Goal: Feedback & Contribution: Submit feedback/report problem

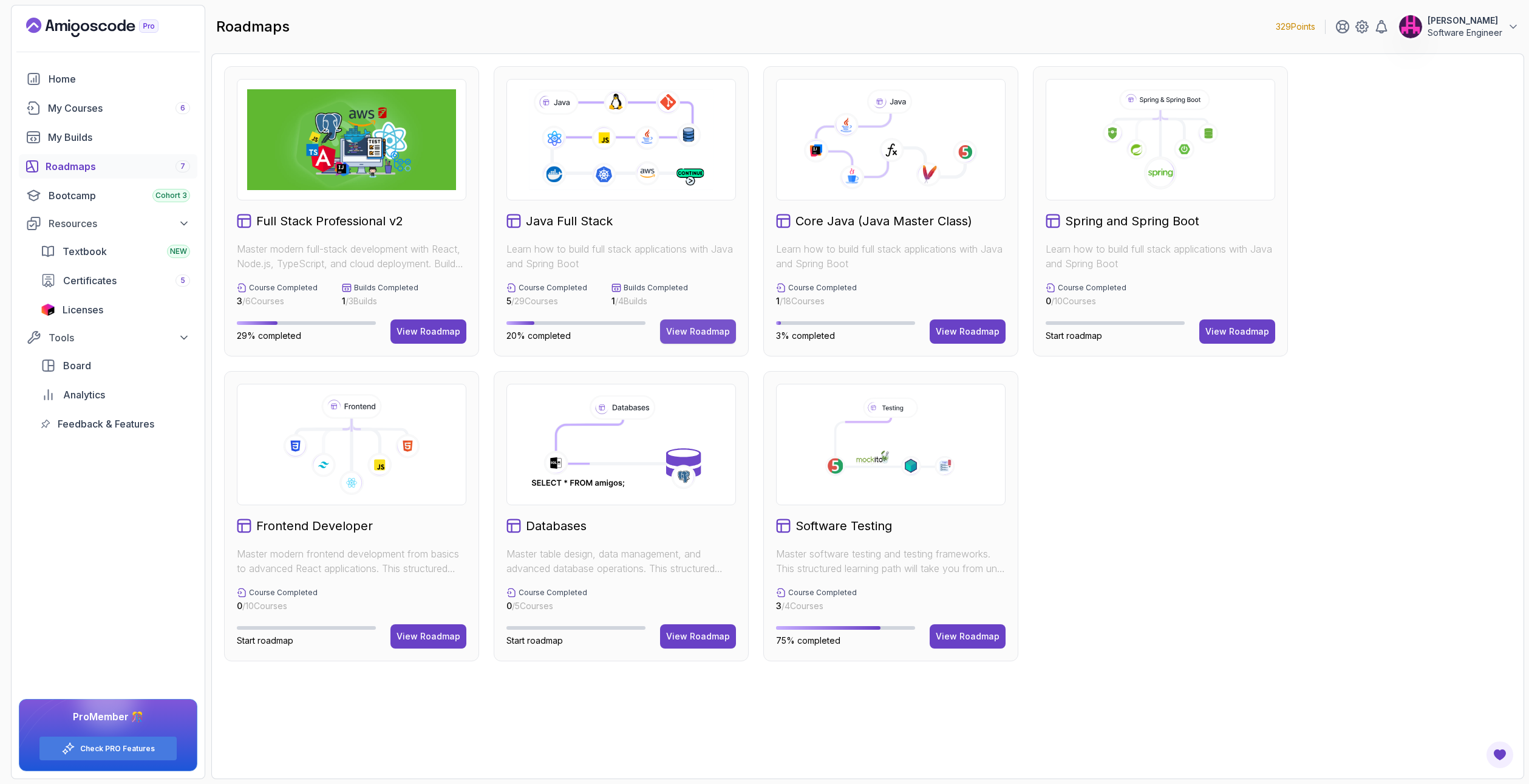
click at [665, 327] on button "View Roadmap" at bounding box center [698, 331] width 76 height 25
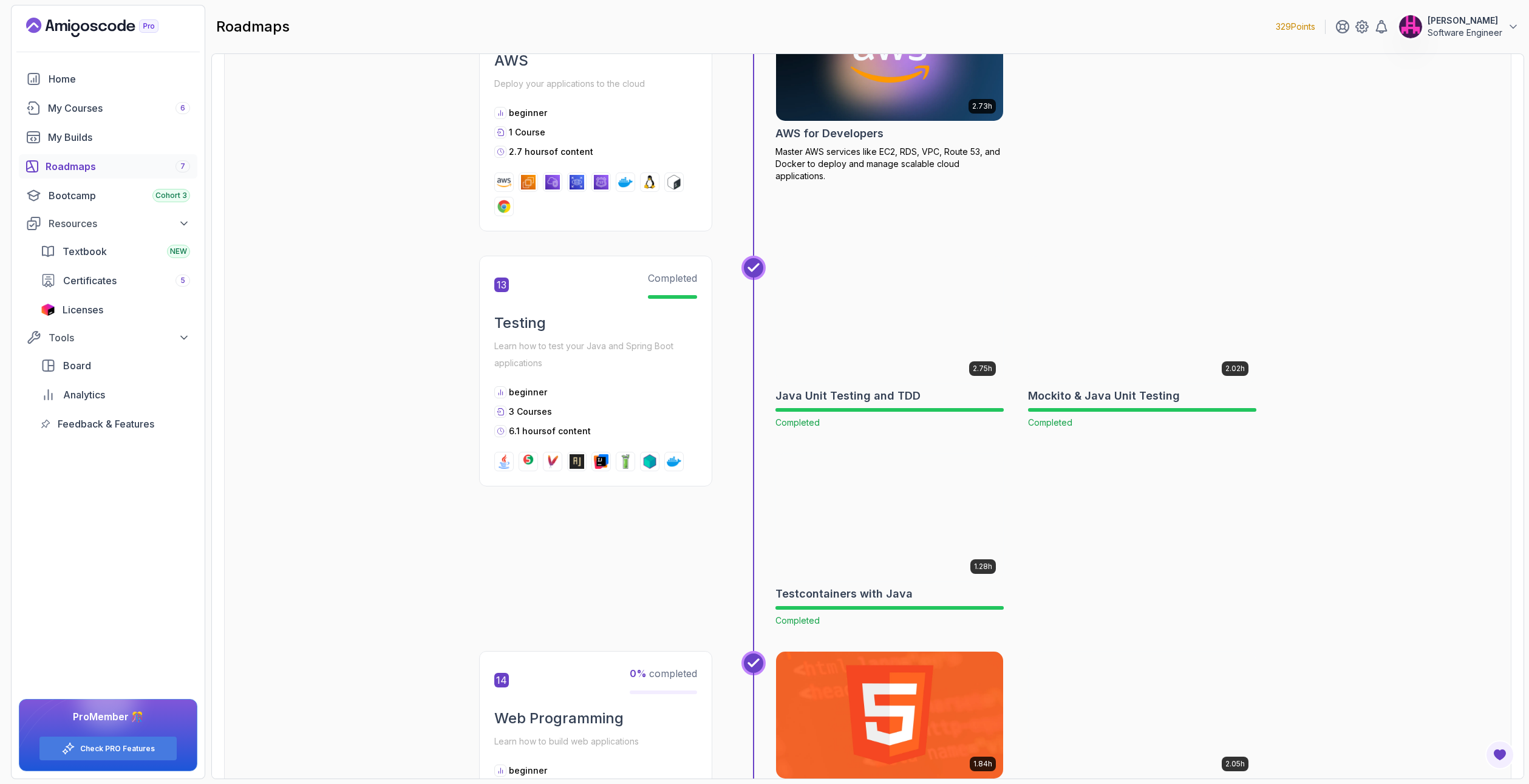
scroll to position [3703, 0]
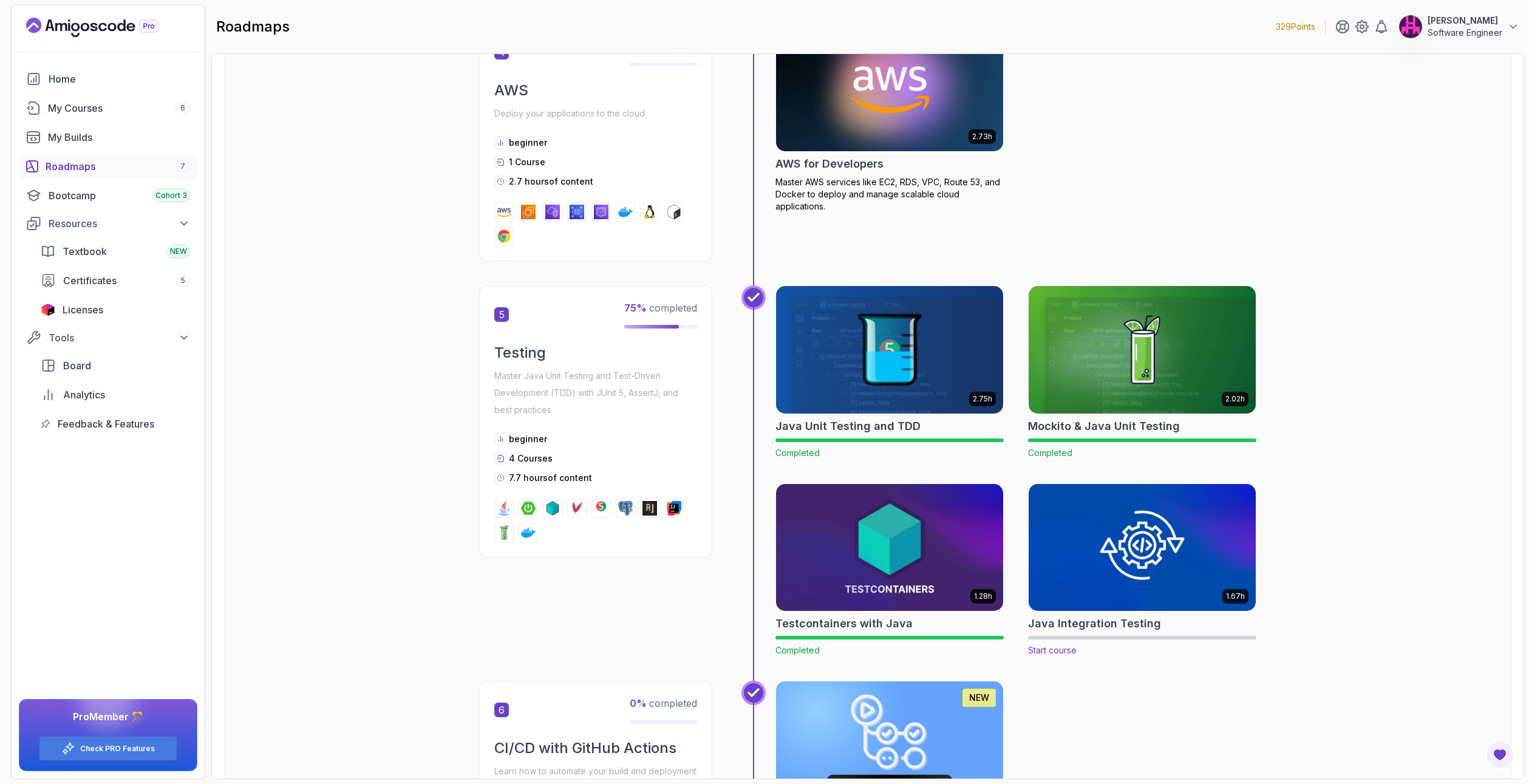
scroll to position [1457, 0]
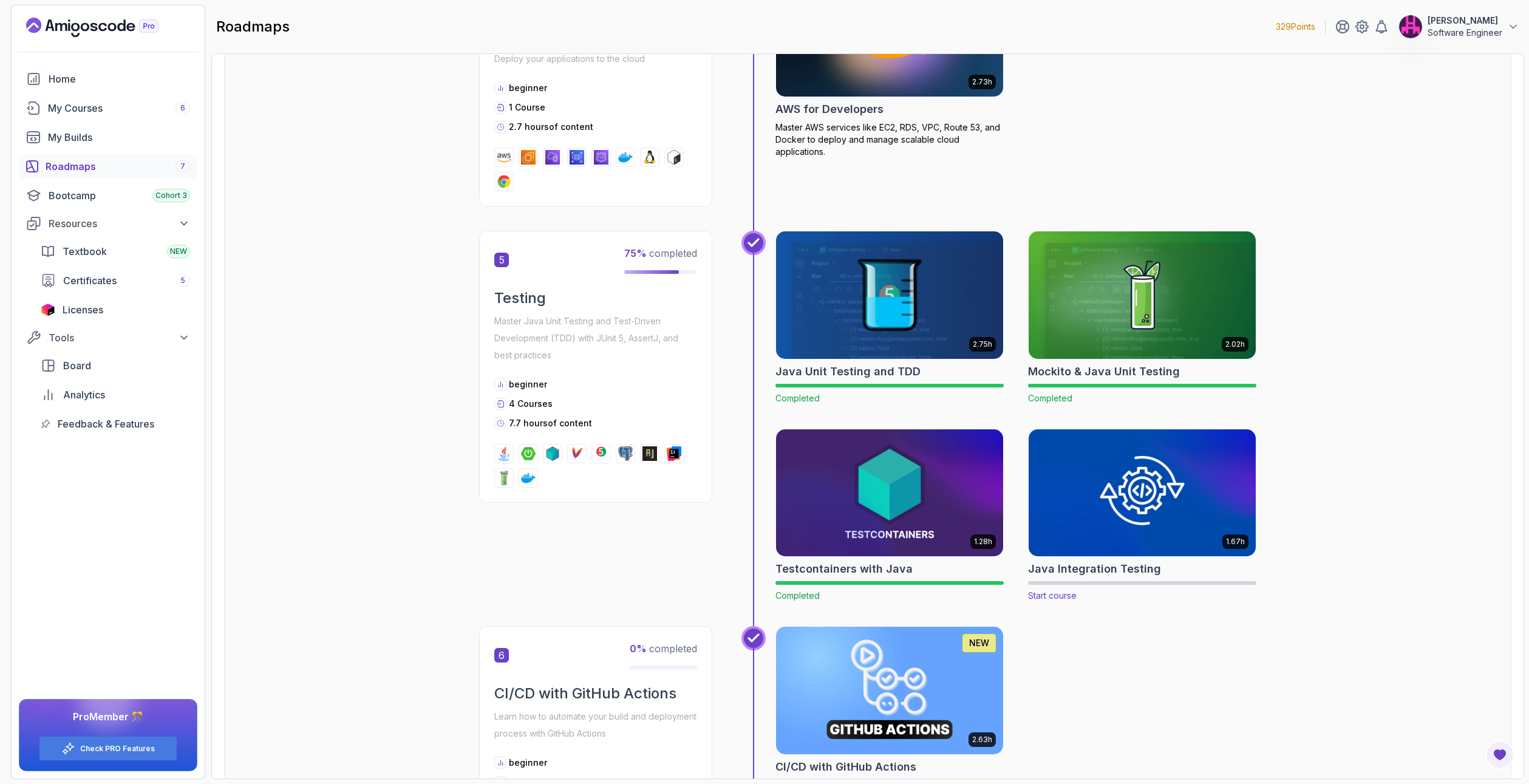
click at [1187, 471] on img at bounding box center [1143, 492] width 238 height 133
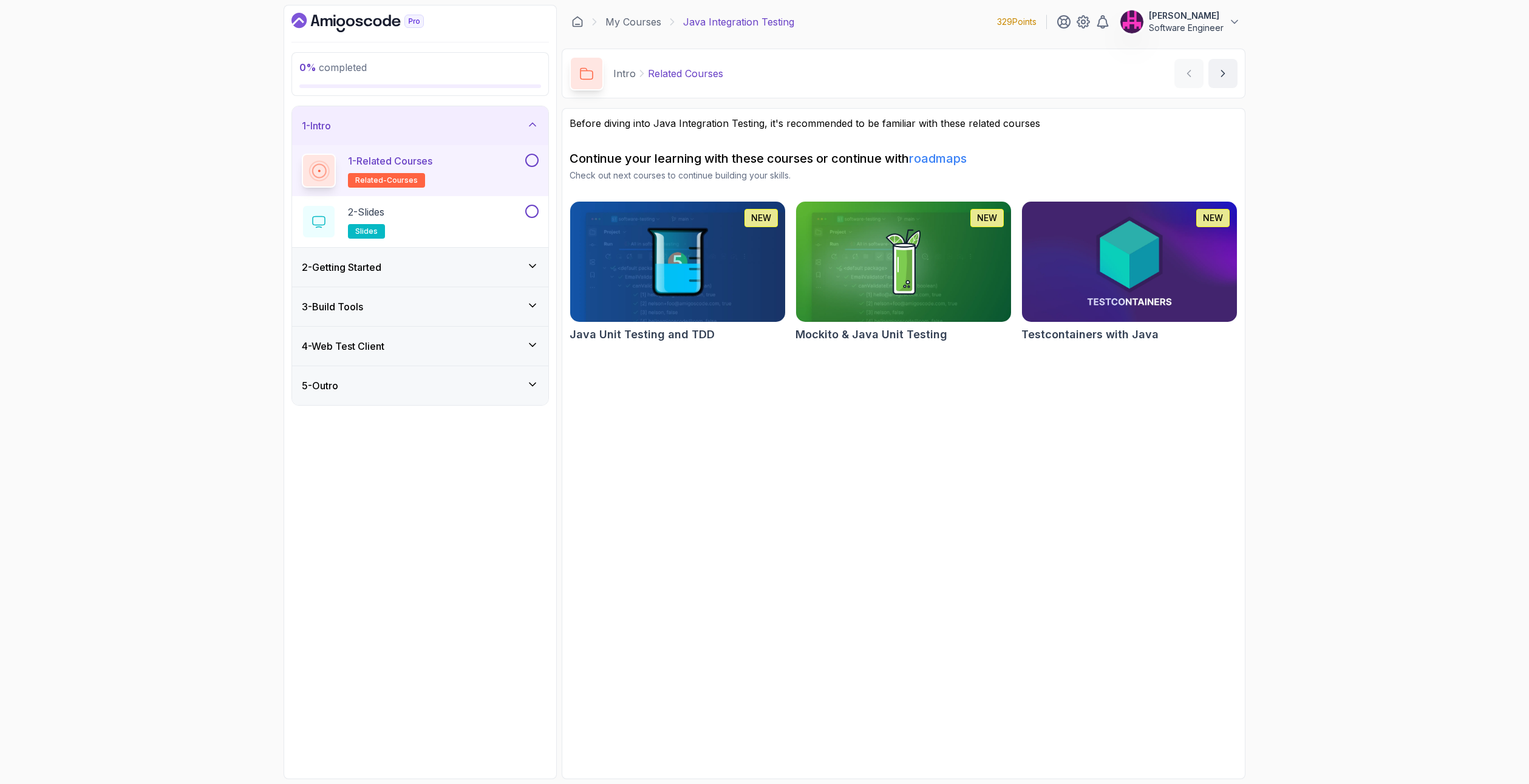
click at [527, 152] on div "1 - Related Courses related-courses" at bounding box center [419, 170] width 256 height 51
click at [536, 159] on button at bounding box center [532, 160] width 13 height 13
click at [487, 222] on div "2 - Slides slides" at bounding box center [412, 222] width 221 height 34
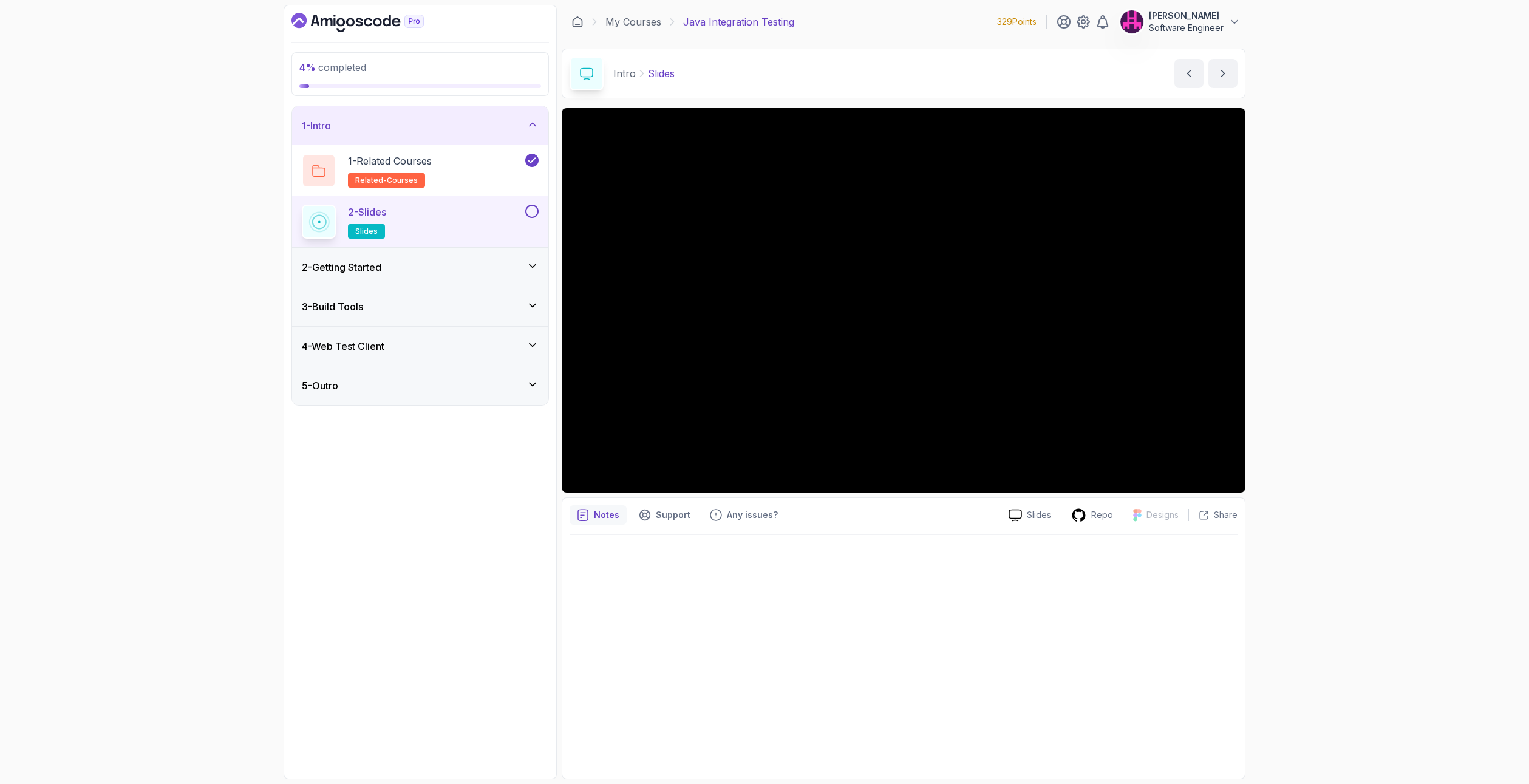
click at [527, 210] on button at bounding box center [532, 211] width 13 height 13
click at [459, 269] on div "2 - Getting Started" at bounding box center [420, 267] width 237 height 15
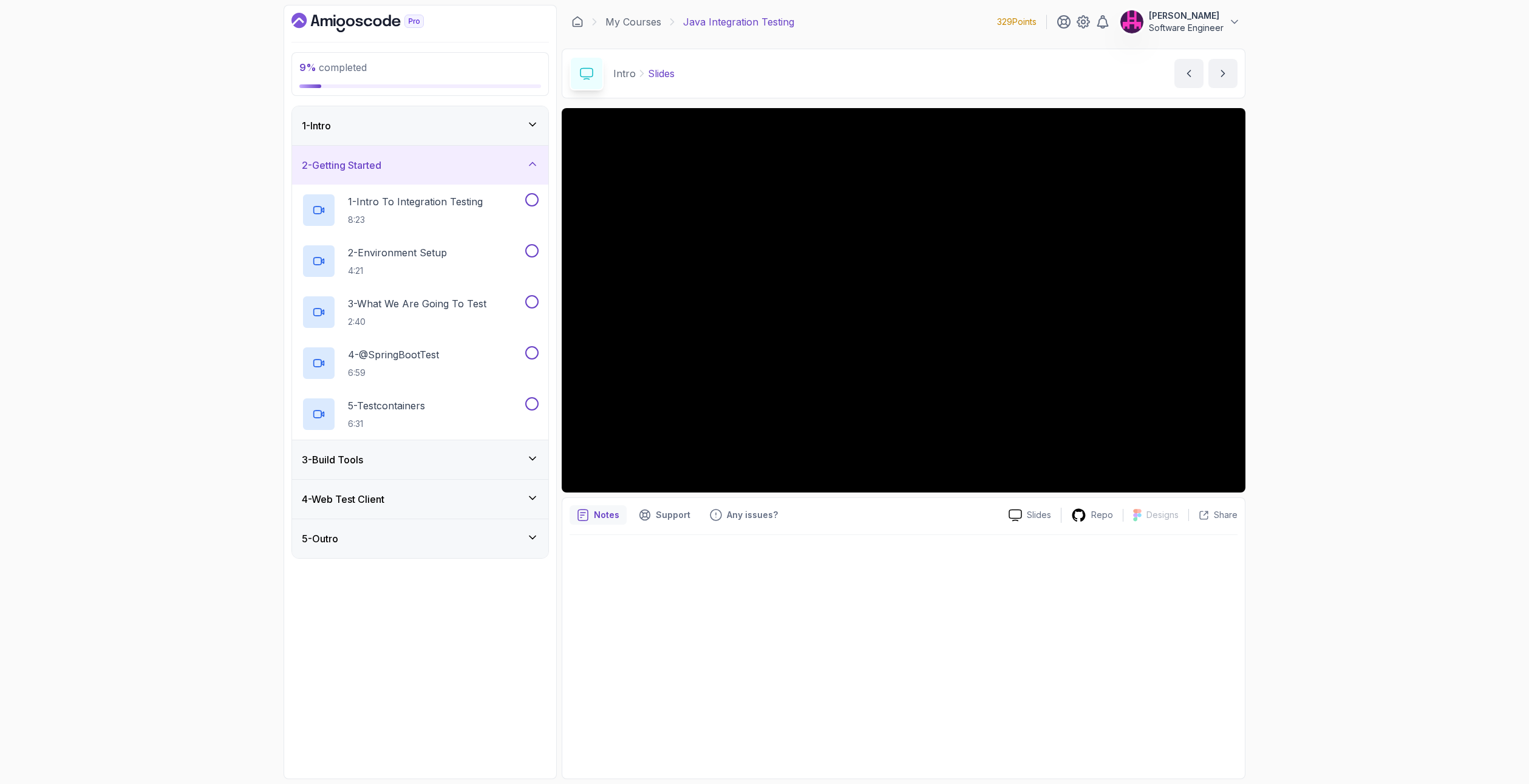
click at [475, 120] on div "1 - Intro" at bounding box center [420, 126] width 237 height 15
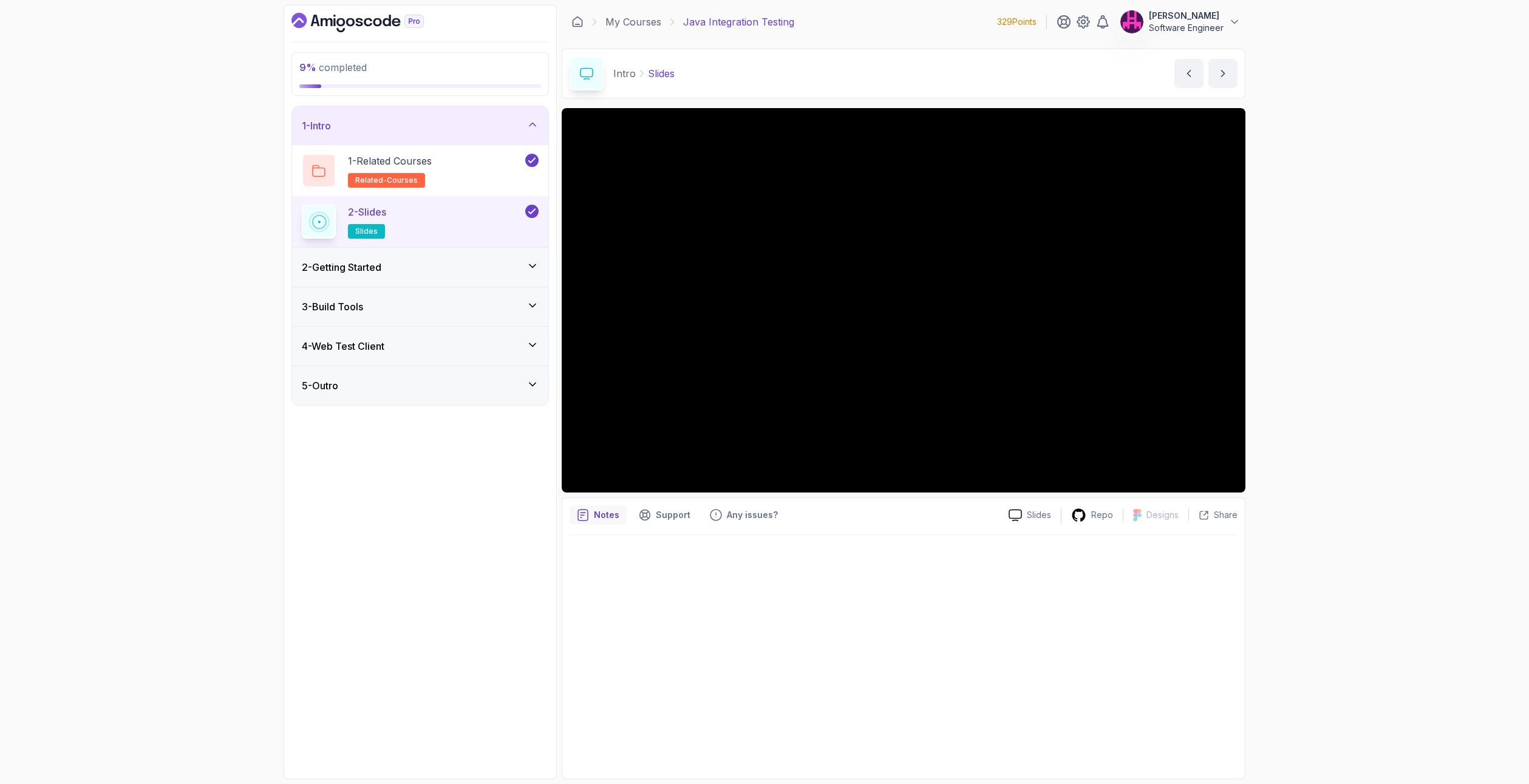
click at [488, 264] on div "2 - Getting Started" at bounding box center [420, 267] width 237 height 15
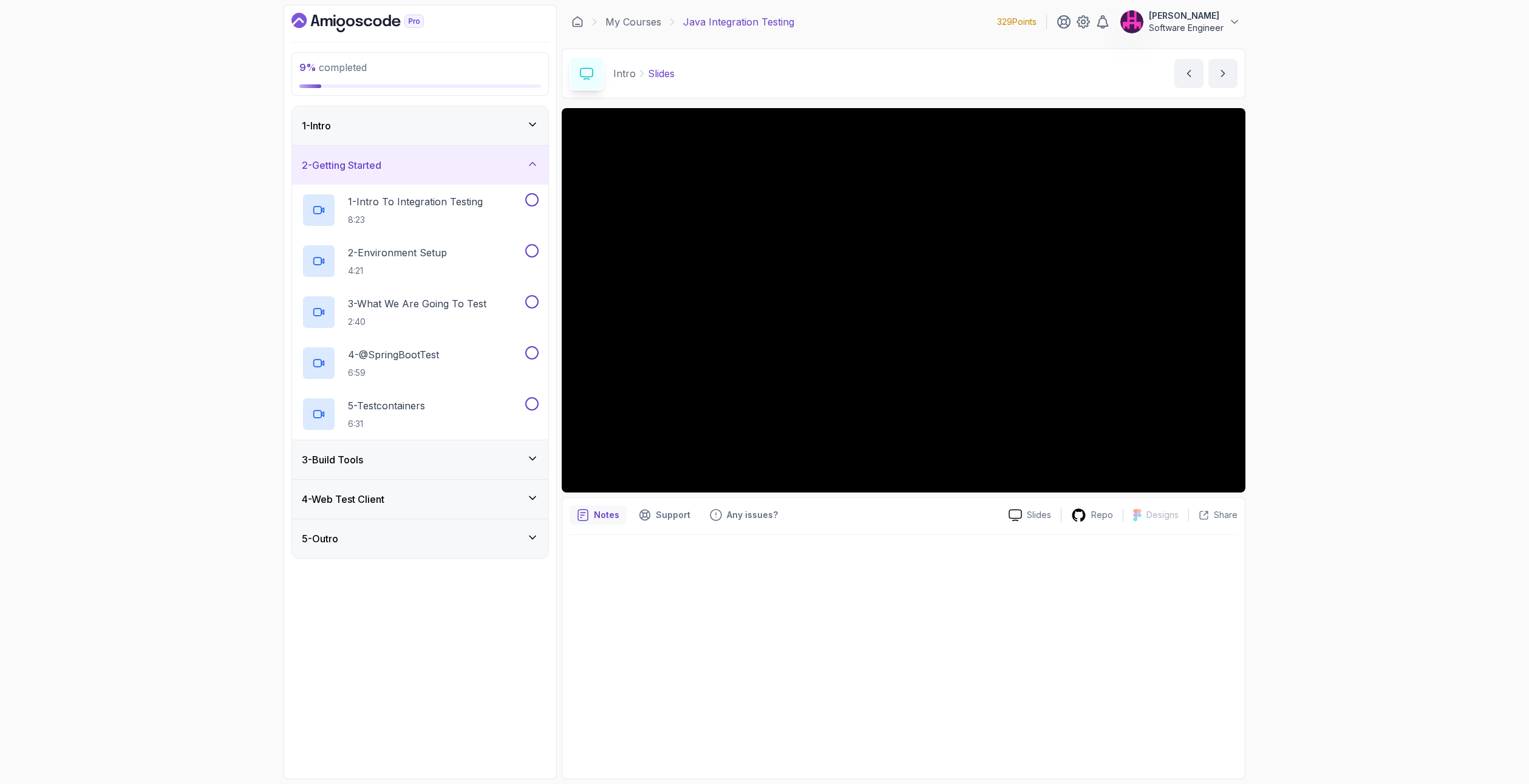
click at [399, 460] on div "3 - Build Tools" at bounding box center [420, 459] width 237 height 15
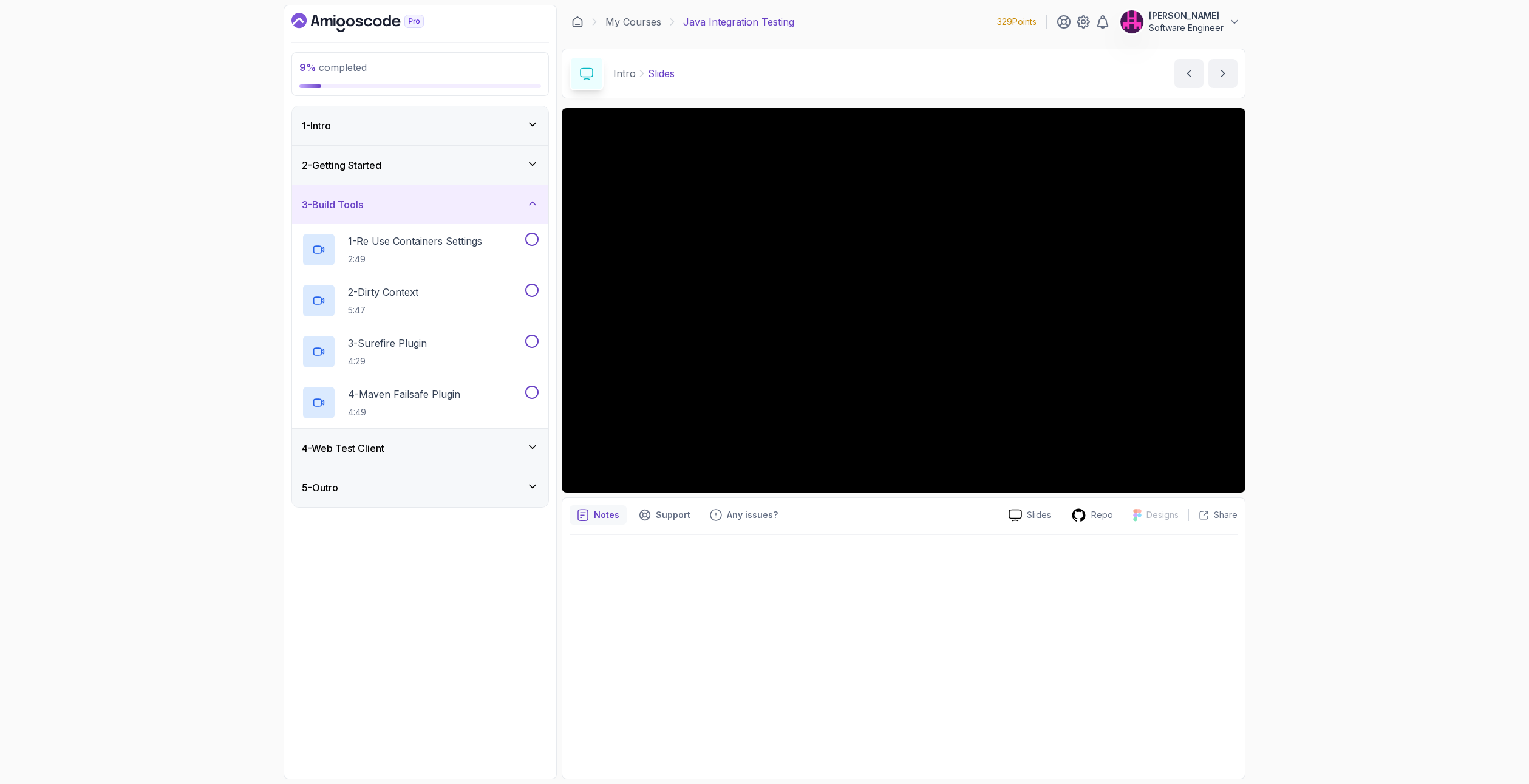
click at [397, 444] on div "4 - Web Test Client" at bounding box center [420, 448] width 237 height 15
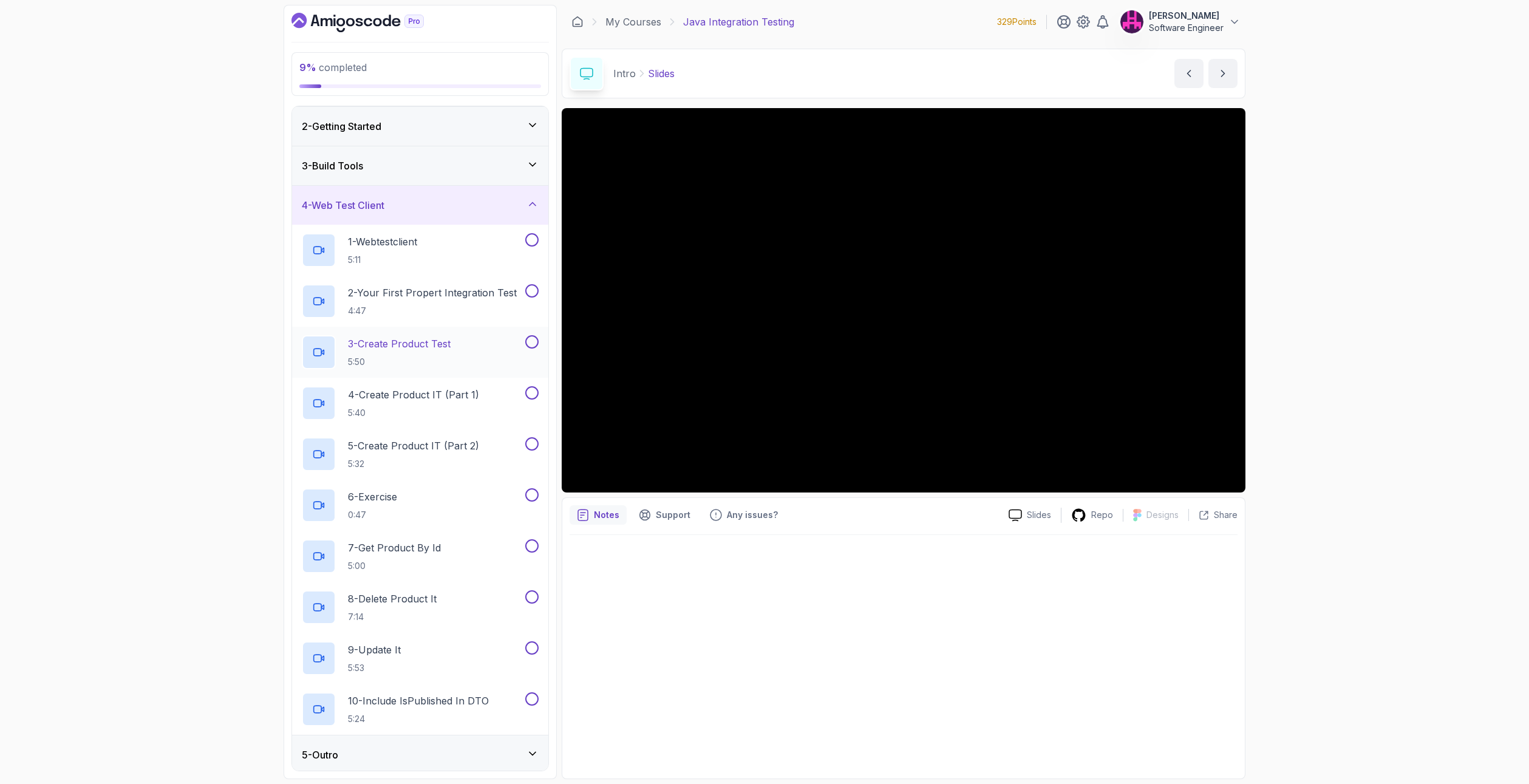
scroll to position [43, 0]
click at [356, 752] on div "5 - Outro" at bounding box center [420, 750] width 237 height 15
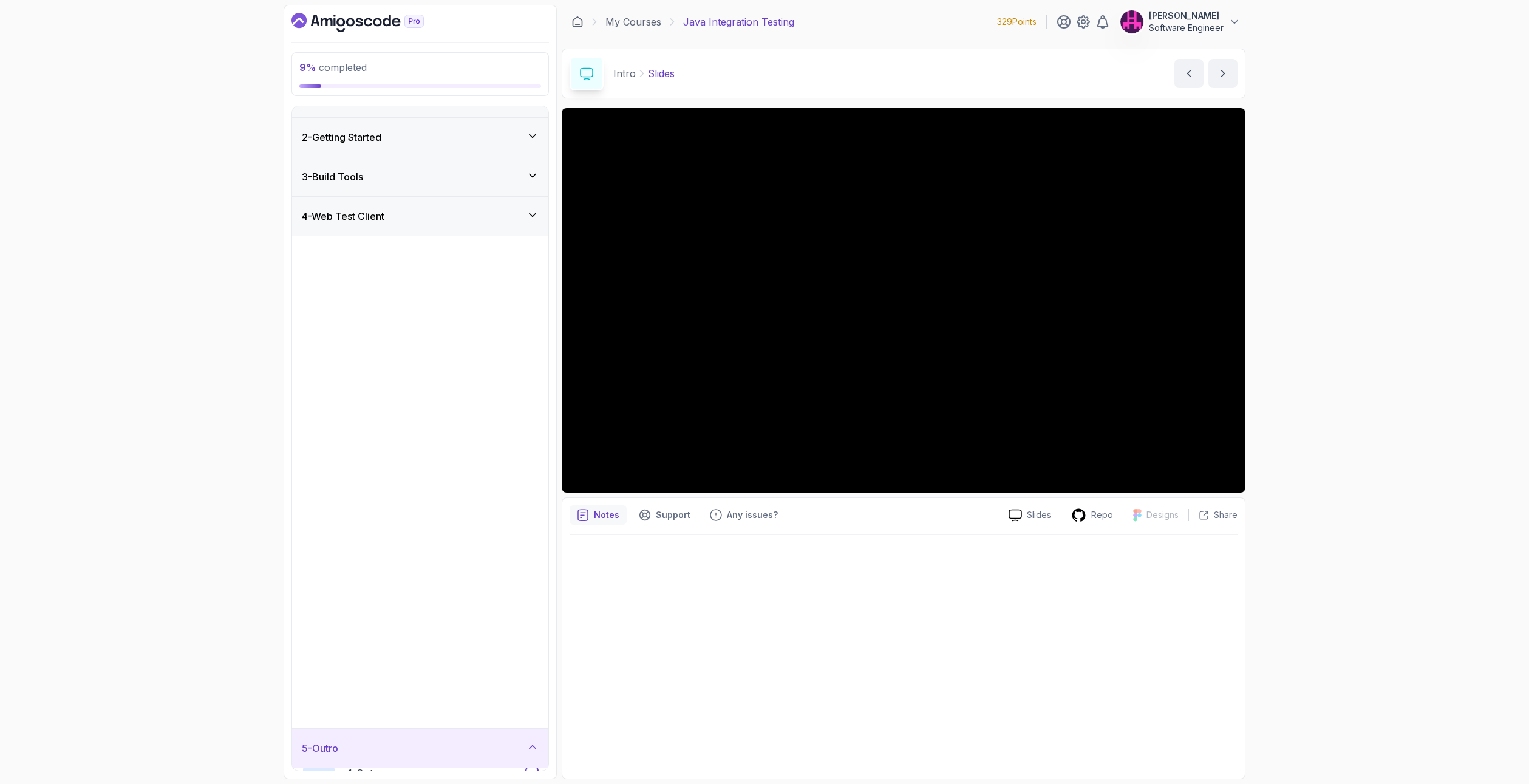
scroll to position [0, 0]
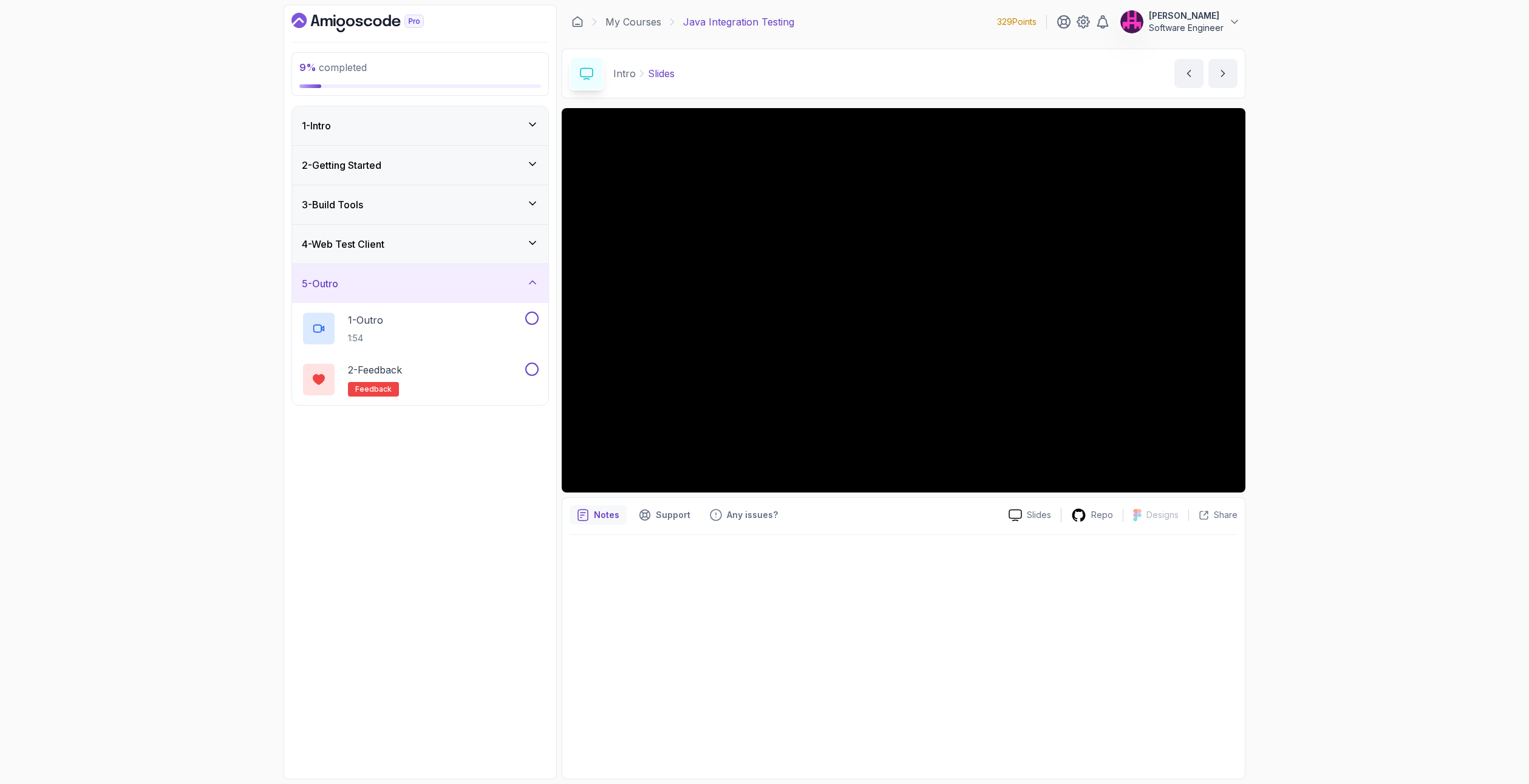
click at [382, 158] on h3 "2 - Getting Started" at bounding box center [341, 165] width 79 height 15
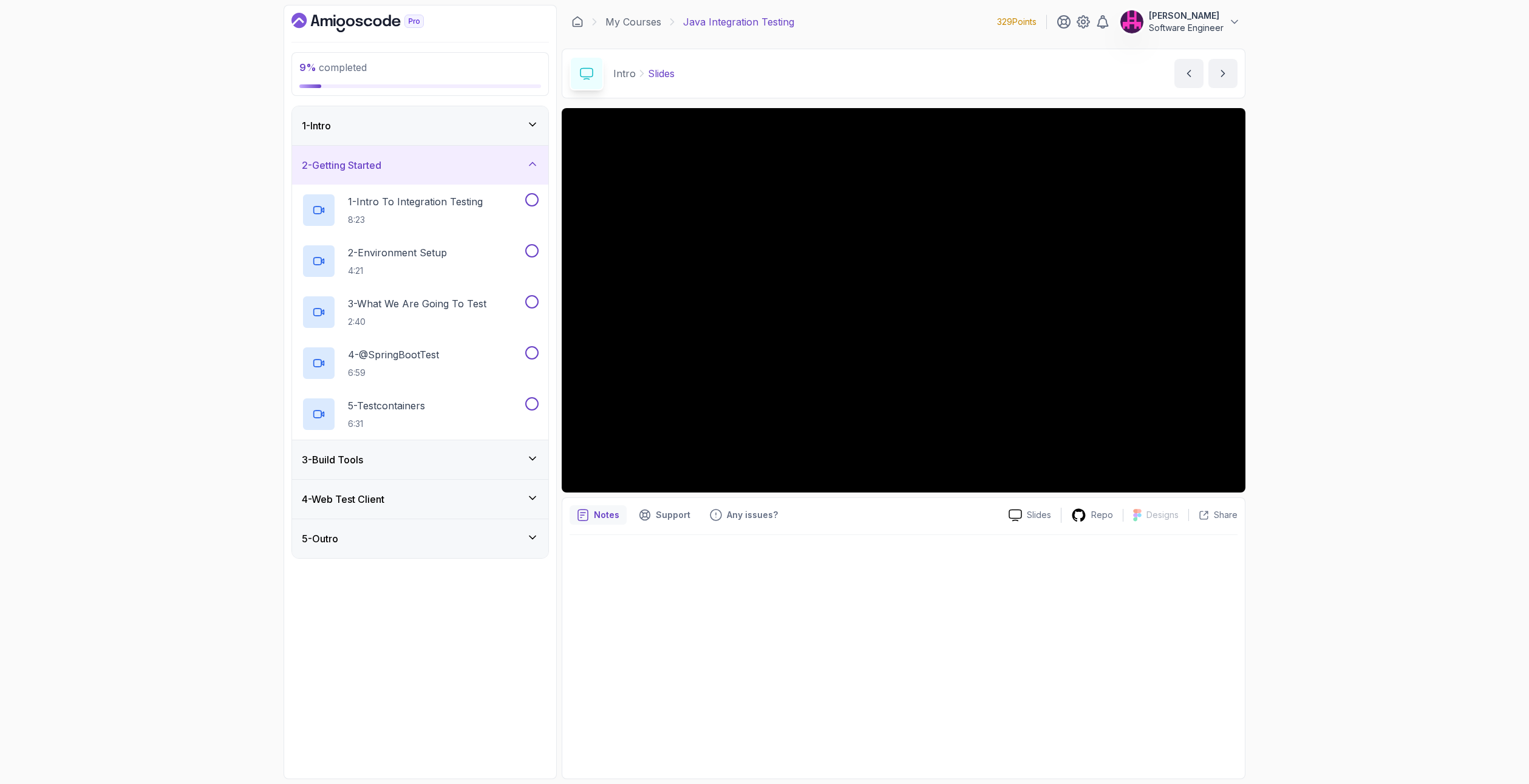
click at [375, 499] on h3 "4 - Web Test Client" at bounding box center [343, 499] width 83 height 15
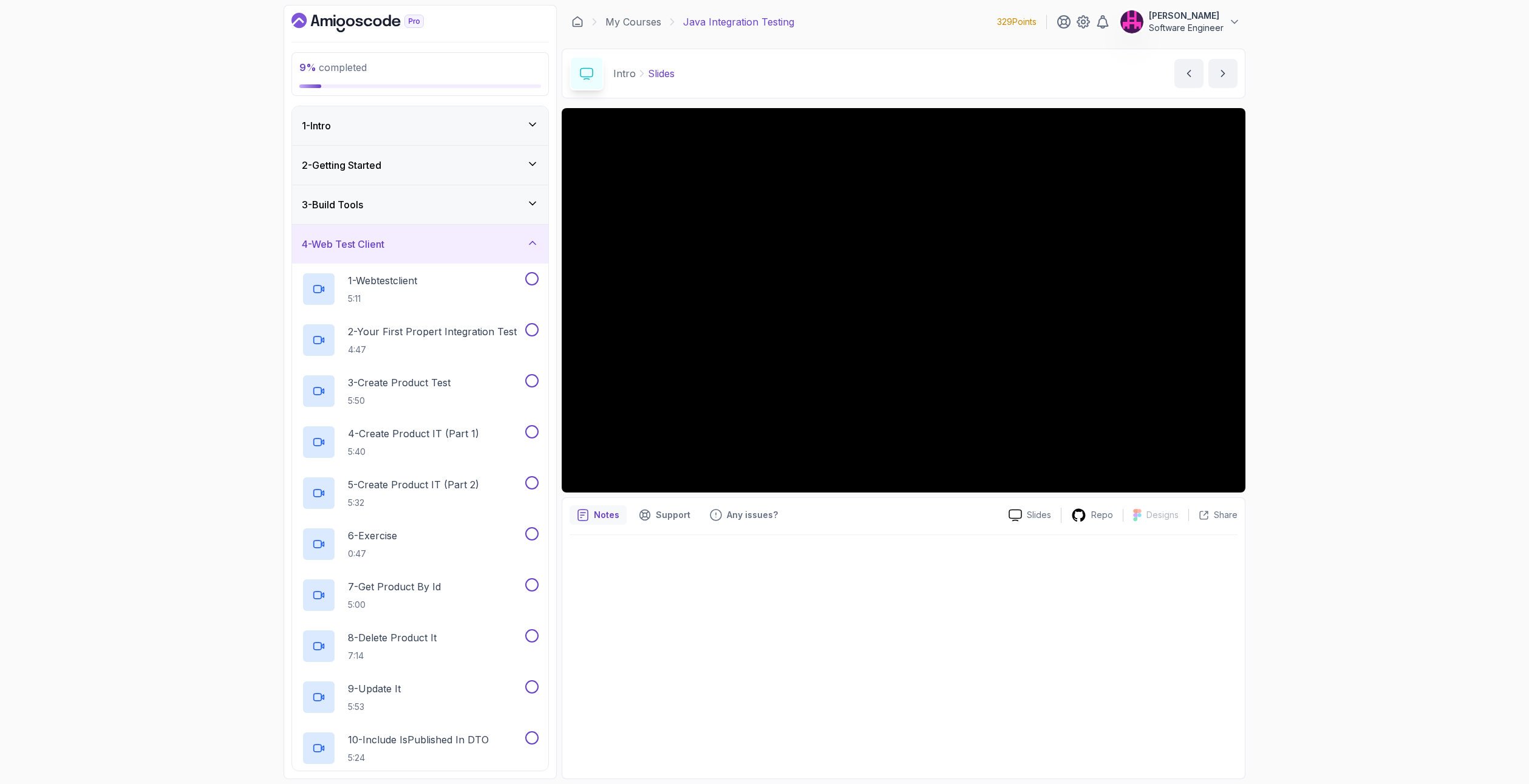
click at [519, 243] on div "4 - Web Test Client" at bounding box center [420, 244] width 237 height 15
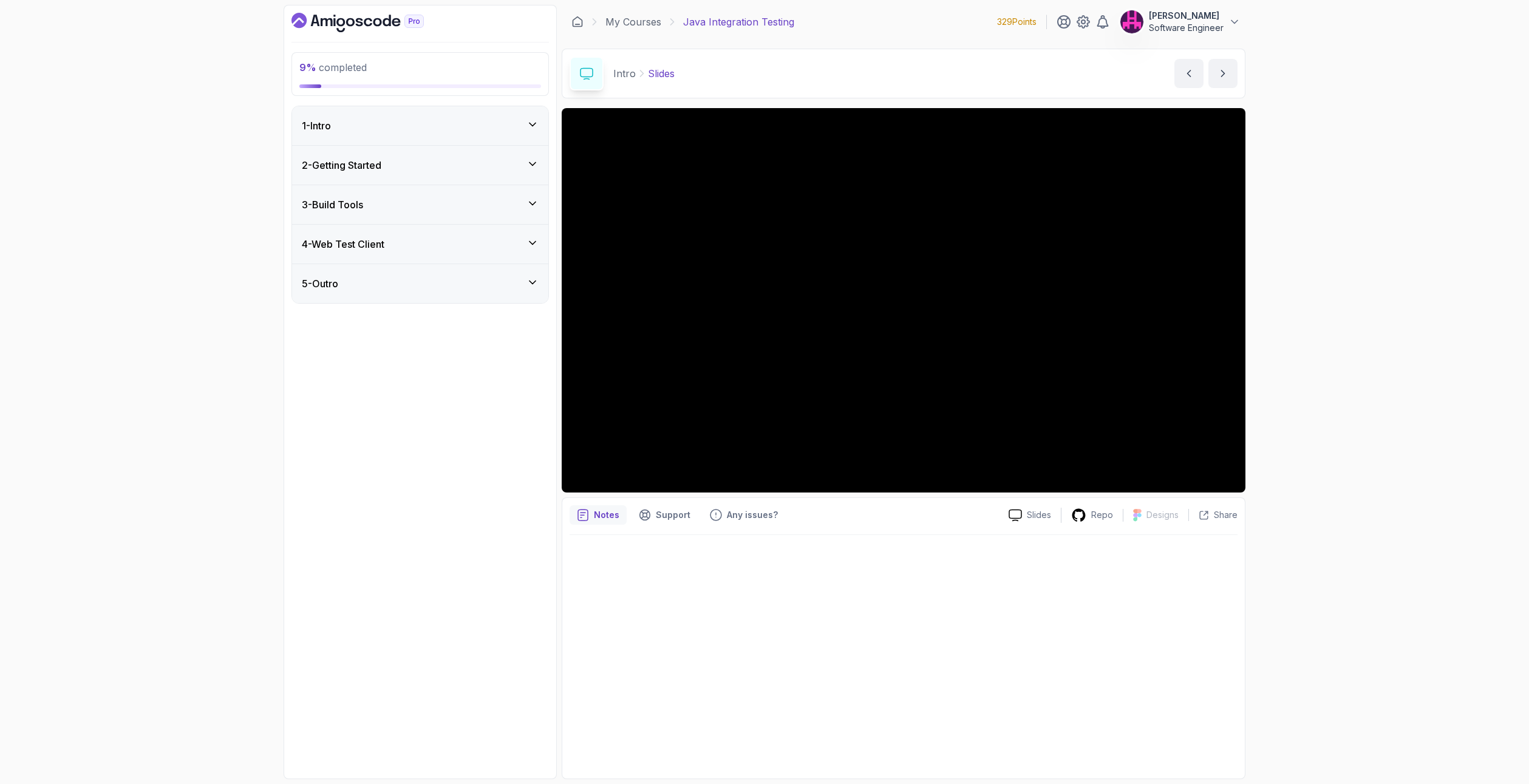
click at [513, 209] on div "3 - Build Tools" at bounding box center [420, 204] width 237 height 15
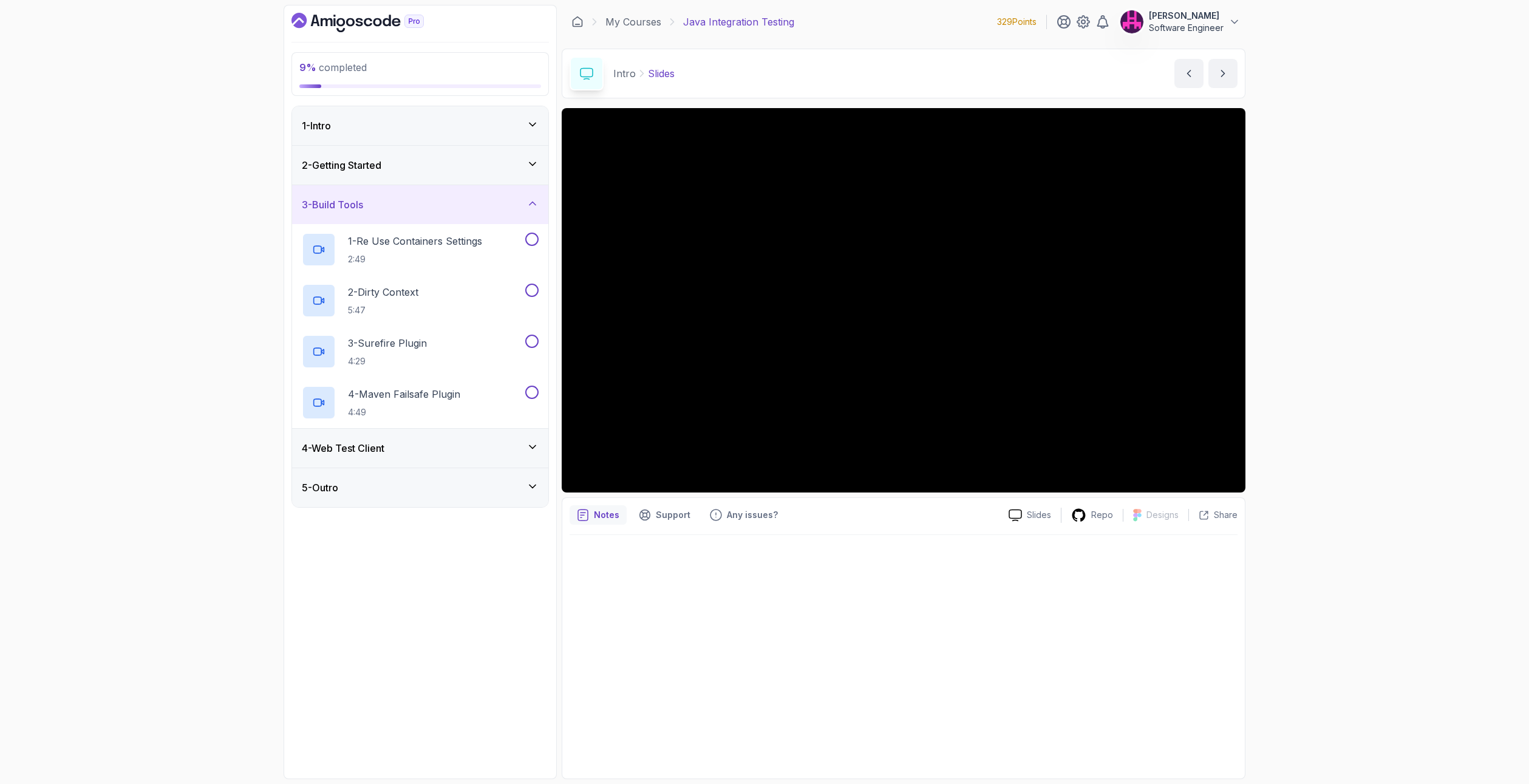
click at [478, 175] on div "2 - Getting Started" at bounding box center [419, 165] width 256 height 39
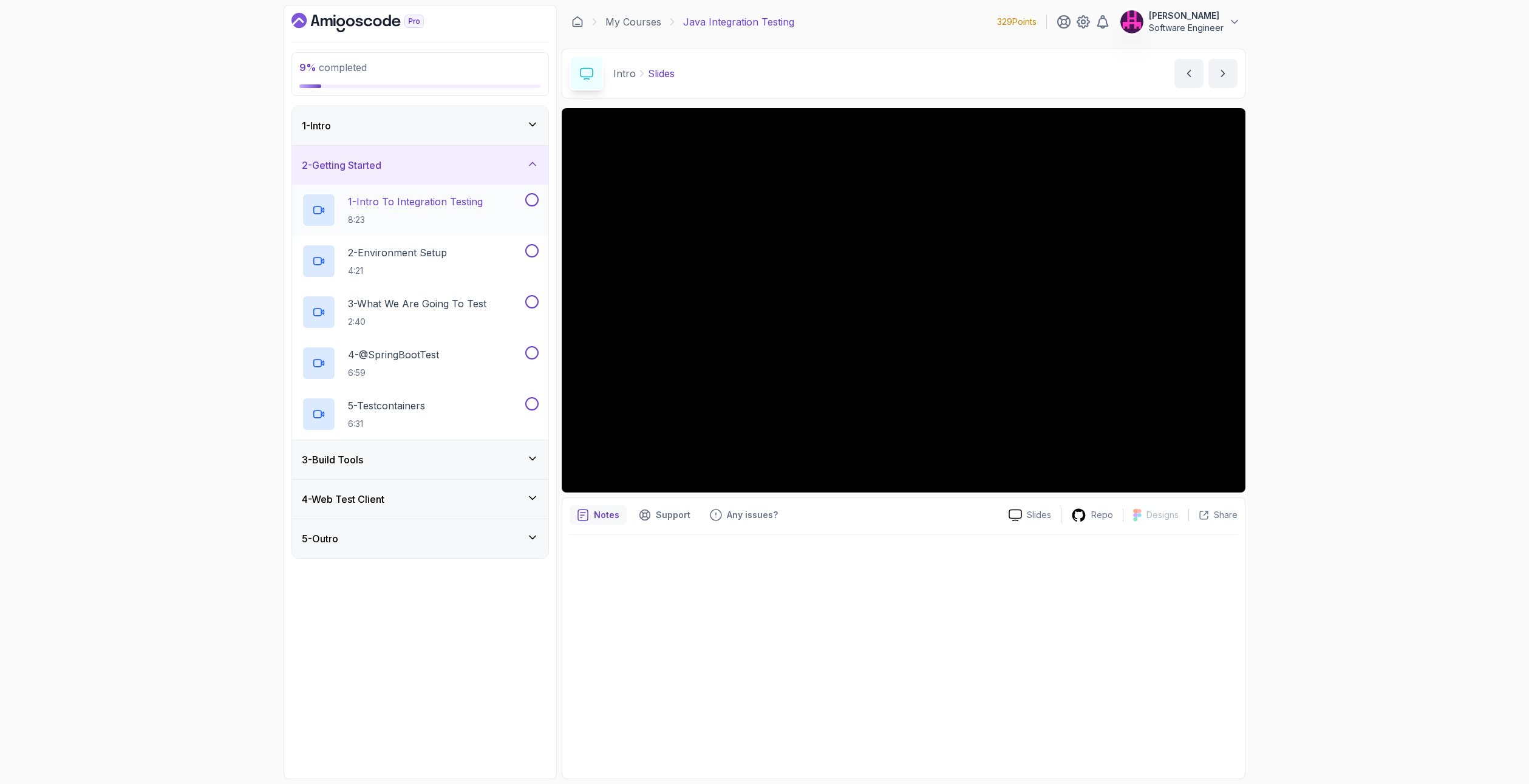
click at [525, 198] on button at bounding box center [532, 199] width 13 height 13
click at [471, 198] on p "1 - Intro To Integration Testing" at bounding box center [415, 201] width 135 height 15
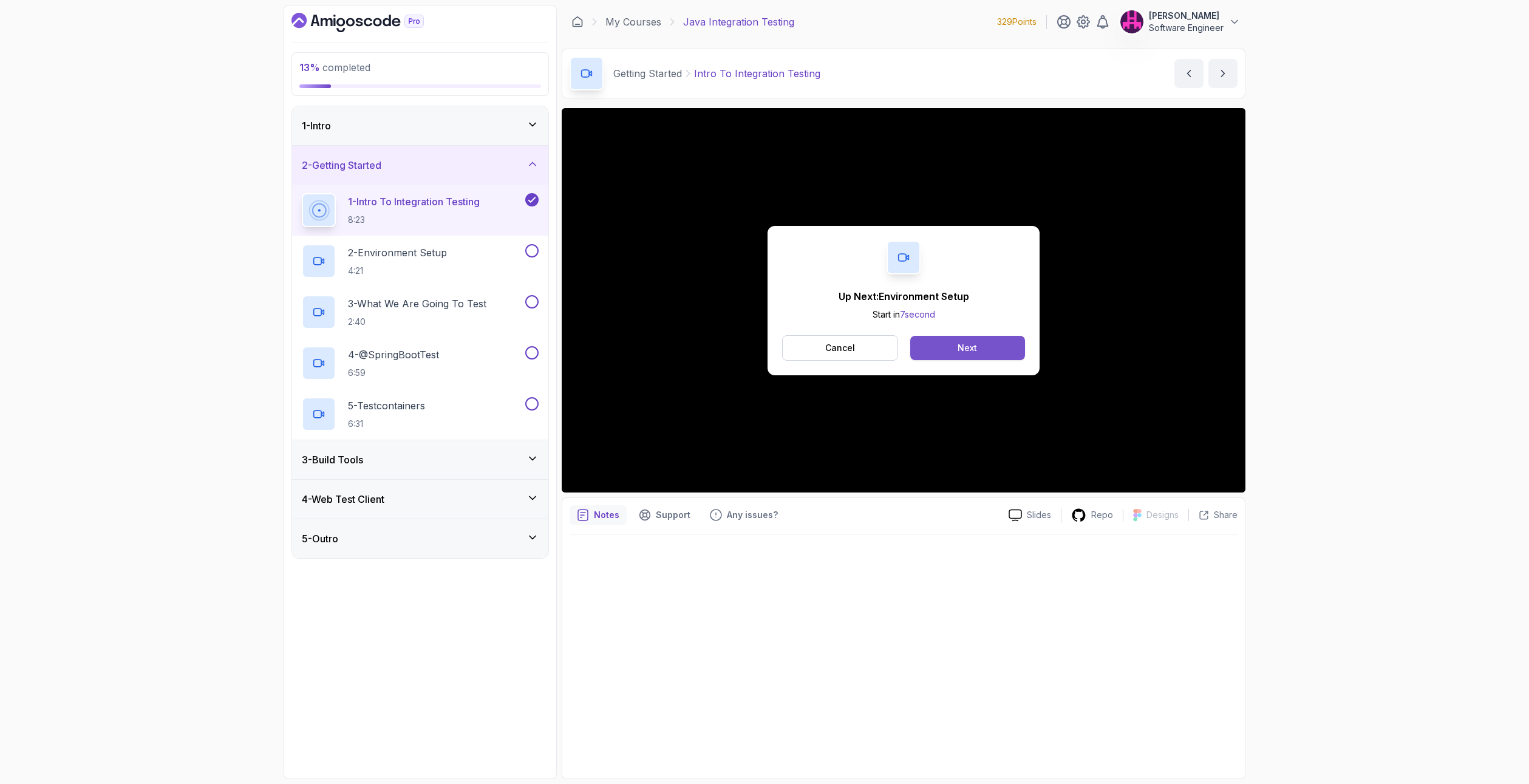
click at [976, 342] on div "Next" at bounding box center [967, 347] width 20 height 12
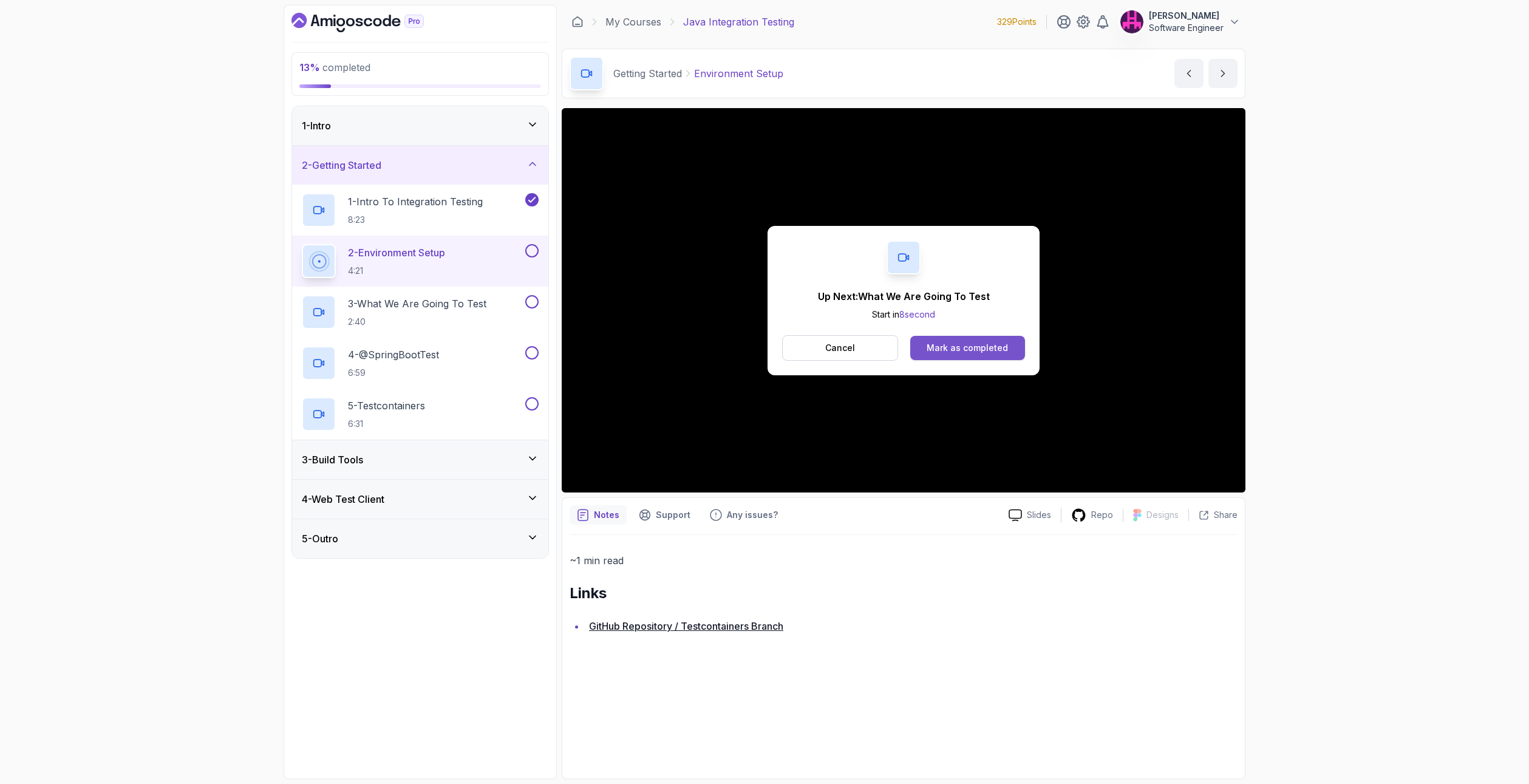
click at [952, 343] on div "Mark as completed" at bounding box center [967, 347] width 81 height 12
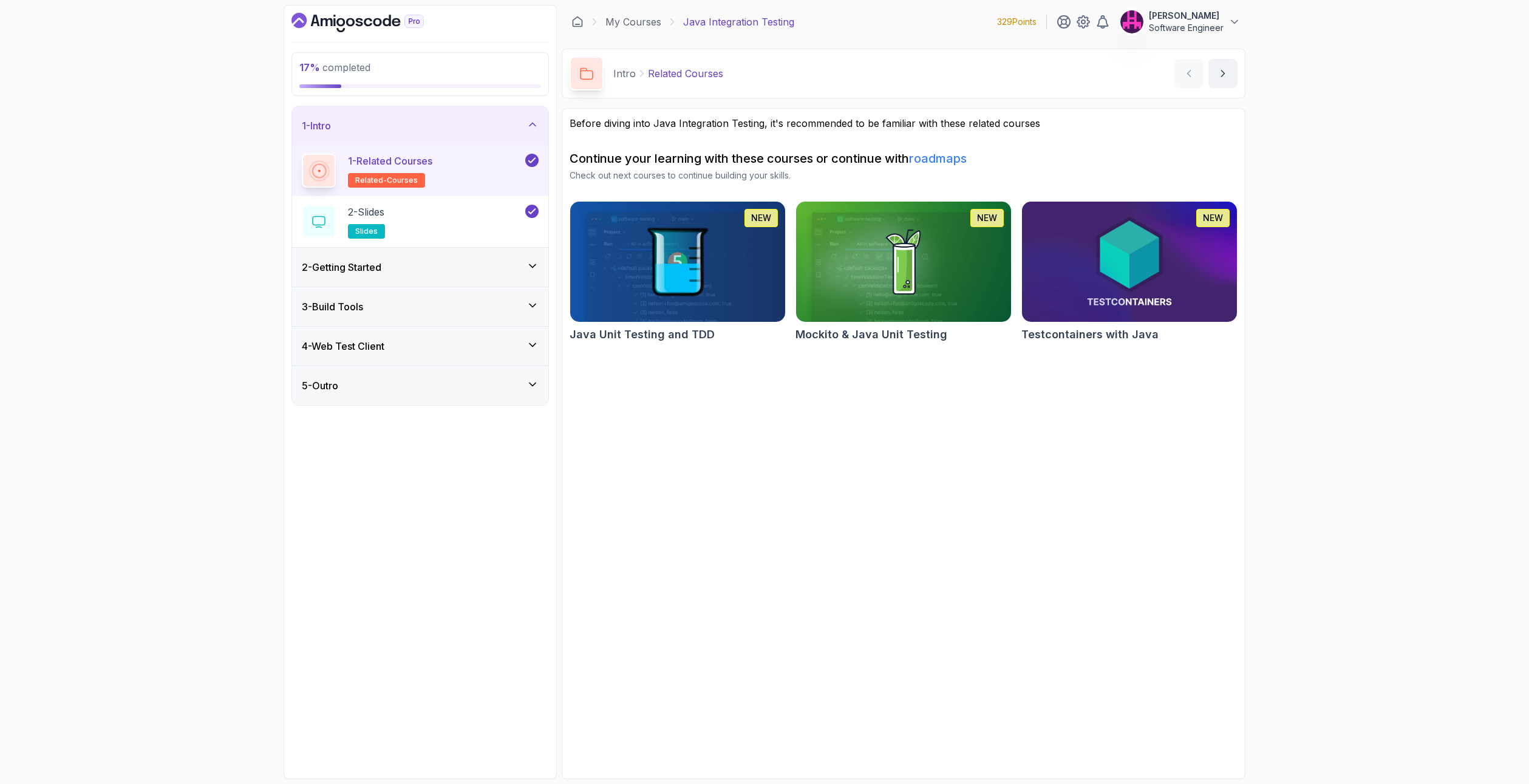
click at [534, 255] on div "2 - Getting Started" at bounding box center [419, 266] width 256 height 39
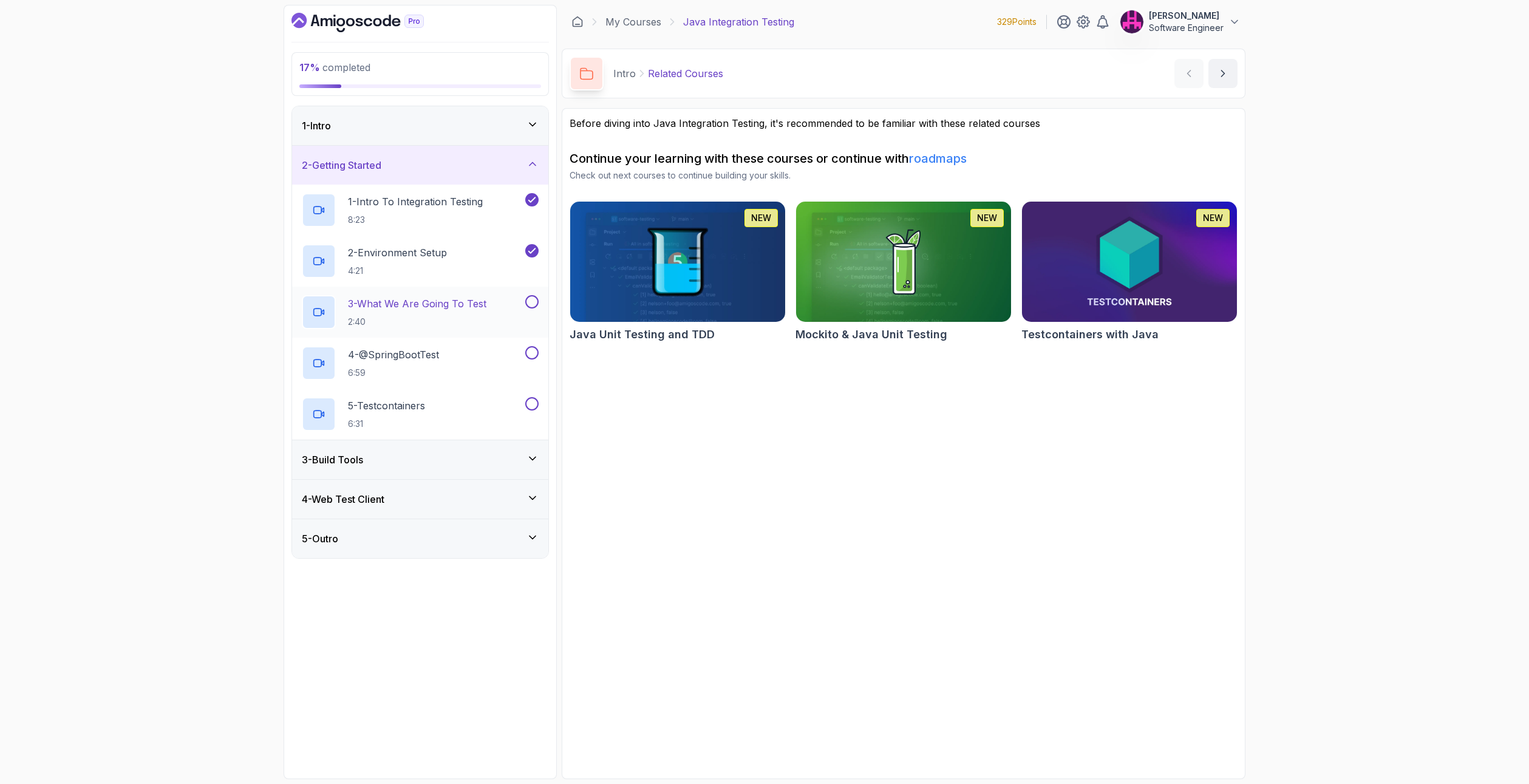
click at [518, 295] on div "3 - What We Are Going To Test 2:40" at bounding box center [412, 312] width 221 height 34
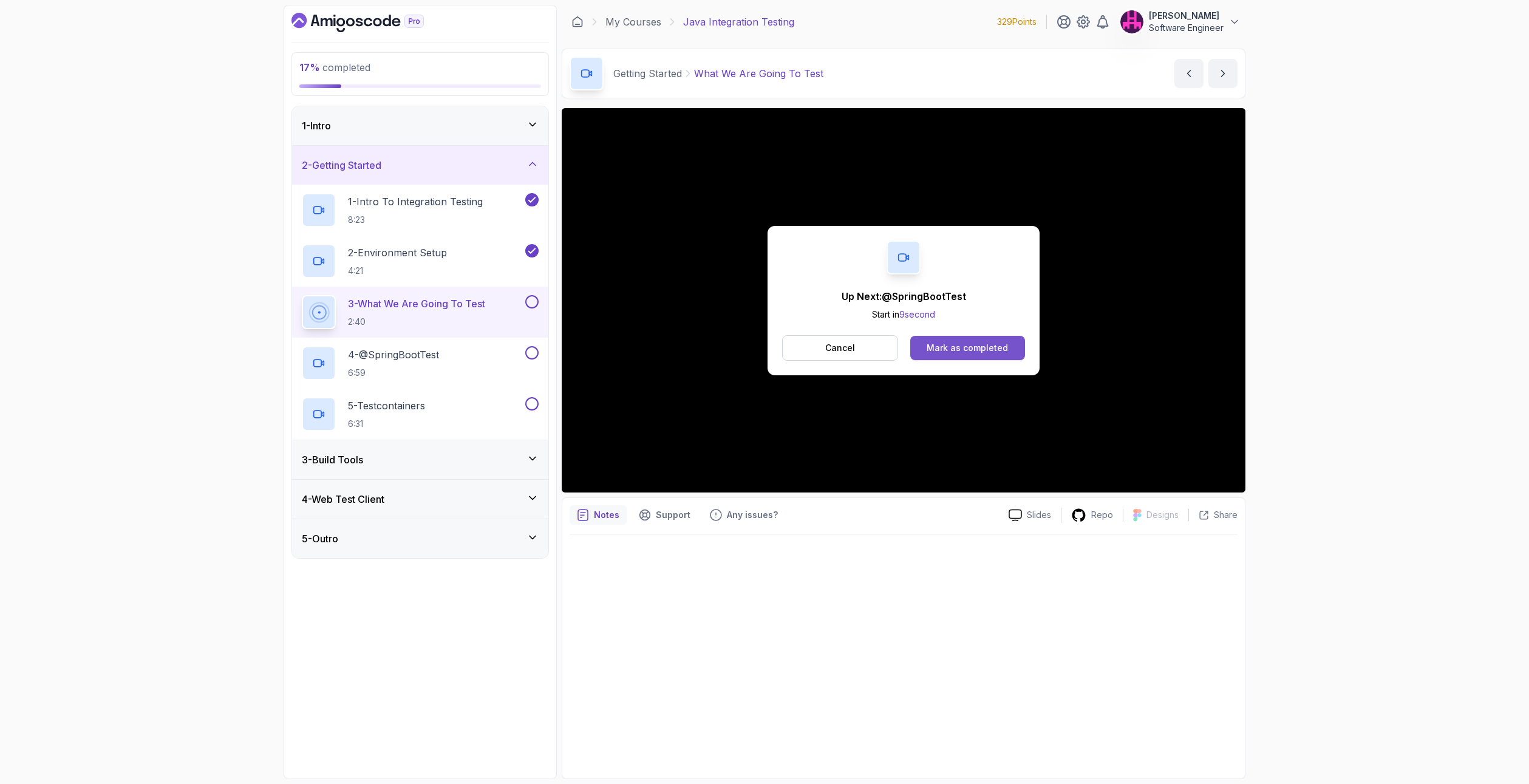
click at [1009, 354] on button "Mark as completed" at bounding box center [968, 348] width 115 height 25
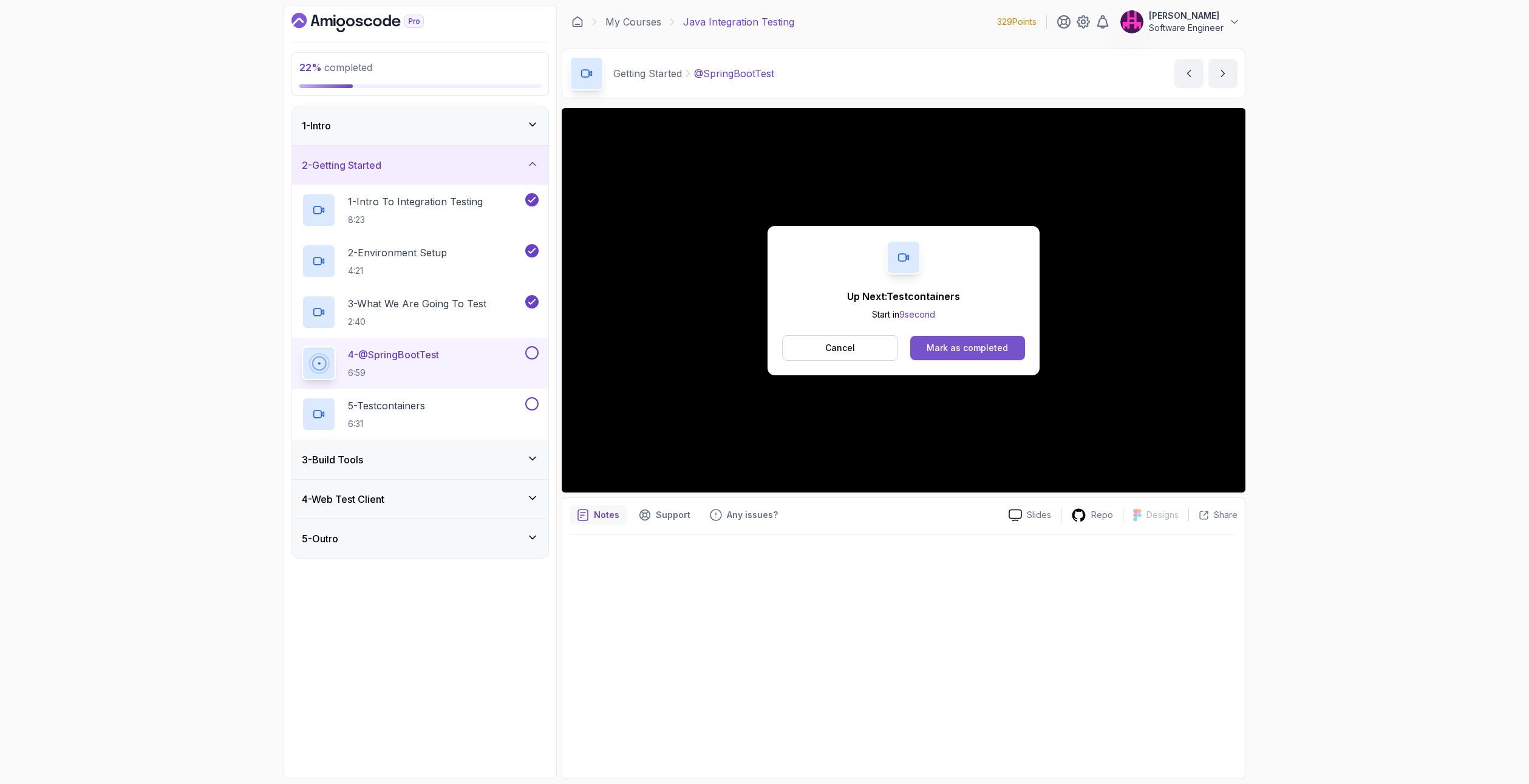
click at [940, 344] on div "Mark as completed" at bounding box center [967, 347] width 81 height 12
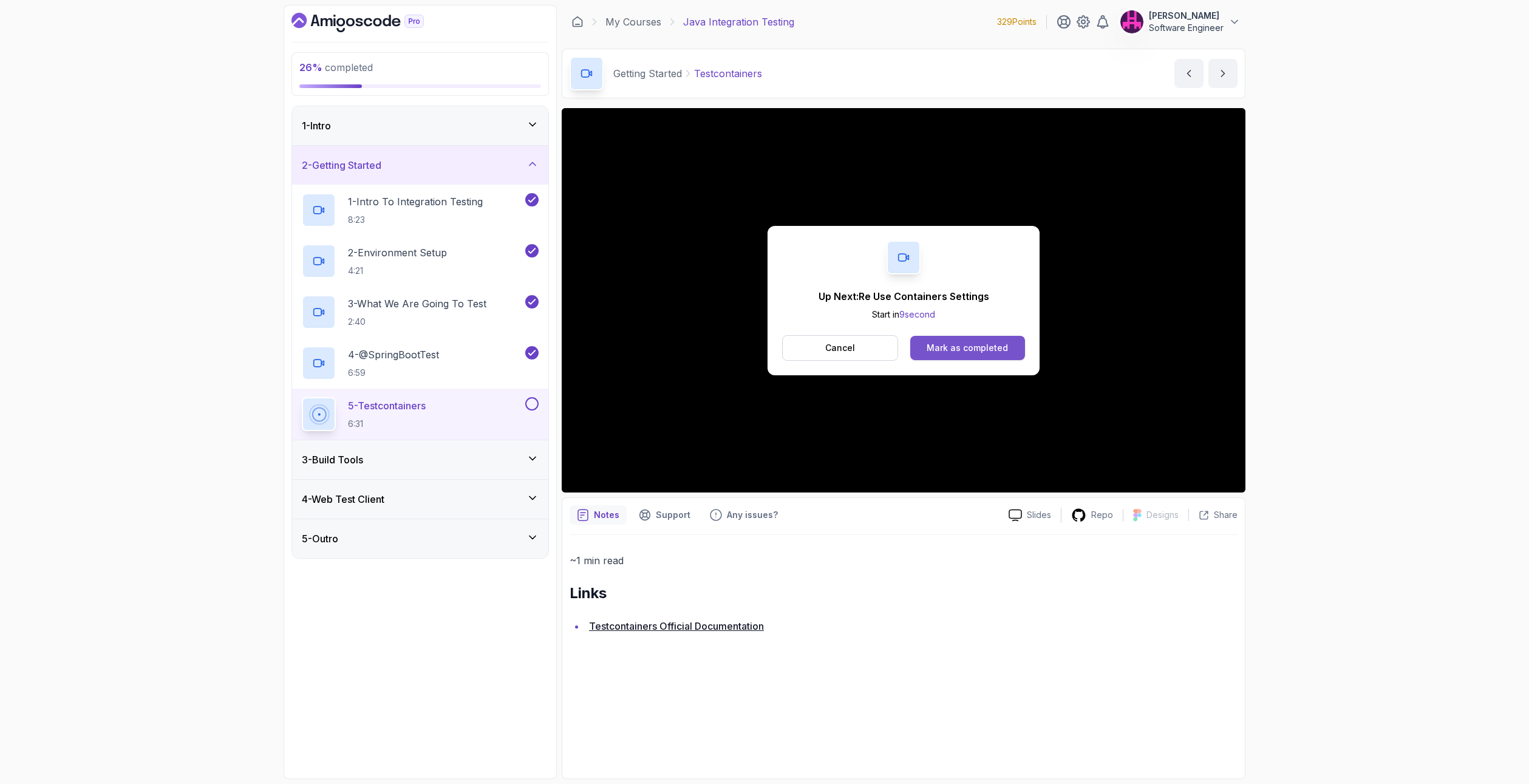
click at [964, 355] on button "Mark as completed" at bounding box center [968, 348] width 115 height 25
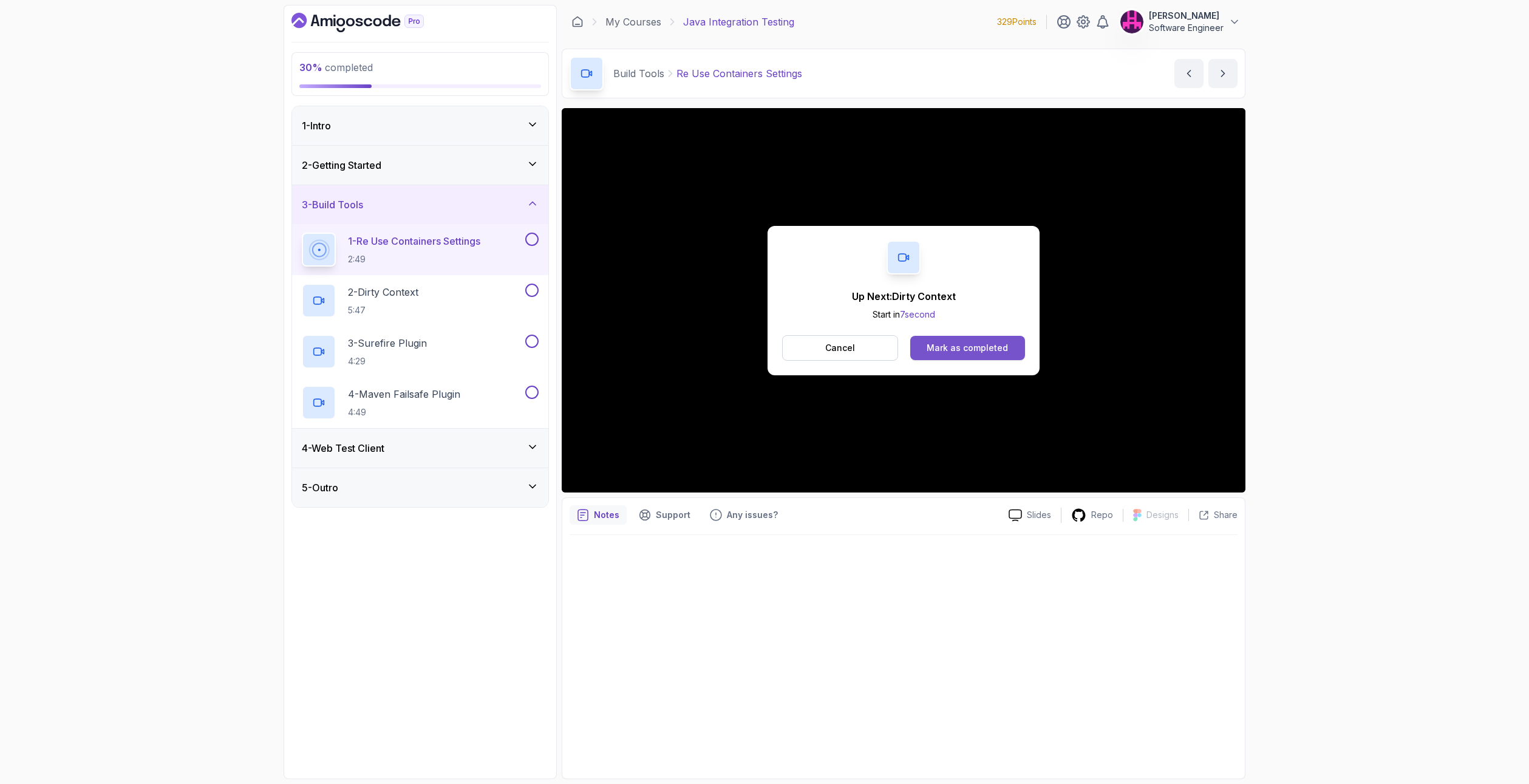
click at [943, 358] on button "Mark as completed" at bounding box center [968, 348] width 115 height 25
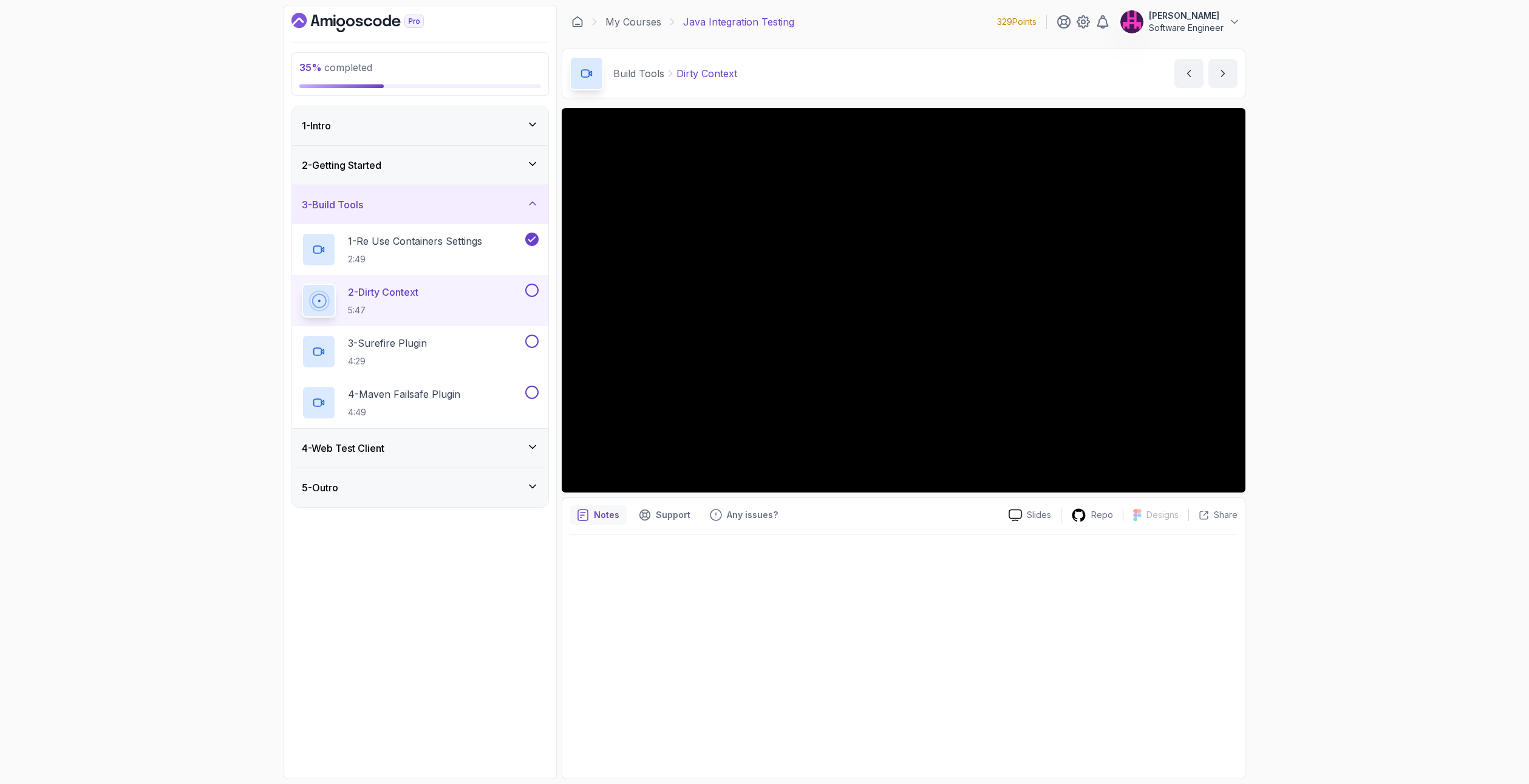
click at [532, 288] on button at bounding box center [532, 290] width 13 height 13
click at [468, 348] on div "3 - Surefire Plugin 4:29" at bounding box center [412, 351] width 221 height 34
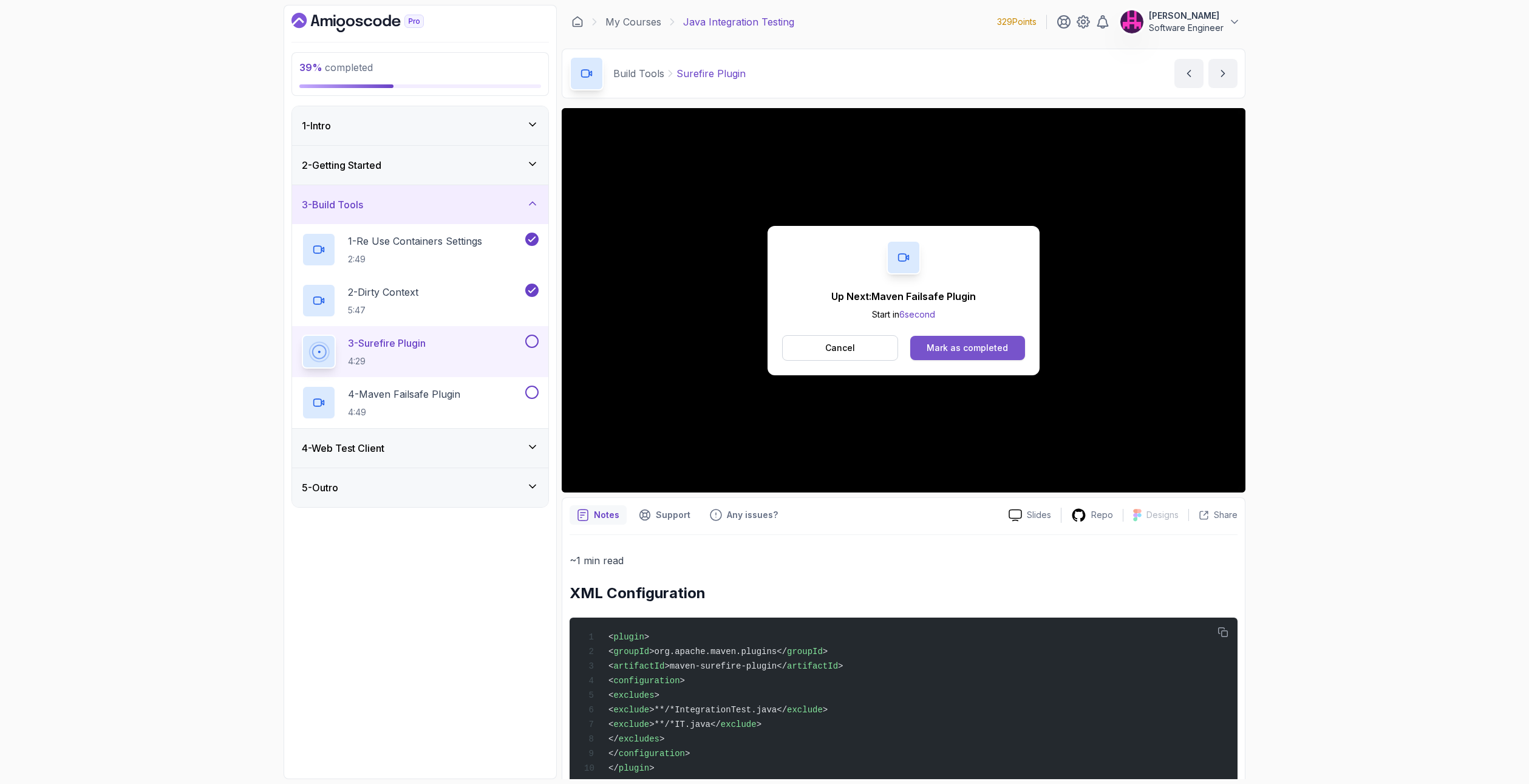
click at [946, 346] on div "Mark as completed" at bounding box center [967, 347] width 81 height 12
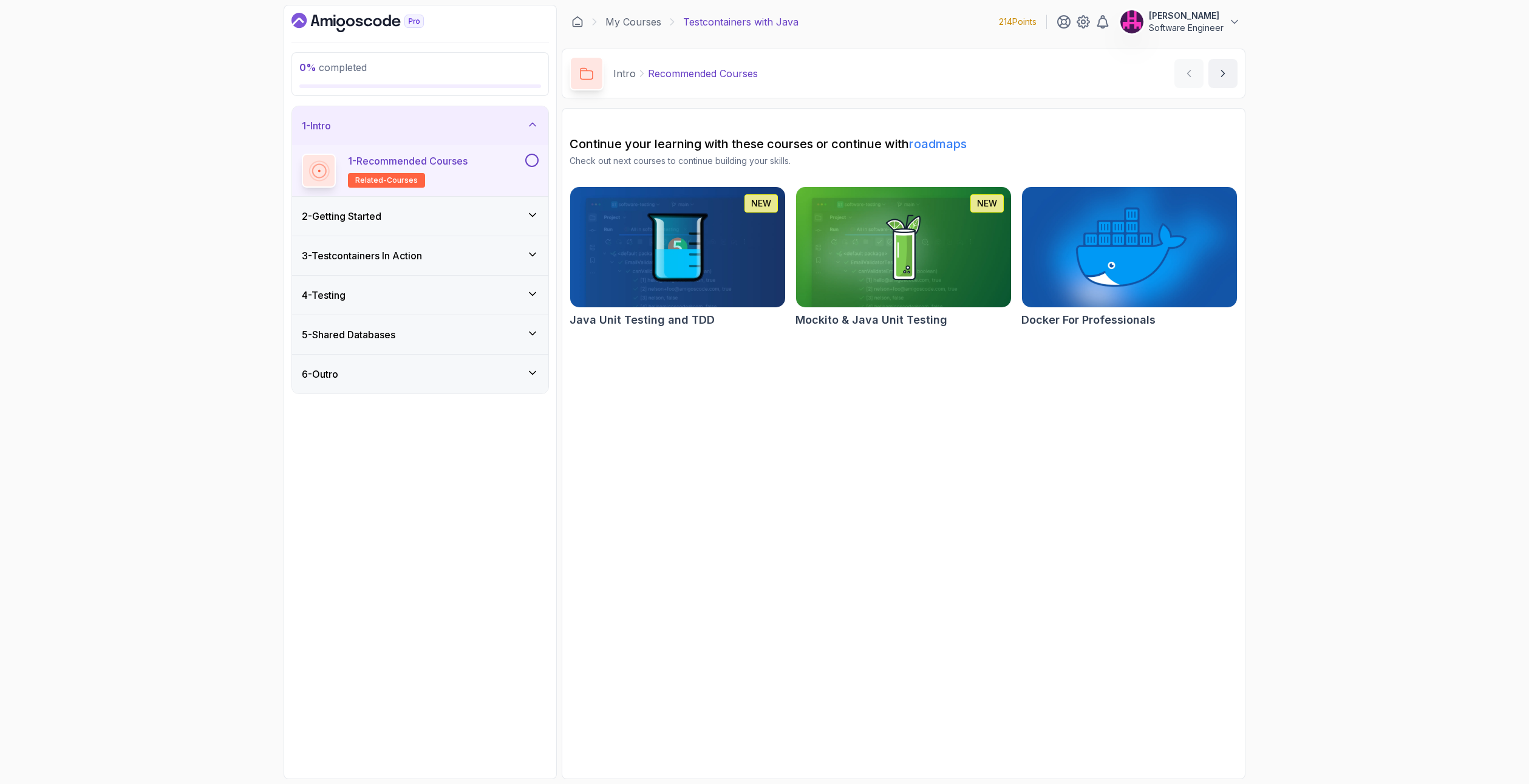
click at [577, 12] on div "My Courses Testcontainers with Java 214 Points [PERSON_NAME] Software Engineer" at bounding box center [903, 22] width 684 height 34
click at [581, 14] on div "My Courses Testcontainers with Java 214 Points [PERSON_NAME] Software Engineer" at bounding box center [903, 22] width 684 height 34
click at [581, 21] on icon at bounding box center [577, 22] width 12 height 12
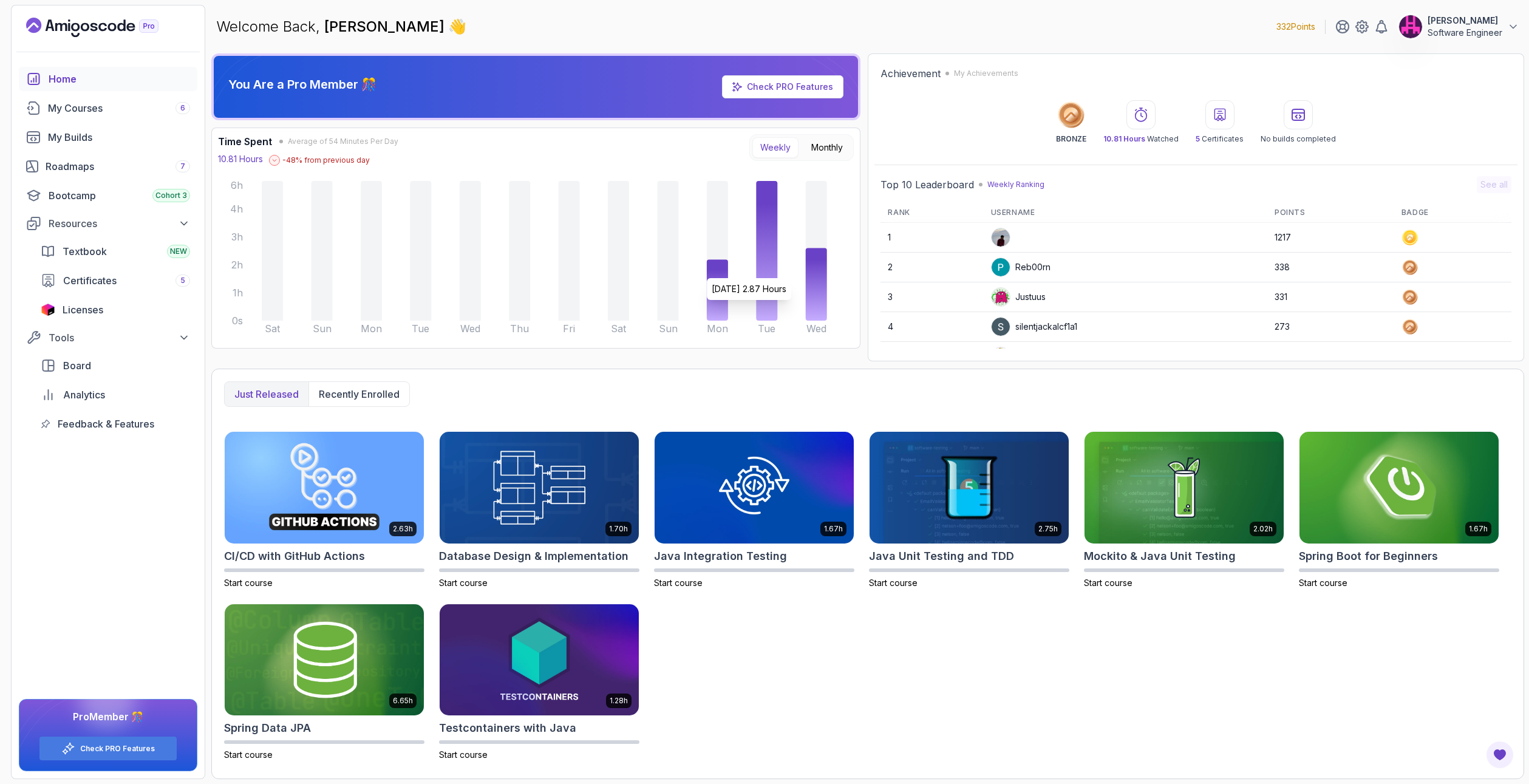
click at [821, 272] on icon at bounding box center [816, 284] width 21 height 73
click at [122, 108] on div "My Courses 6" at bounding box center [119, 108] width 142 height 15
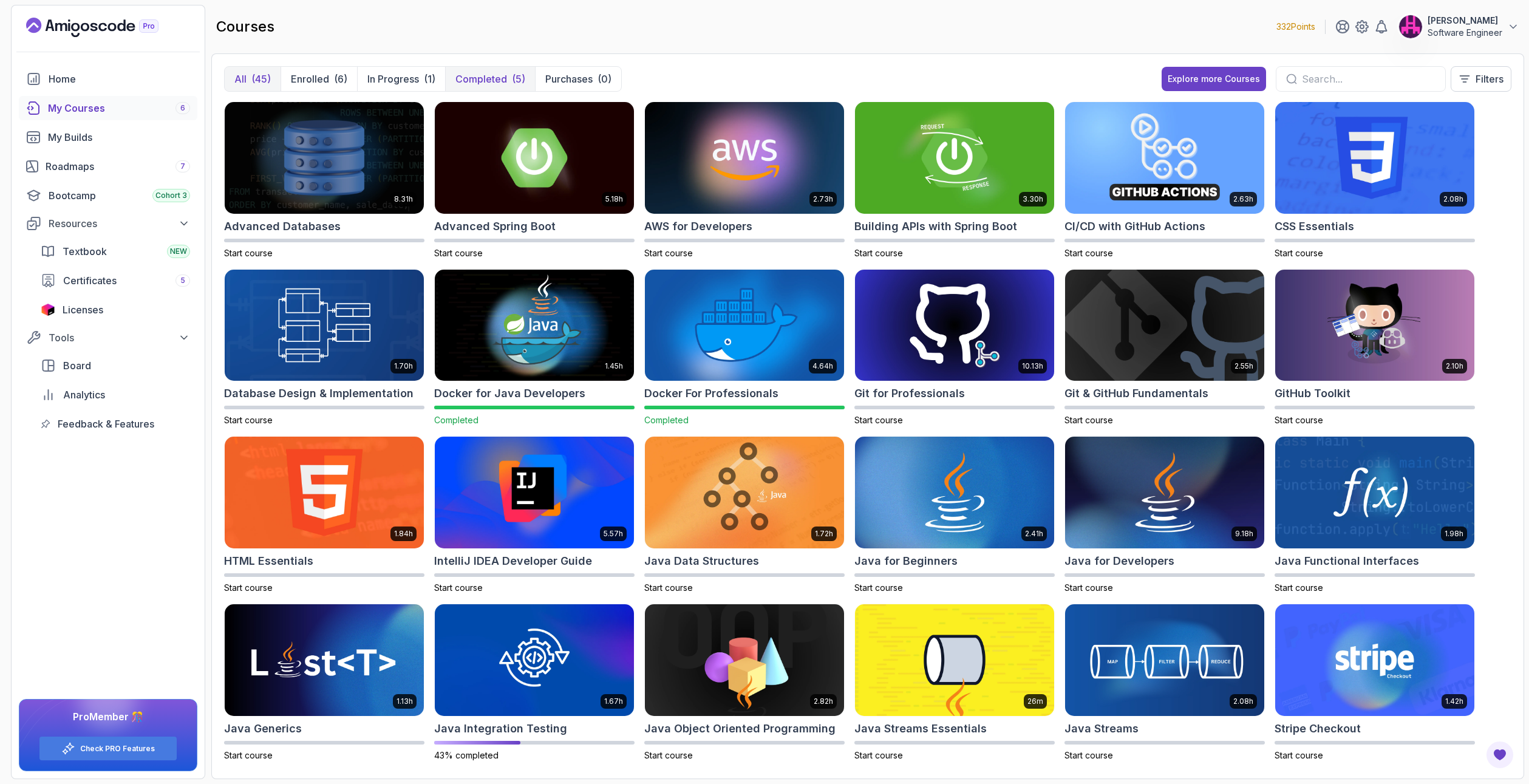
click at [473, 83] on p "Completed" at bounding box center [481, 79] width 52 height 15
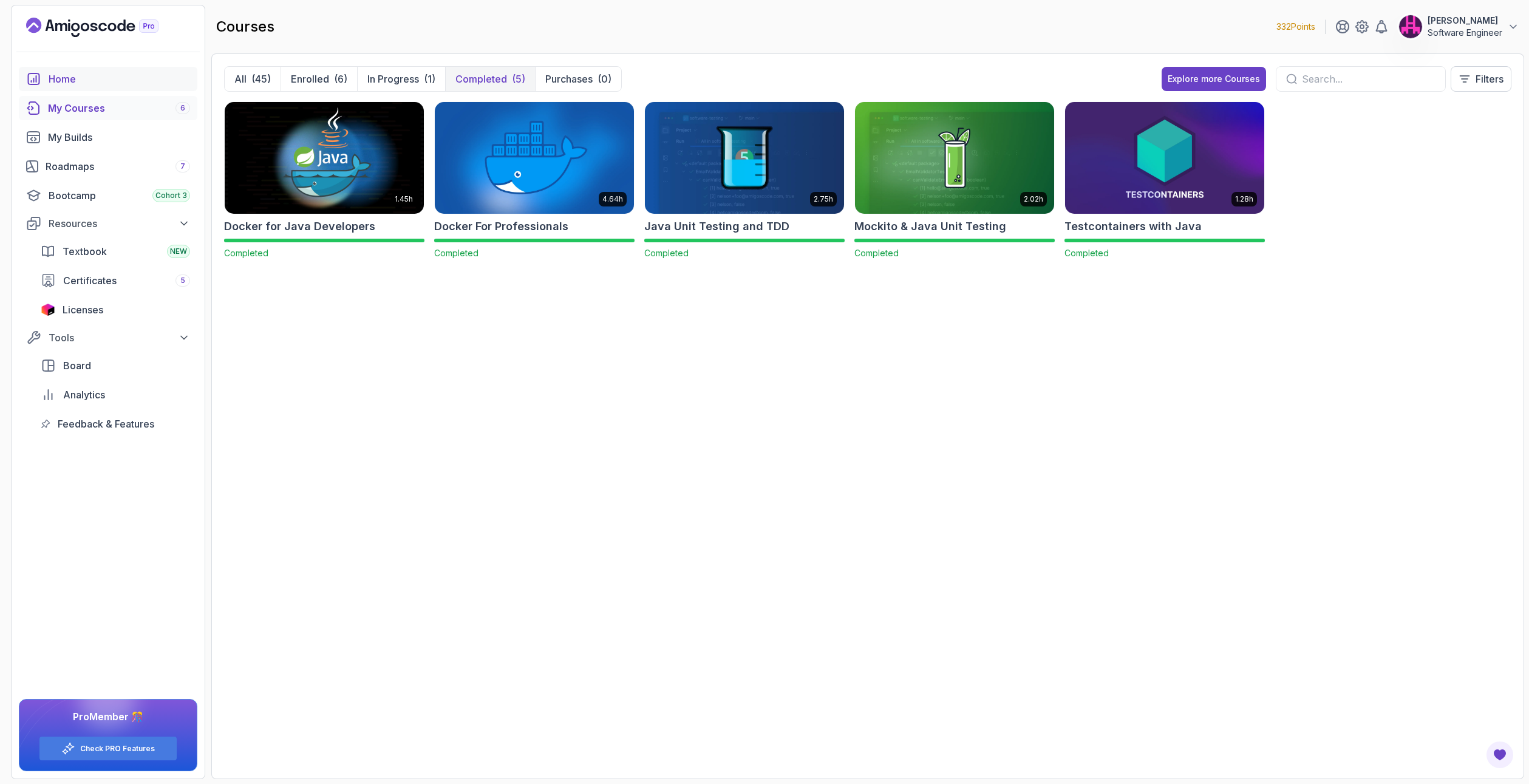
click at [107, 75] on div "Home" at bounding box center [119, 79] width 142 height 15
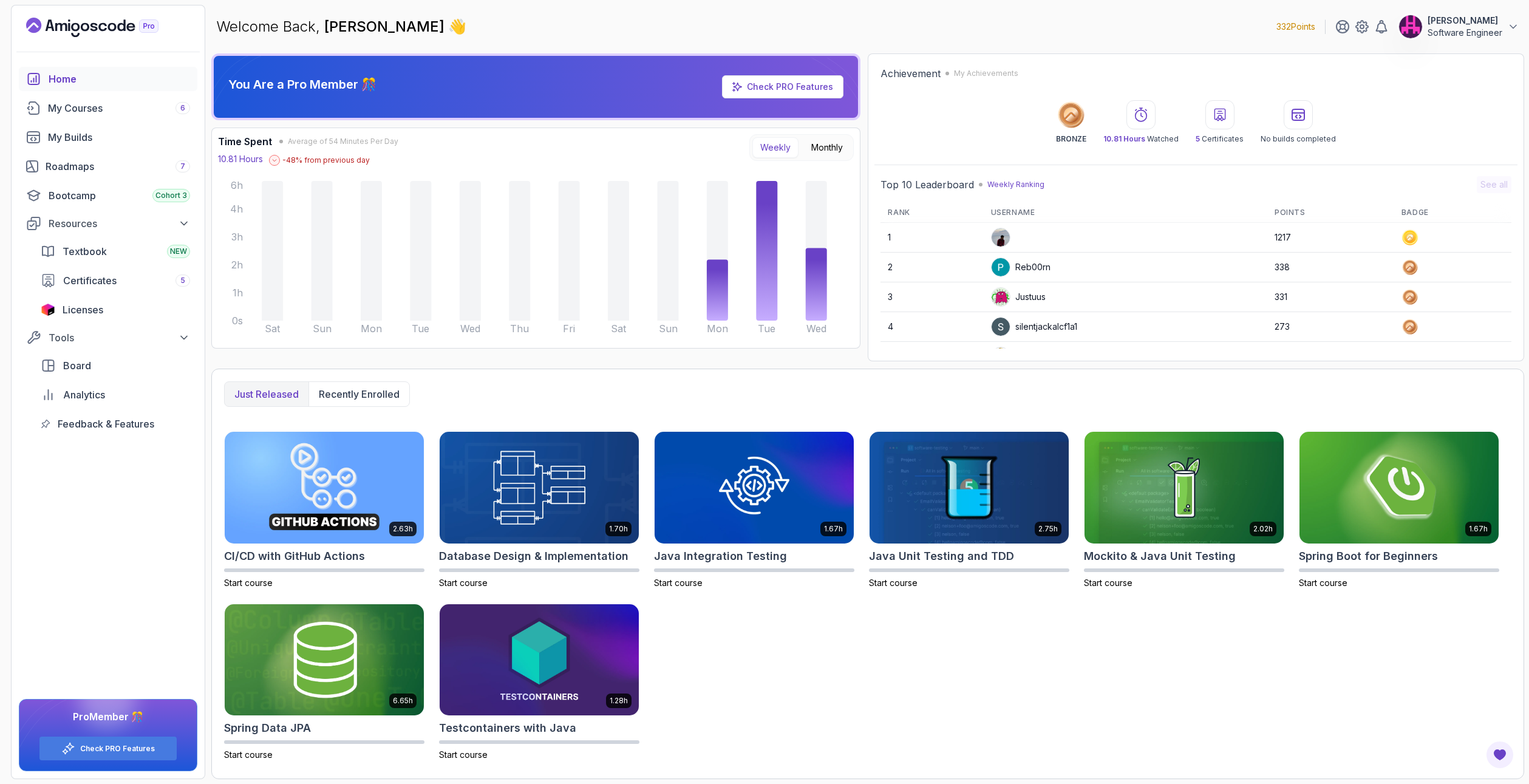
click at [1054, 718] on div "2.63h CI/CD with GitHub Actions Start course 1.70h Database Design & Implementa…" at bounding box center [867, 596] width 1287 height 330
click at [816, 147] on button "Monthly" at bounding box center [827, 147] width 48 height 20
click at [793, 142] on button "Weekly" at bounding box center [776, 147] width 46 height 20
click at [811, 151] on button "Monthly" at bounding box center [827, 147] width 48 height 20
click at [780, 152] on button "Weekly" at bounding box center [776, 147] width 46 height 20
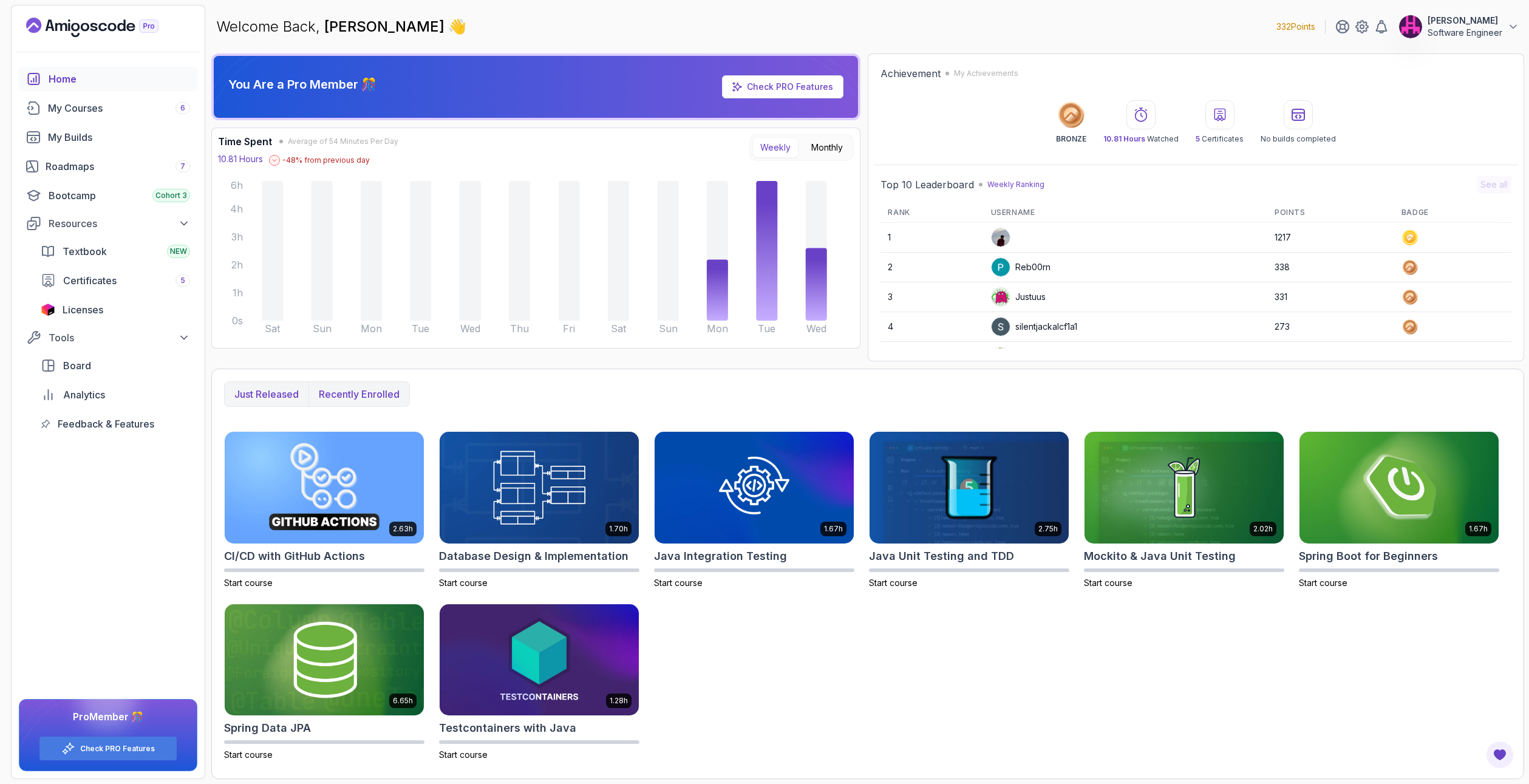
click at [381, 387] on p "Recently enrolled" at bounding box center [358, 393] width 81 height 15
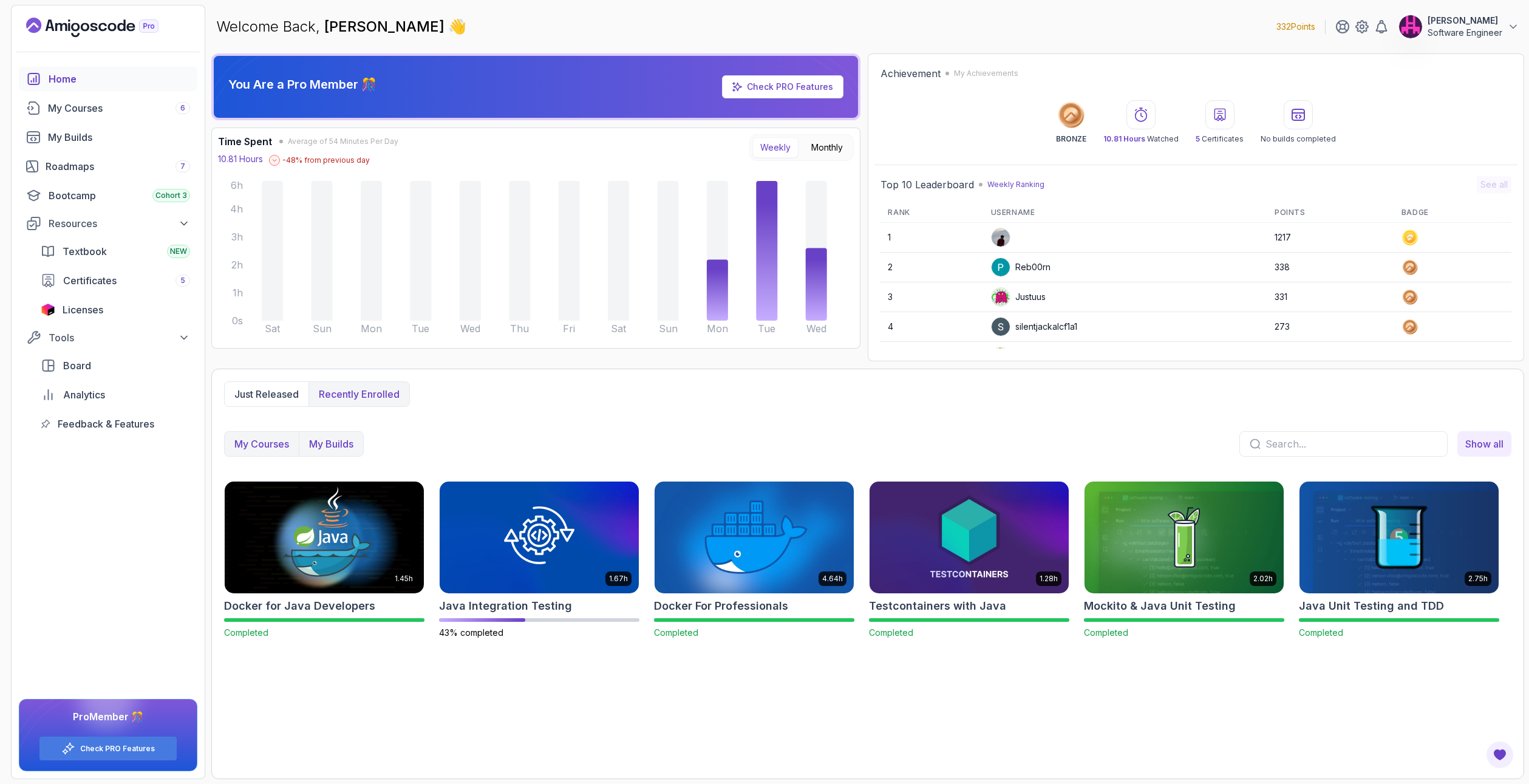
click at [330, 445] on p "My Builds" at bounding box center [331, 443] width 44 height 15
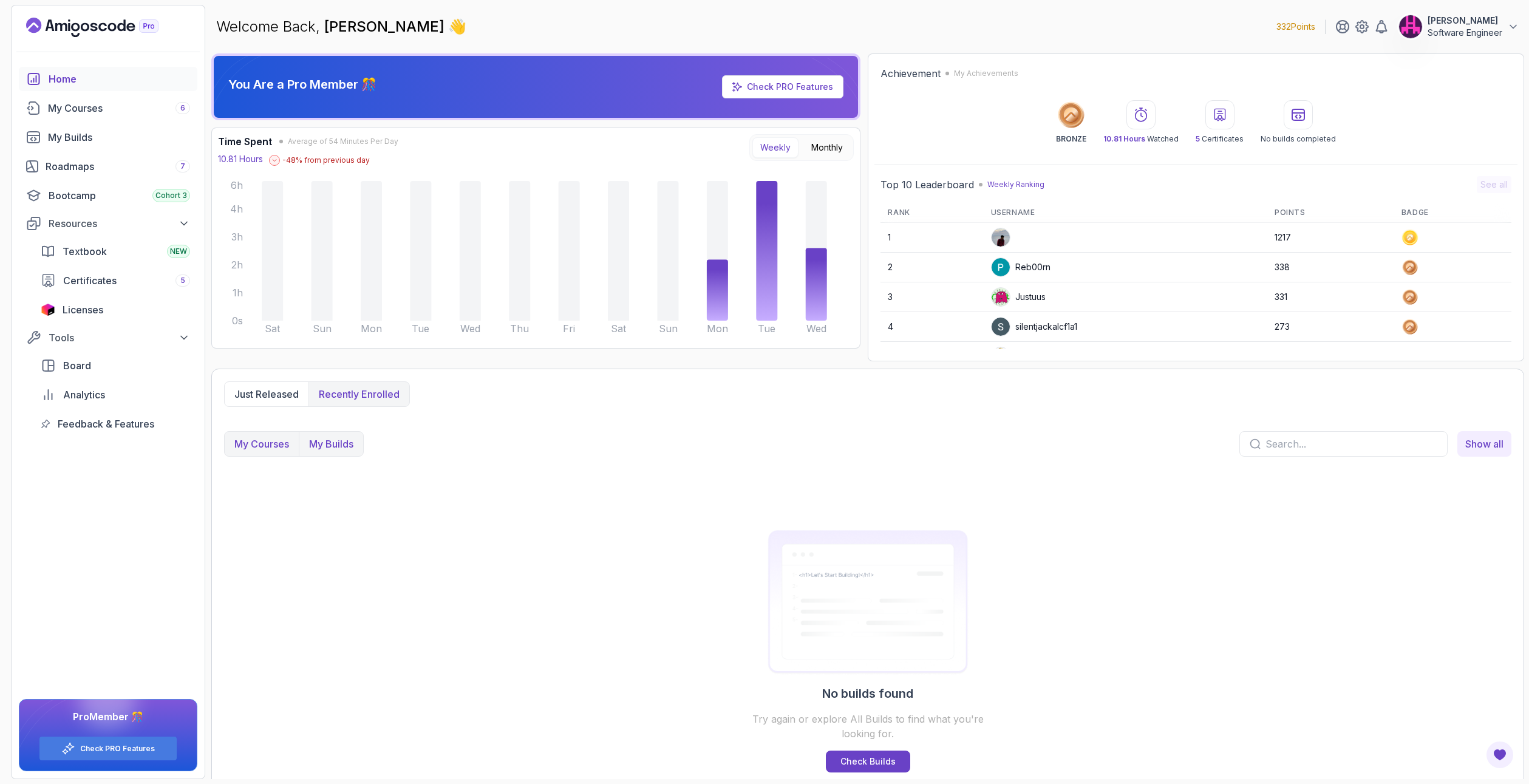
click at [285, 450] on p "My Courses" at bounding box center [262, 443] width 55 height 15
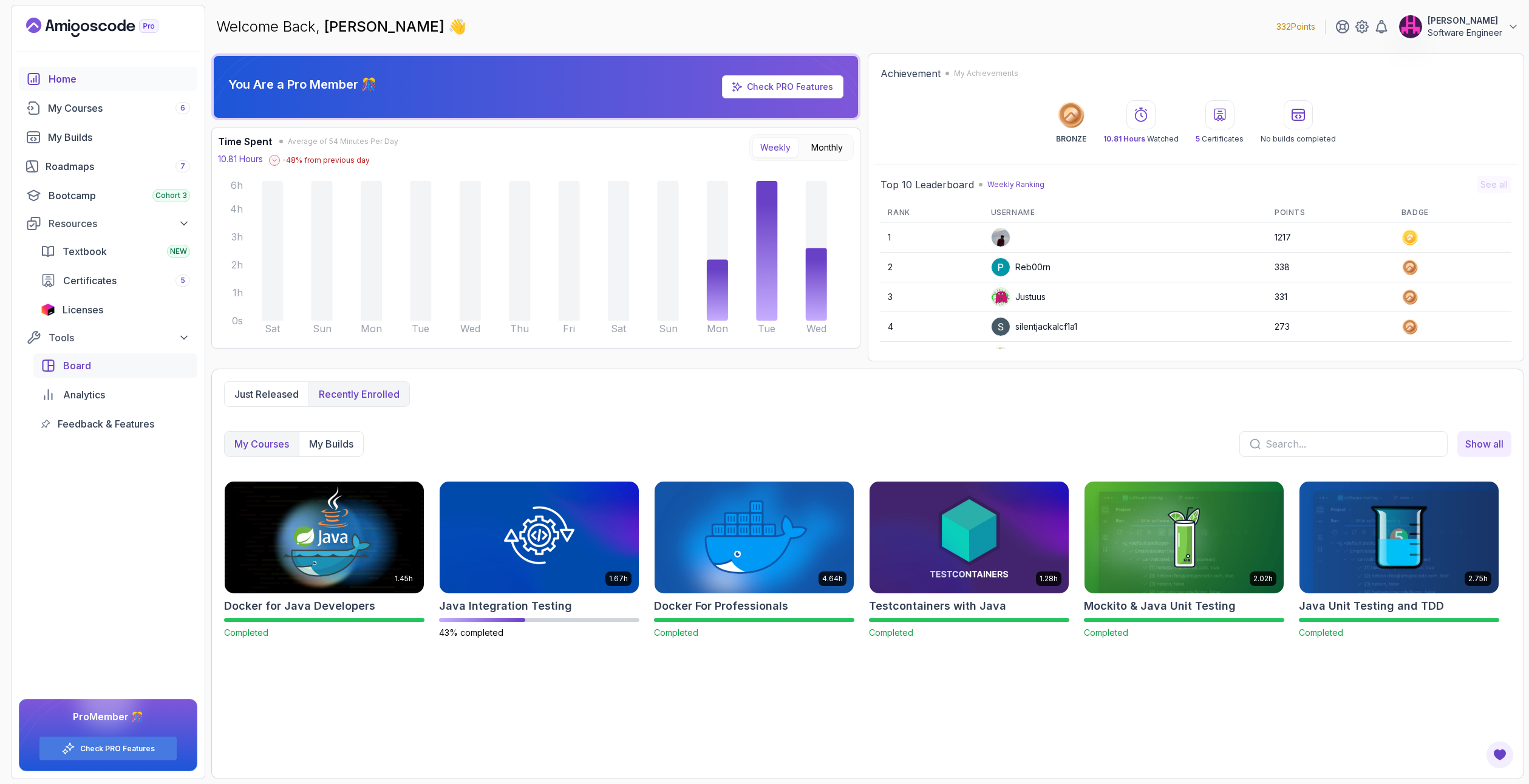
click at [102, 367] on div "Board" at bounding box center [126, 365] width 127 height 15
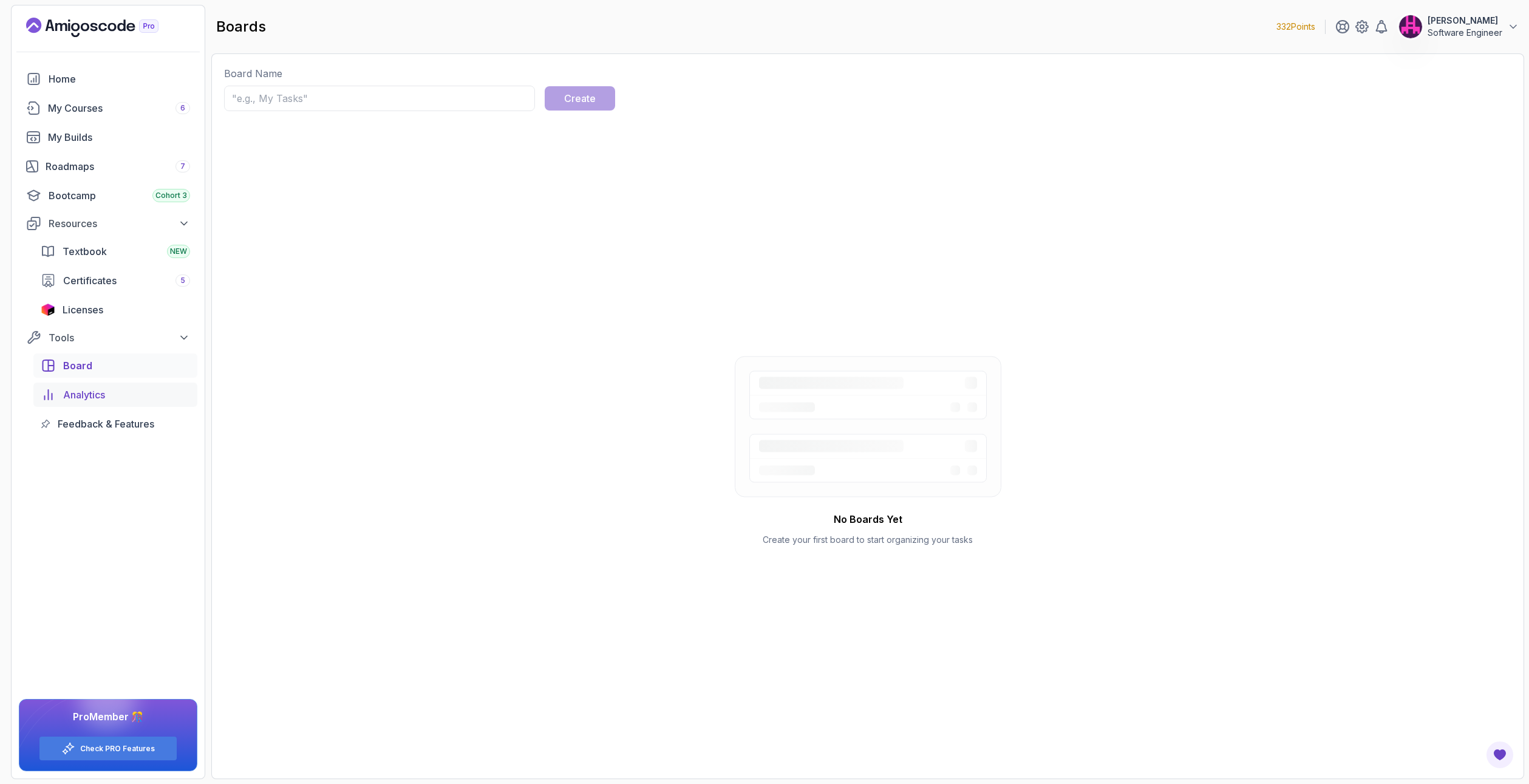
click at [102, 390] on span "Analytics" at bounding box center [84, 394] width 42 height 15
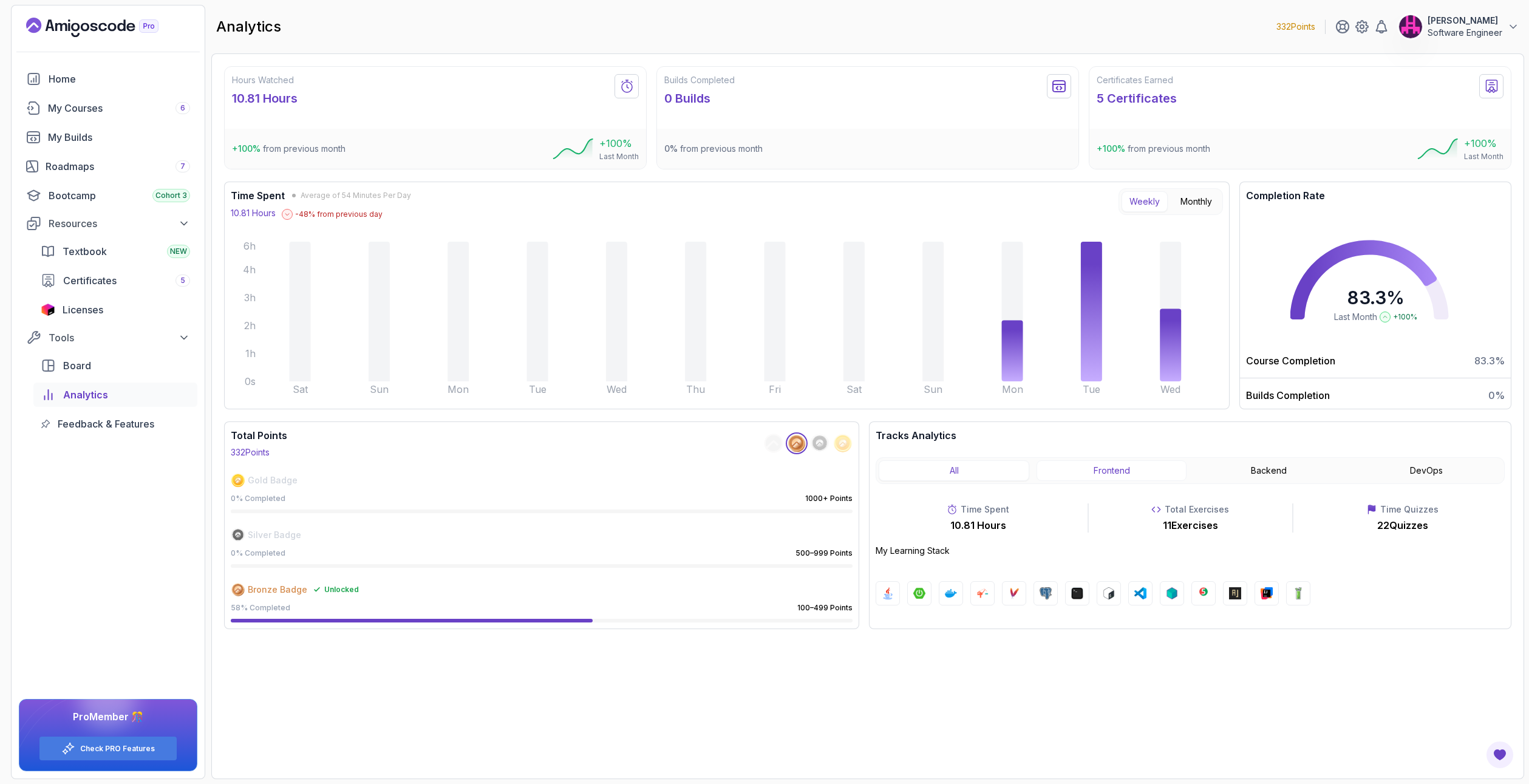
click at [1121, 473] on button "Frontend" at bounding box center [1112, 470] width 150 height 20
click at [1230, 469] on button "Backend" at bounding box center [1269, 470] width 150 height 20
click at [1392, 459] on div "All Frontend Backend DevOps" at bounding box center [1190, 471] width 629 height 27
click at [1403, 465] on button "DevOps" at bounding box center [1427, 470] width 150 height 20
click at [1288, 471] on button "Backend" at bounding box center [1269, 470] width 150 height 20
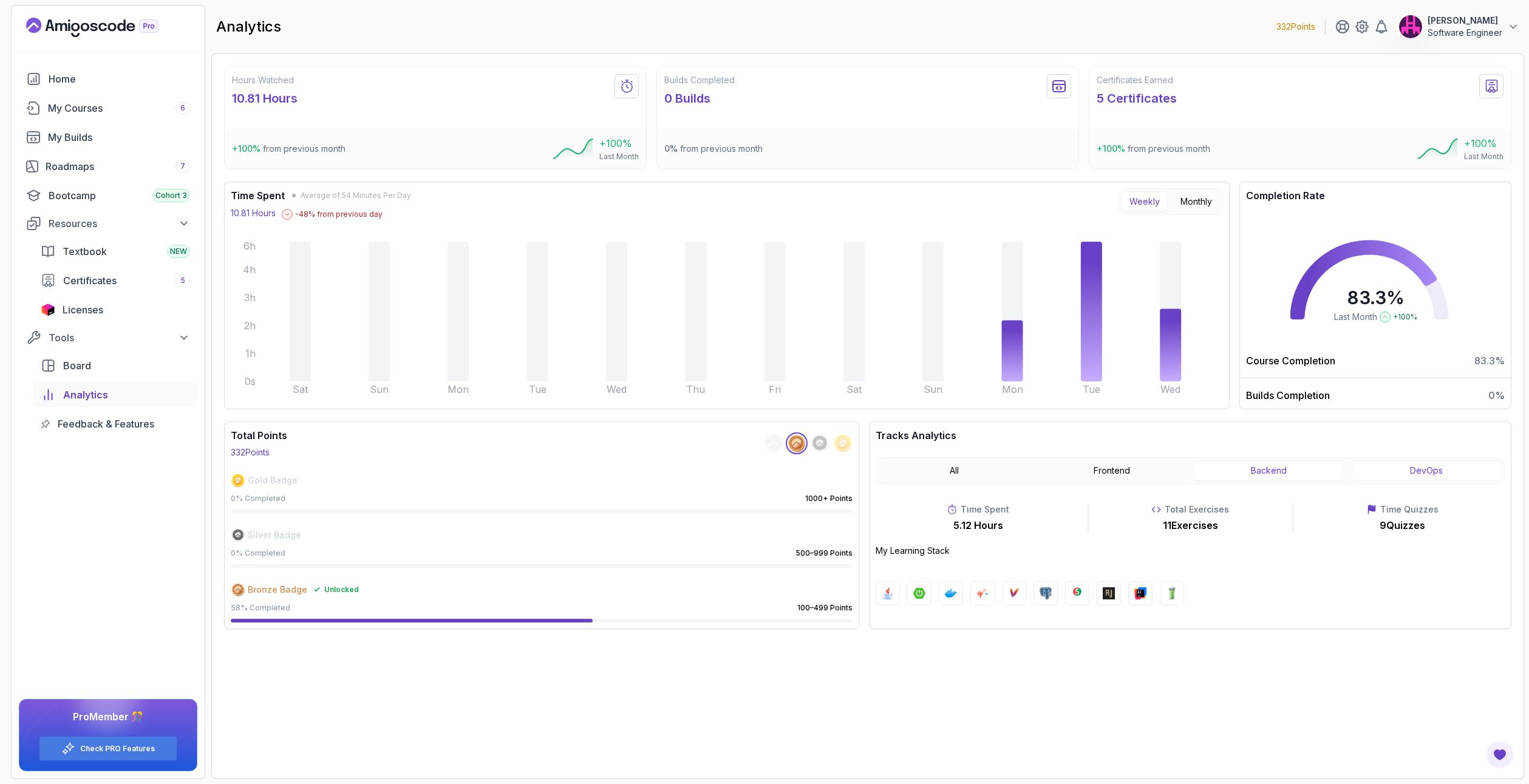
click at [1415, 460] on button "DevOps" at bounding box center [1427, 470] width 150 height 20
click at [1317, 468] on button "Backend" at bounding box center [1269, 470] width 150 height 20
click at [823, 438] on circle at bounding box center [820, 442] width 13 height 13
click at [95, 430] on span "Feedback & Features" at bounding box center [106, 424] width 97 height 15
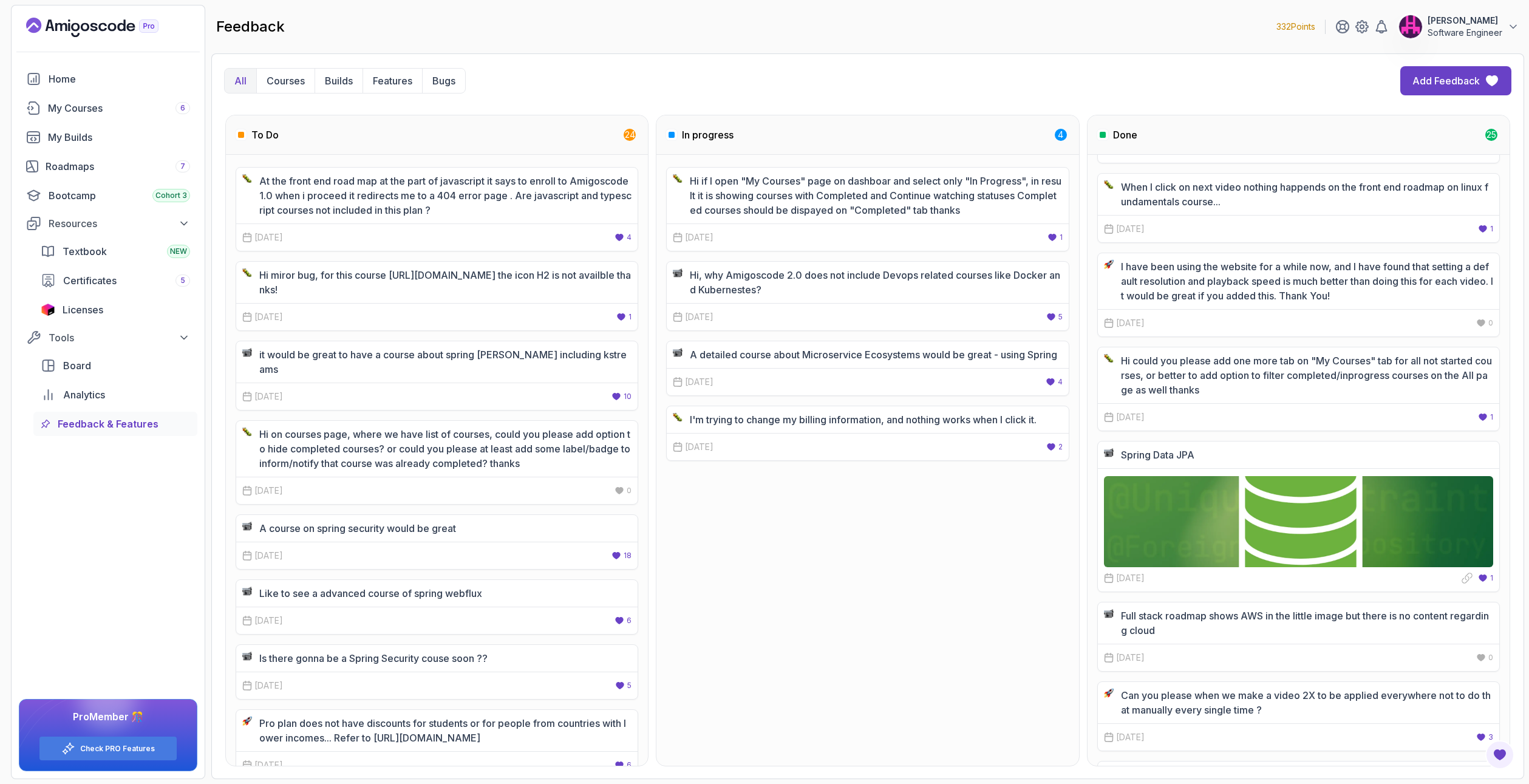
scroll to position [789, 0]
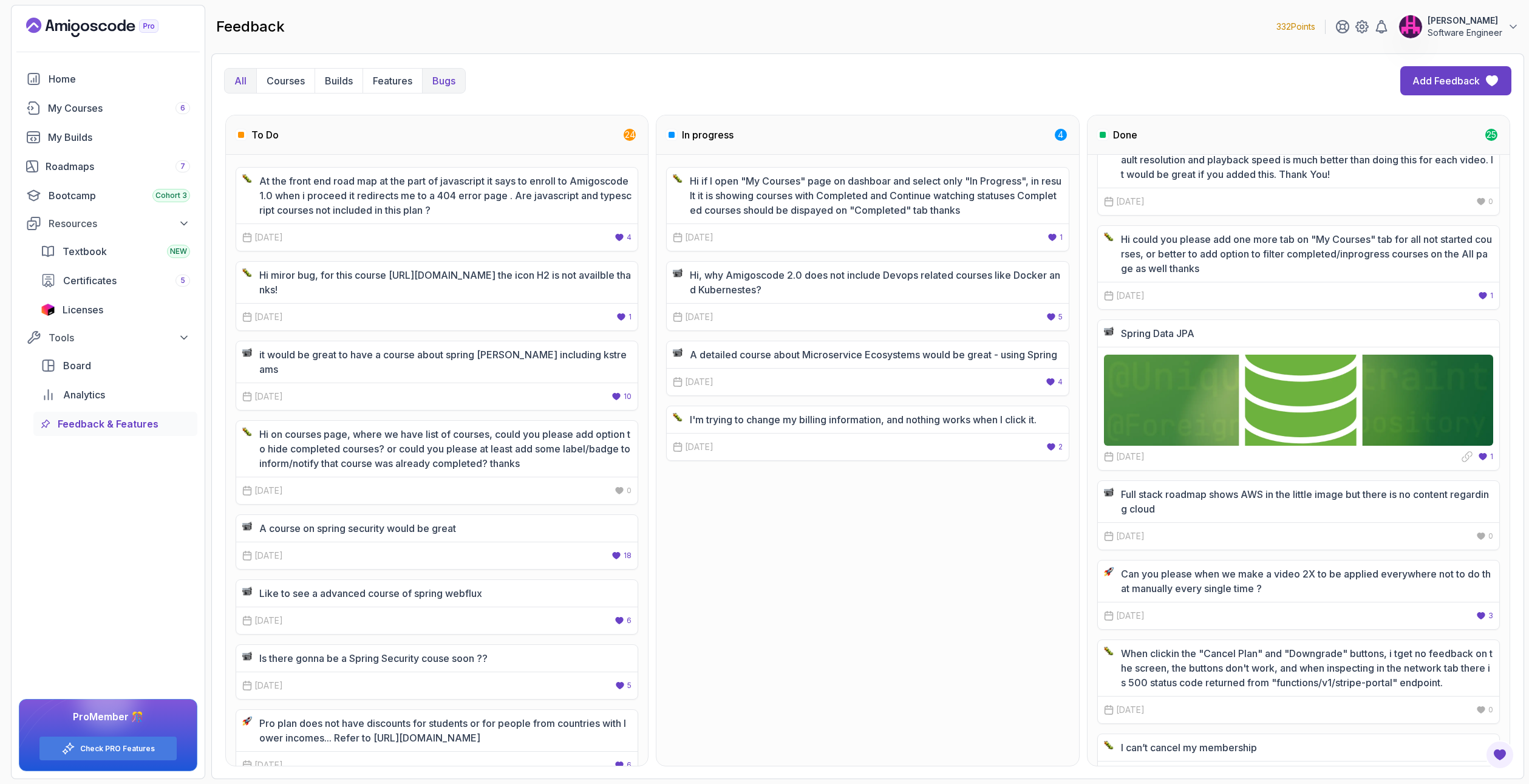
click at [445, 70] on button "Bugs" at bounding box center [443, 81] width 43 height 25
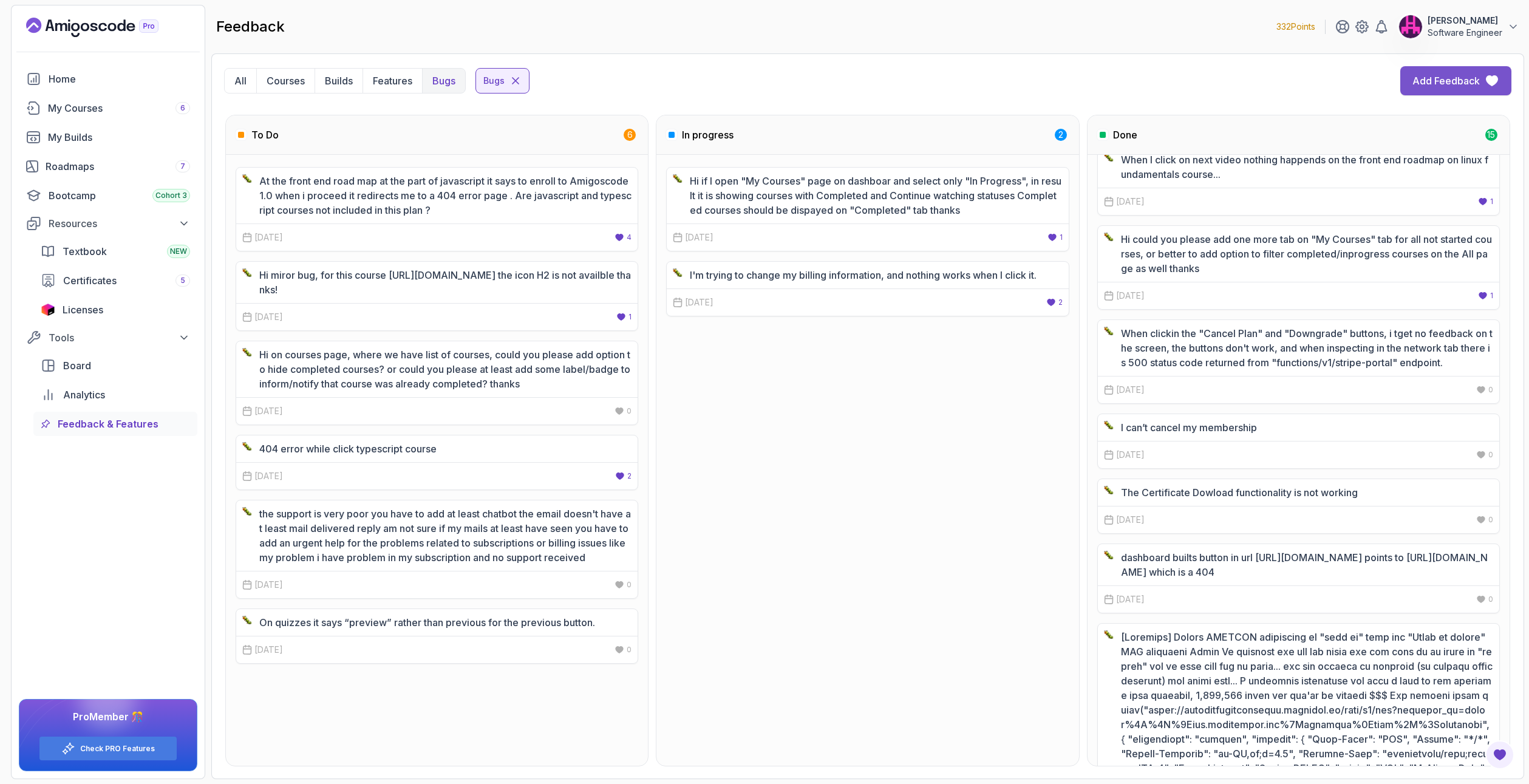
click at [1475, 80] on div "Add Feedback" at bounding box center [1446, 81] width 67 height 15
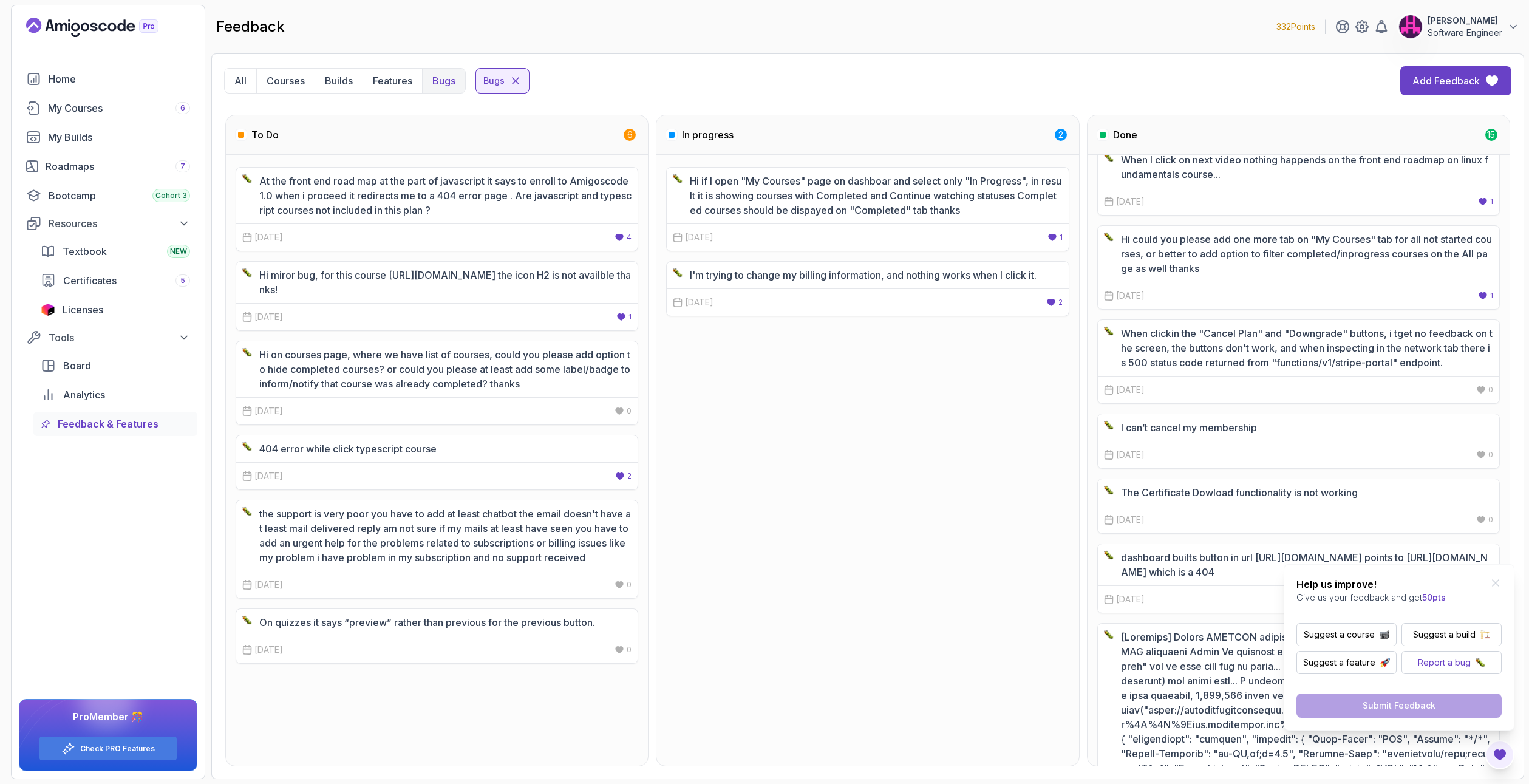
click at [1456, 663] on p "Report a bug" at bounding box center [1443, 662] width 53 height 12
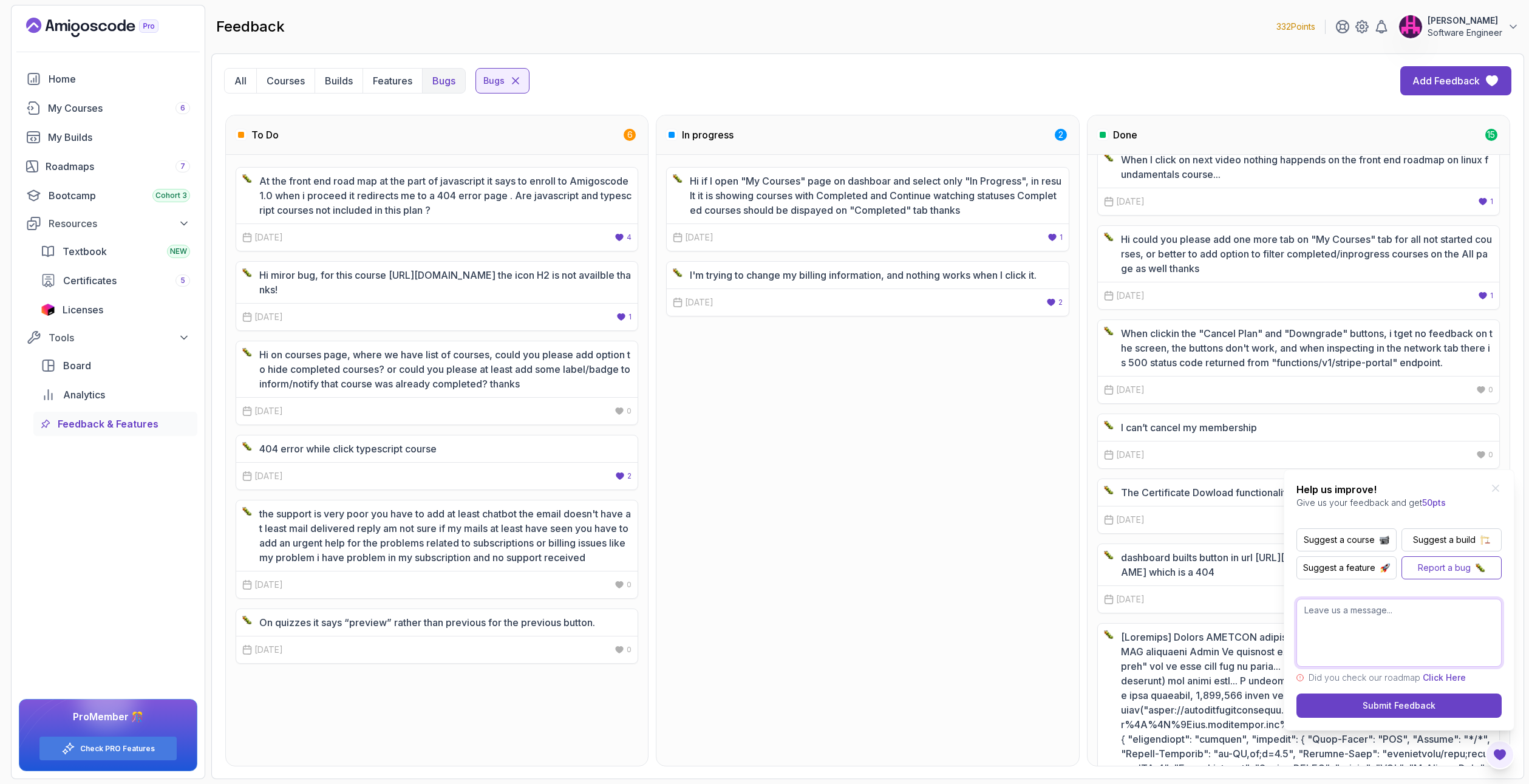
click at [1370, 638] on textarea at bounding box center [1399, 633] width 206 height 68
type textarea "When clicking the"
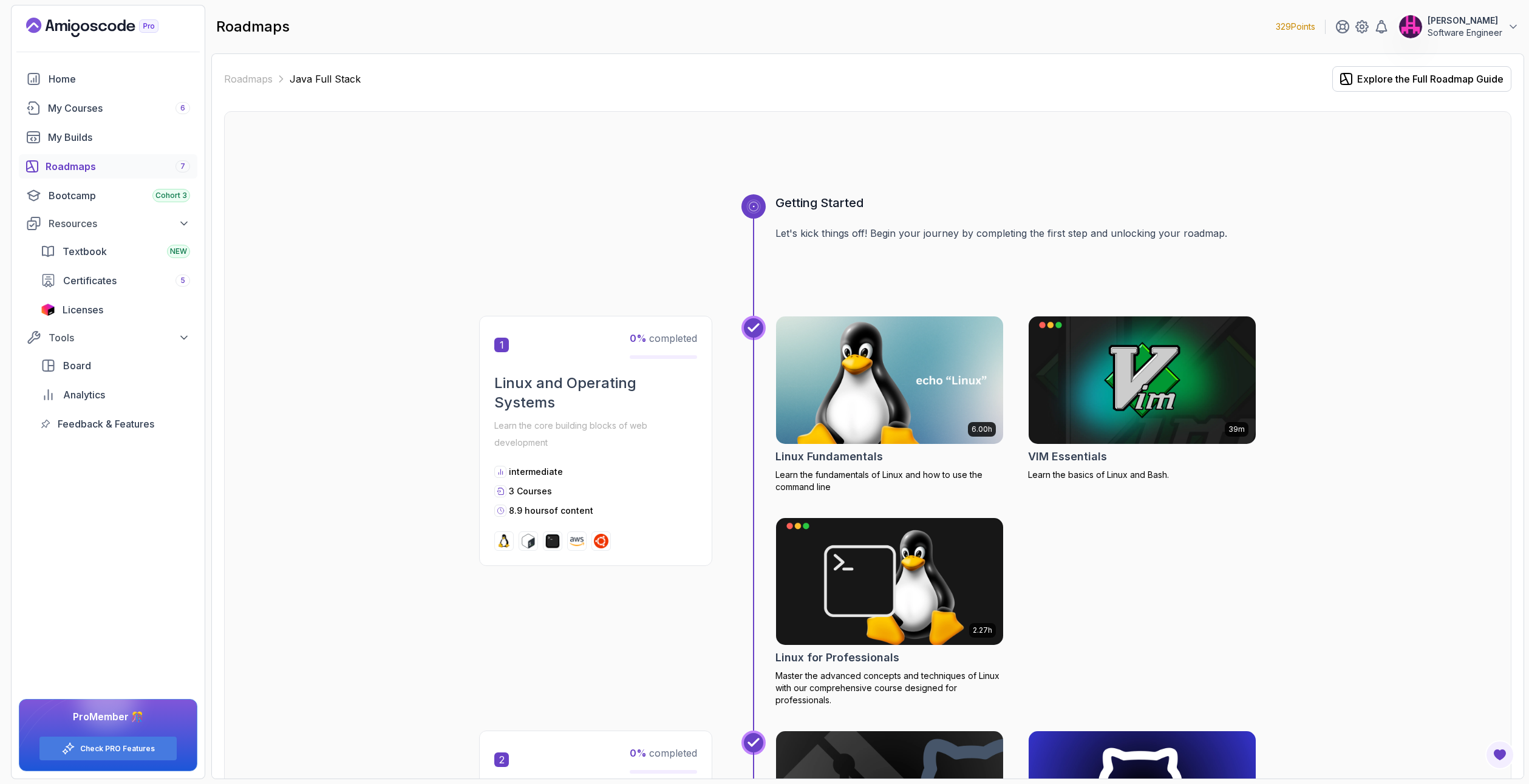
scroll to position [3703, 0]
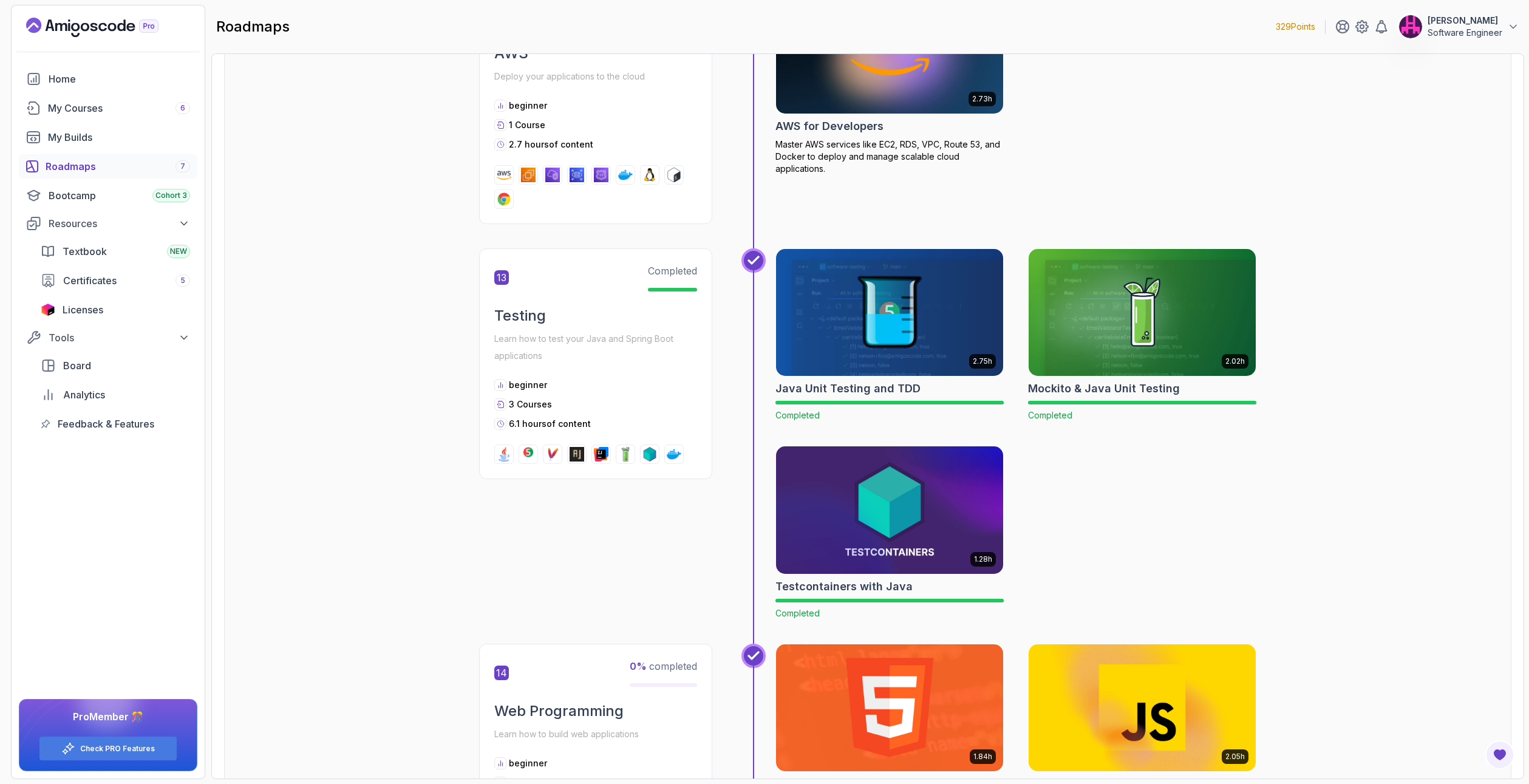
click at [122, 158] on link "Roadmaps 7" at bounding box center [108, 166] width 179 height 25
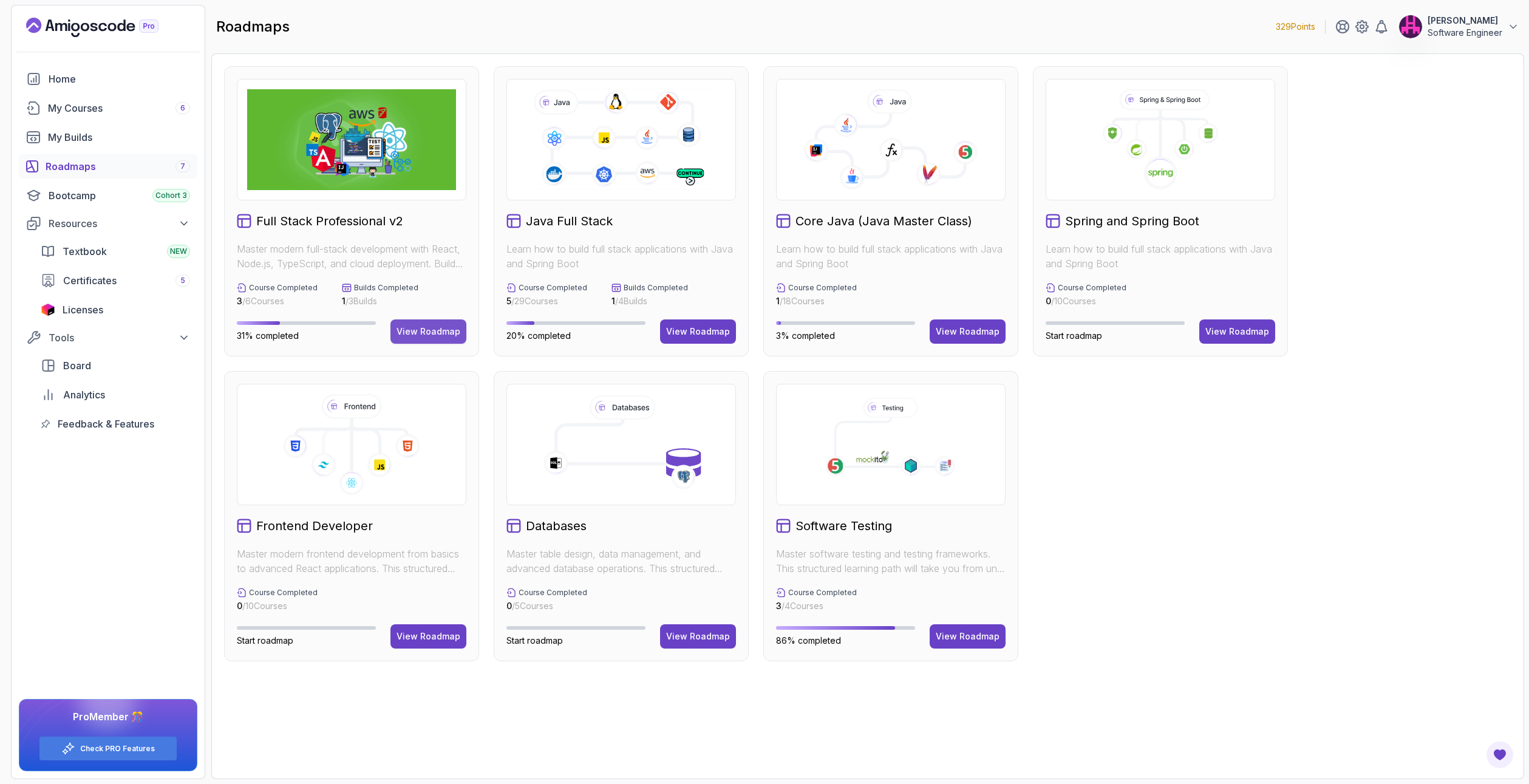
click at [415, 325] on button "View Roadmap" at bounding box center [429, 331] width 76 height 25
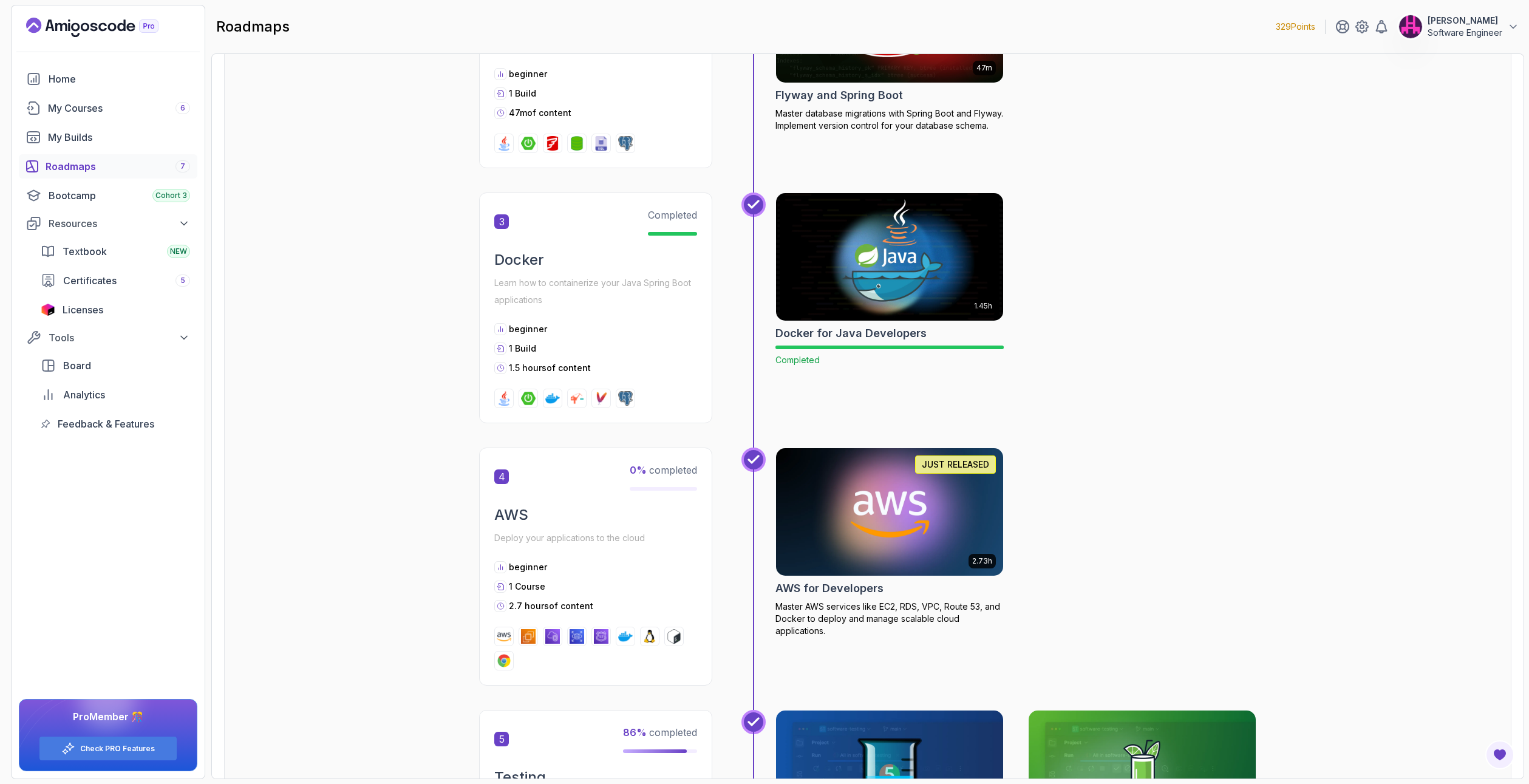
scroll to position [971, 0]
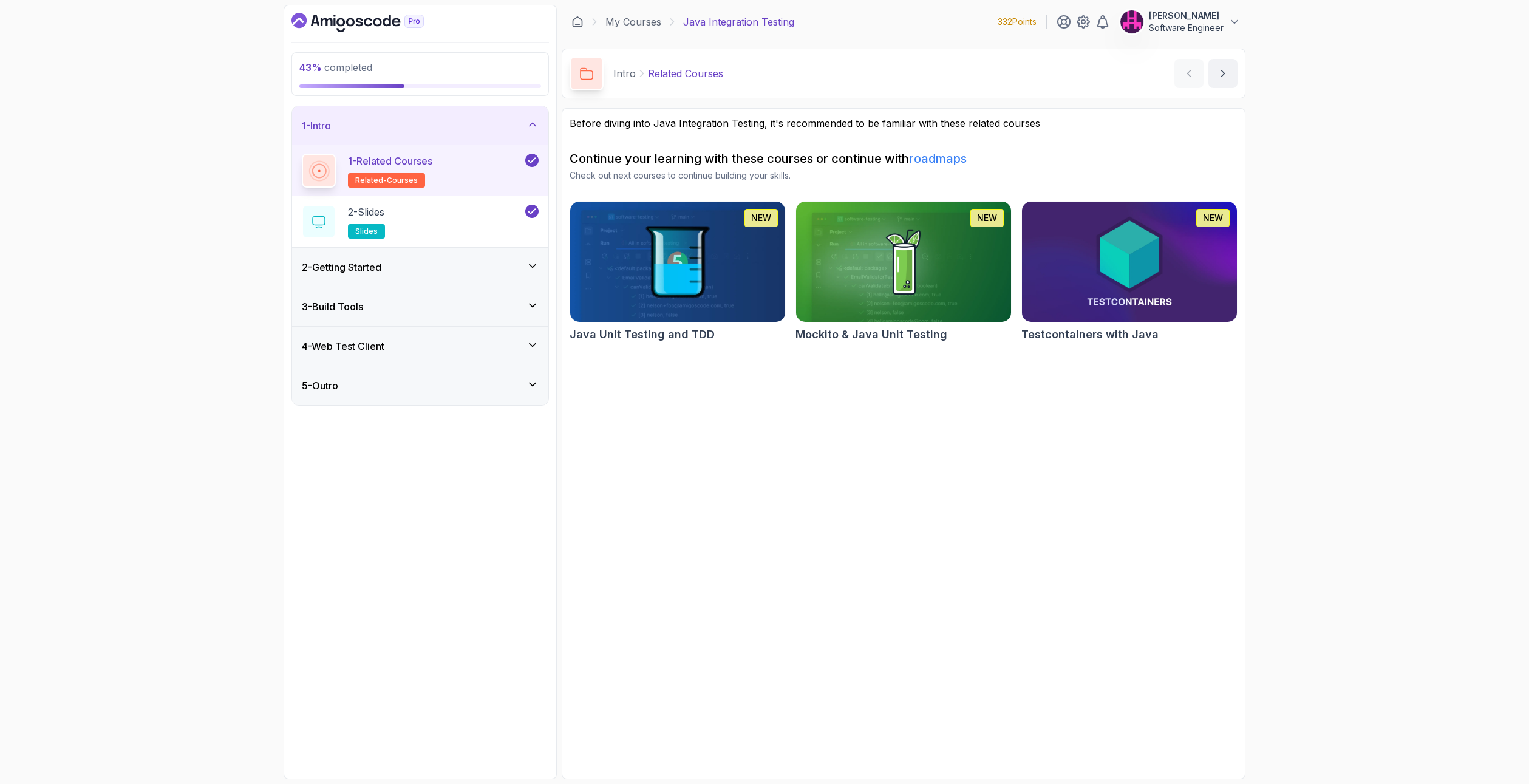
click at [675, 275] on img at bounding box center [678, 262] width 226 height 126
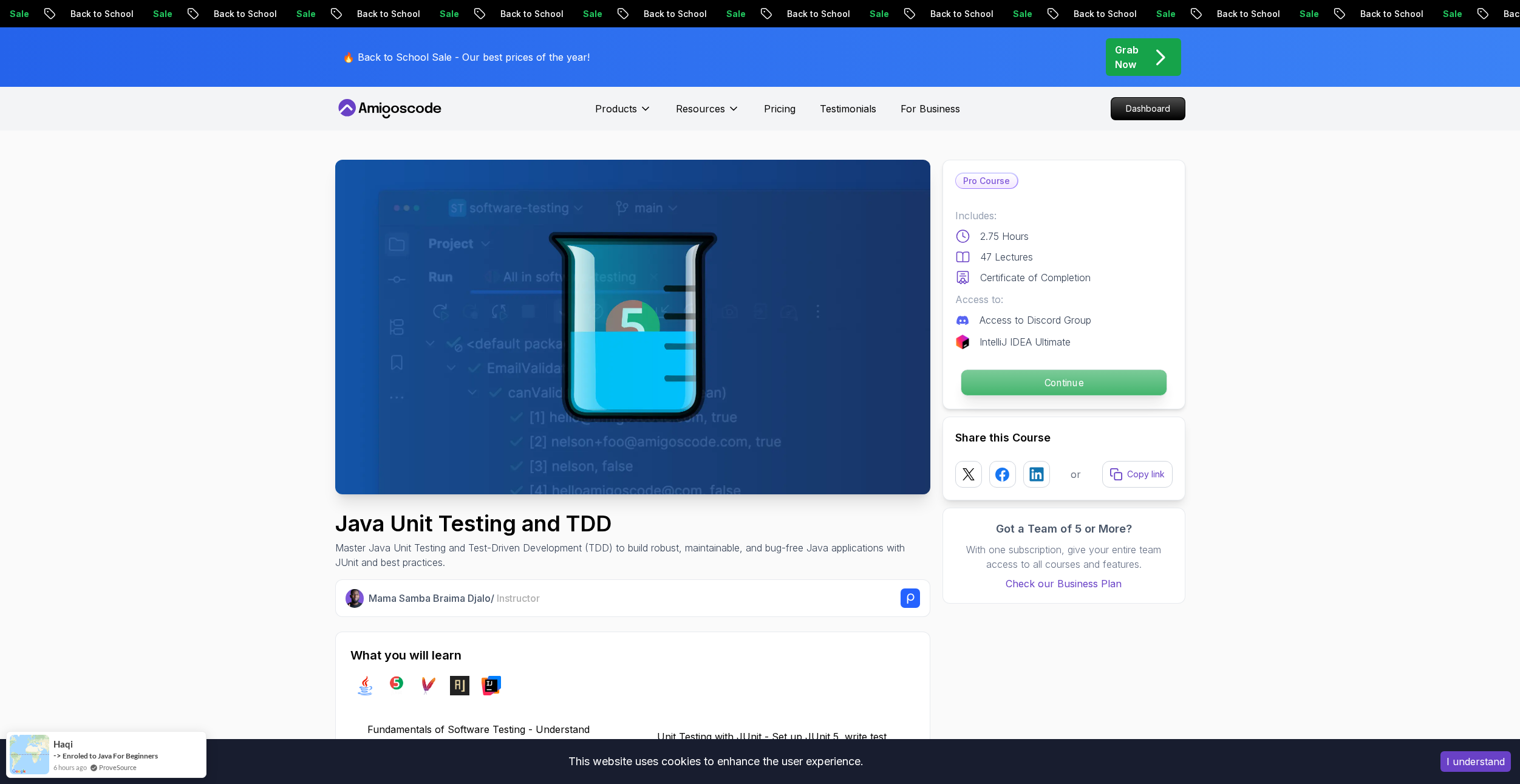
click at [1056, 386] on p "Continue" at bounding box center [1063, 382] width 206 height 25
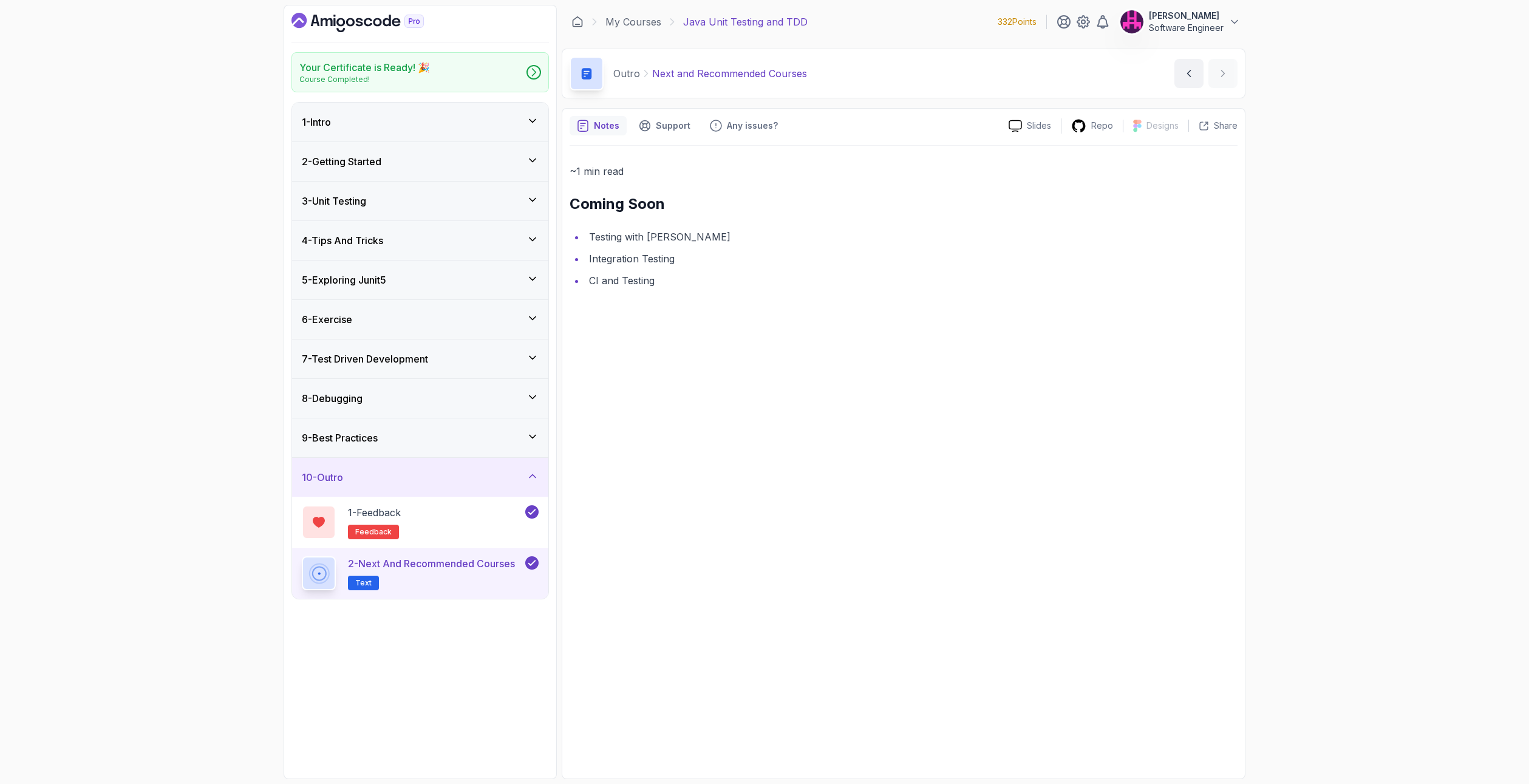
click at [417, 438] on div "9 - Best Practices" at bounding box center [420, 438] width 237 height 15
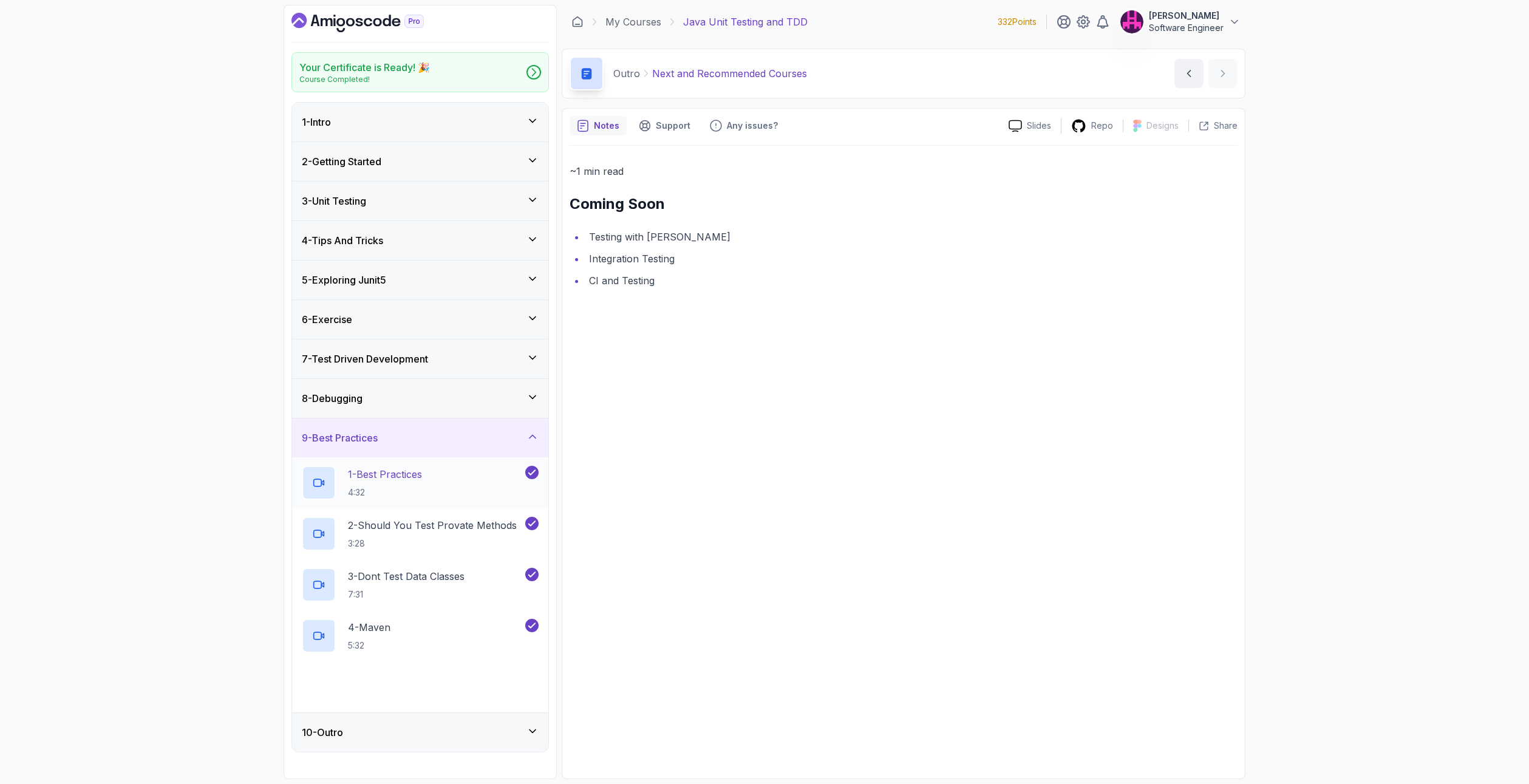
click at [422, 496] on p "4:32" at bounding box center [385, 492] width 74 height 12
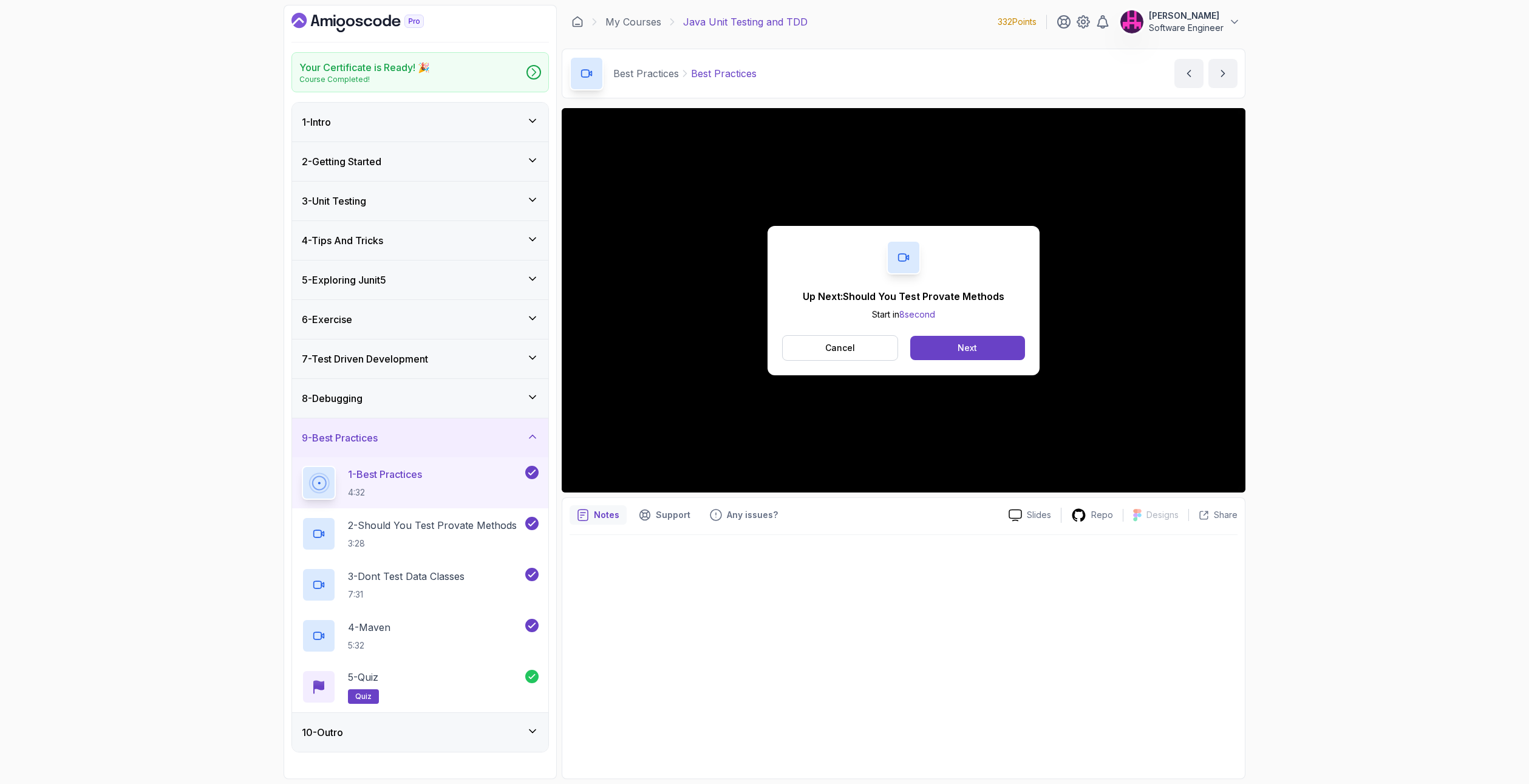
click at [575, 485] on div "Up Next: Should You Test Provate Methods Start in 8 second Cancel Next" at bounding box center [903, 300] width 684 height 384
click at [822, 346] on button "Cancel" at bounding box center [840, 348] width 116 height 25
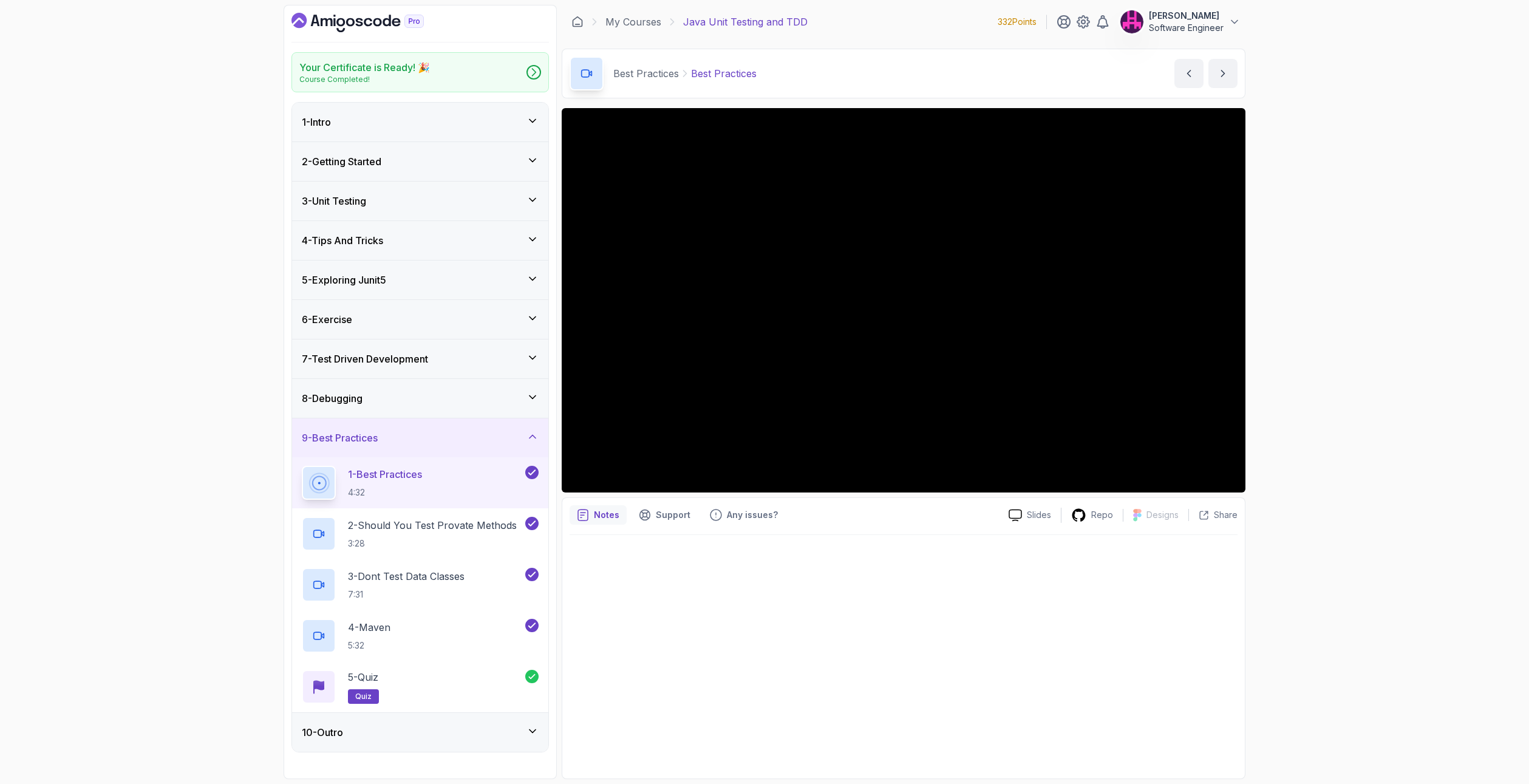
click at [386, 274] on h3 "5 - Exploring Junit5" at bounding box center [344, 280] width 84 height 15
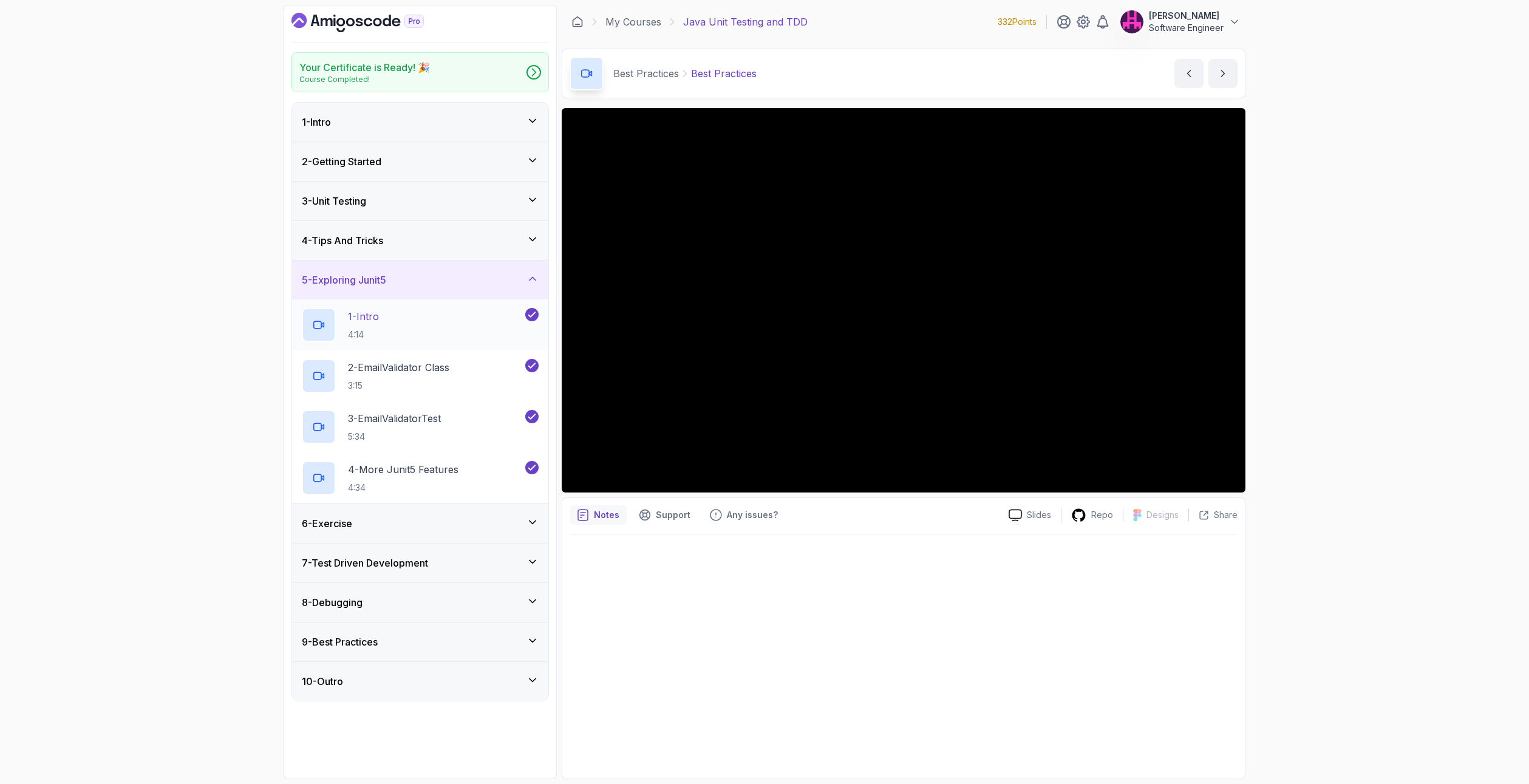
click at [432, 322] on div "1 - Intro 4:14" at bounding box center [412, 325] width 221 height 34
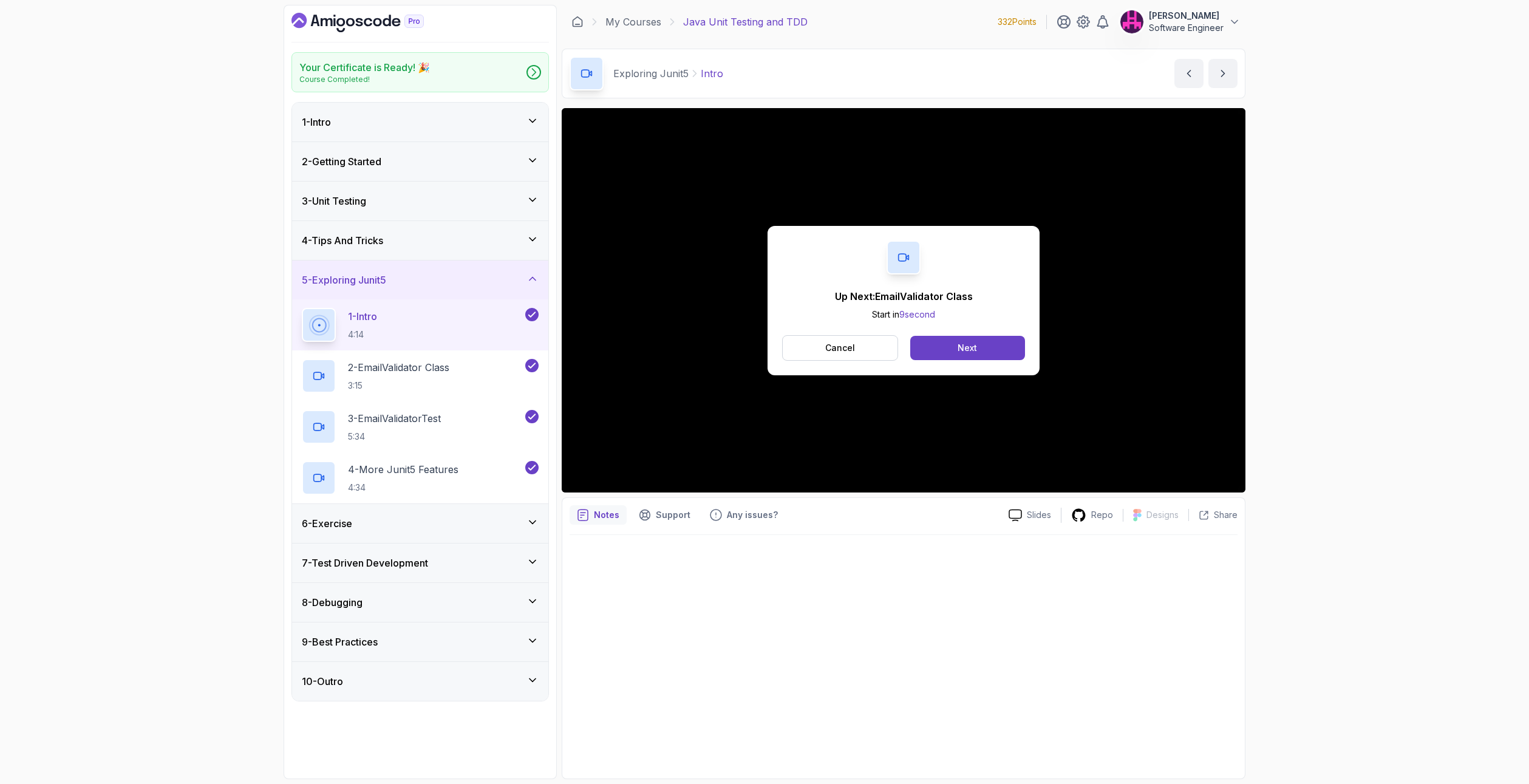
click at [581, 477] on div "Up Next: EmailValidator Class Start in 9 second Cancel Next" at bounding box center [903, 300] width 684 height 384
click at [564, 482] on div "Up Next: EmailValidator Class Start in 8 second Cancel Next" at bounding box center [903, 300] width 684 height 384
click at [566, 483] on div "Up Next: EmailValidator Class Start in 7 second Cancel Next" at bounding box center [903, 300] width 684 height 384
click at [808, 354] on button "Cancel" at bounding box center [840, 348] width 116 height 25
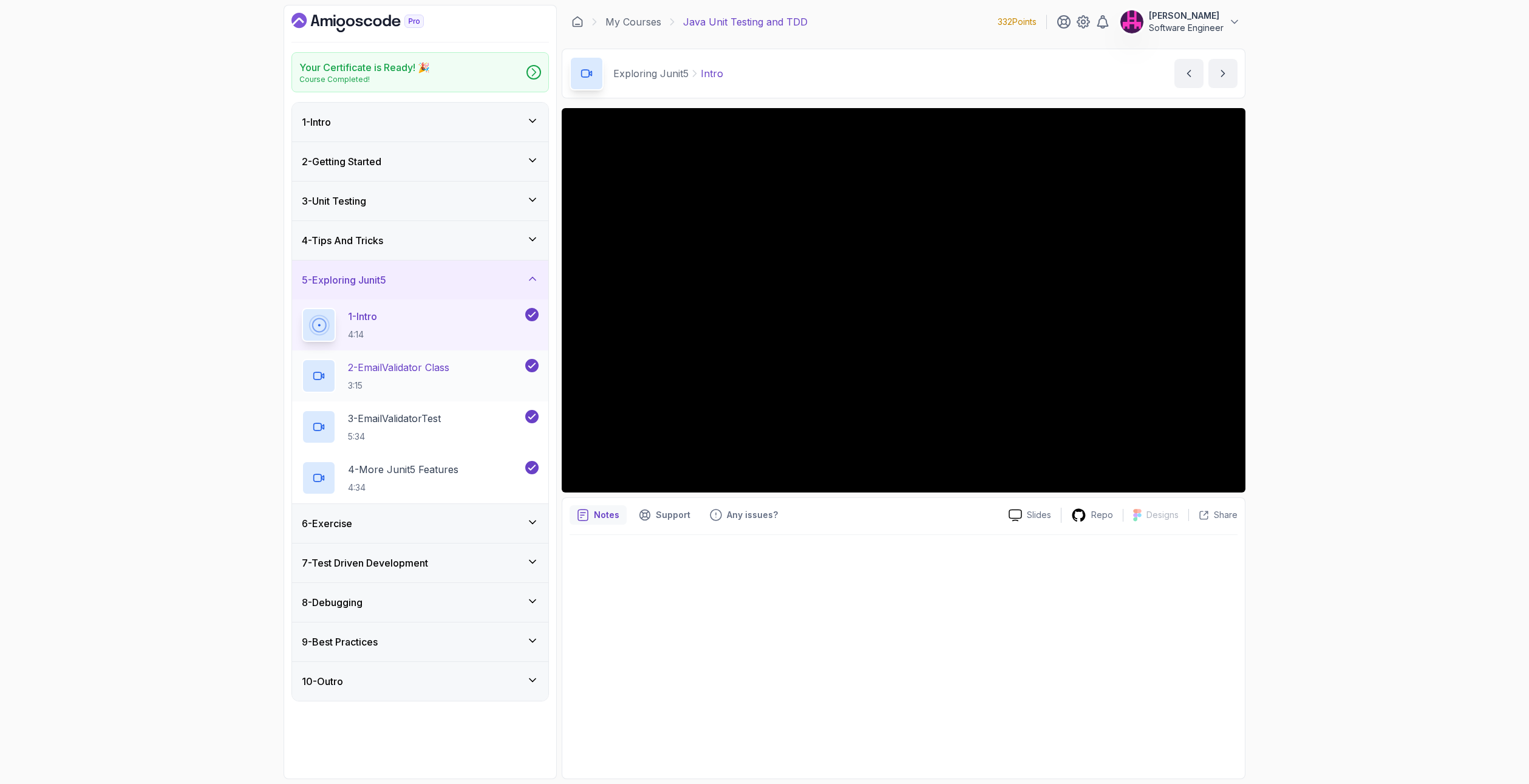
click at [469, 374] on div "2 - EmailValidator Class 3:15" at bounding box center [412, 376] width 221 height 34
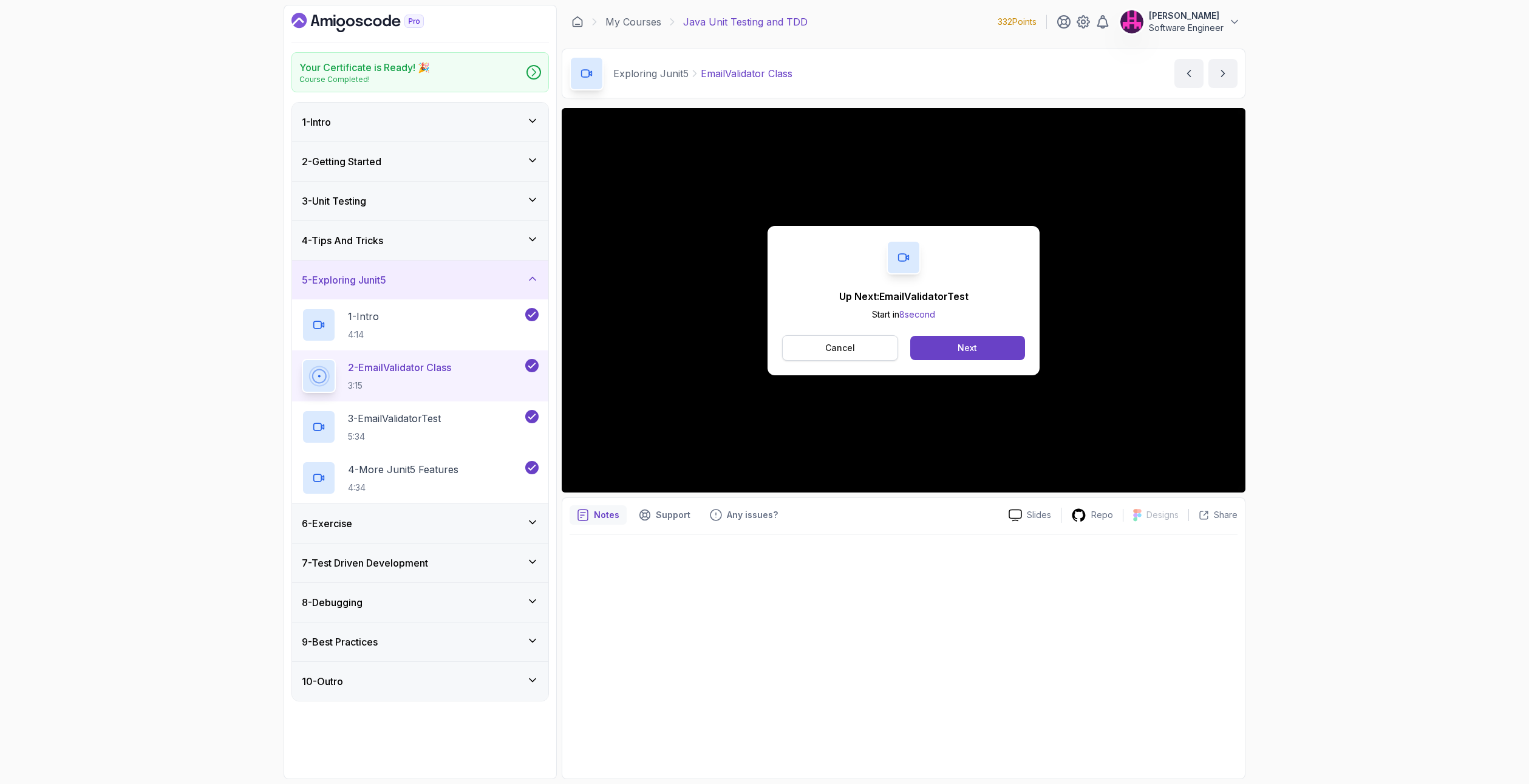
click at [836, 349] on p "Cancel" at bounding box center [840, 347] width 29 height 12
